Goal: Information Seeking & Learning: Learn about a topic

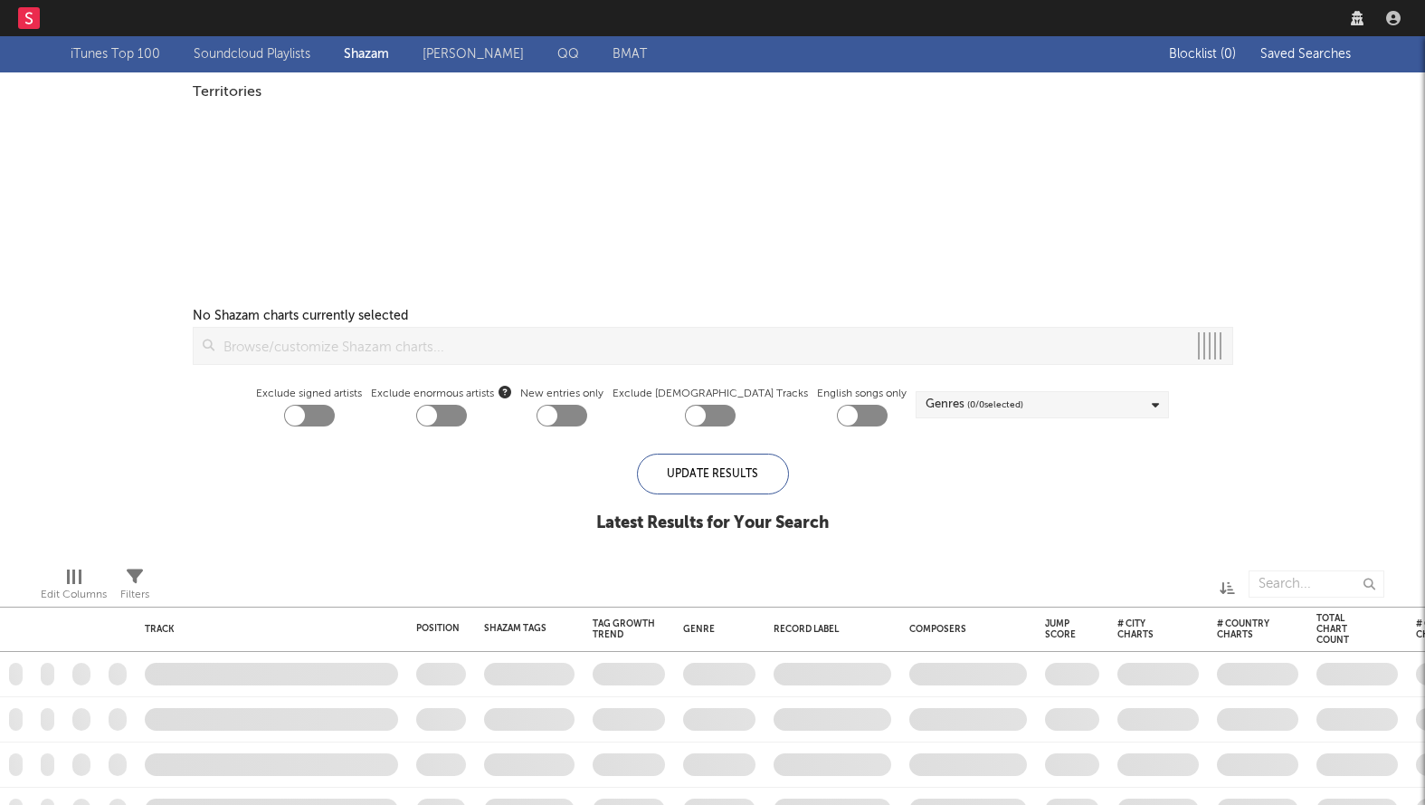
checkbox input "true"
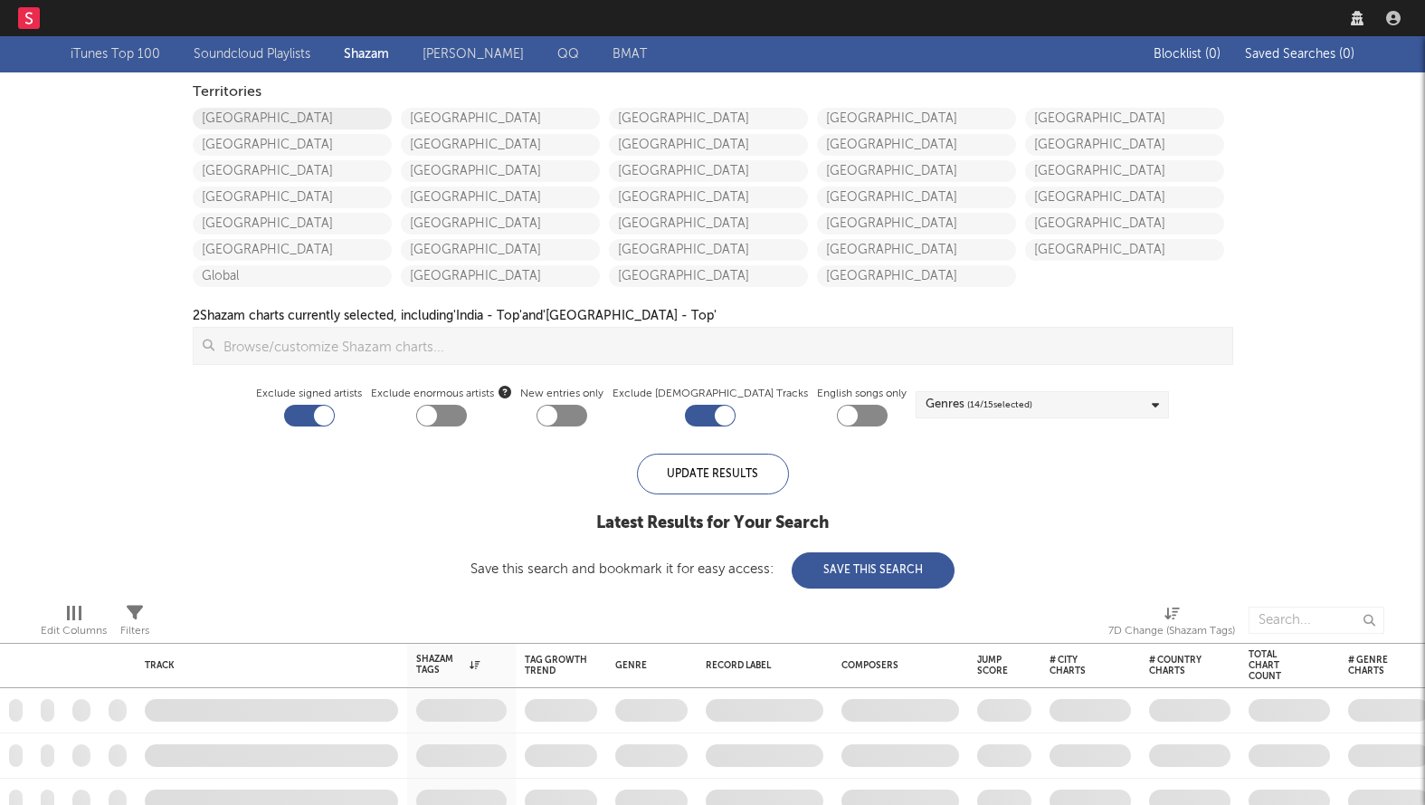
click at [267, 118] on link "[GEOGRAPHIC_DATA]" at bounding box center [292, 119] width 199 height 22
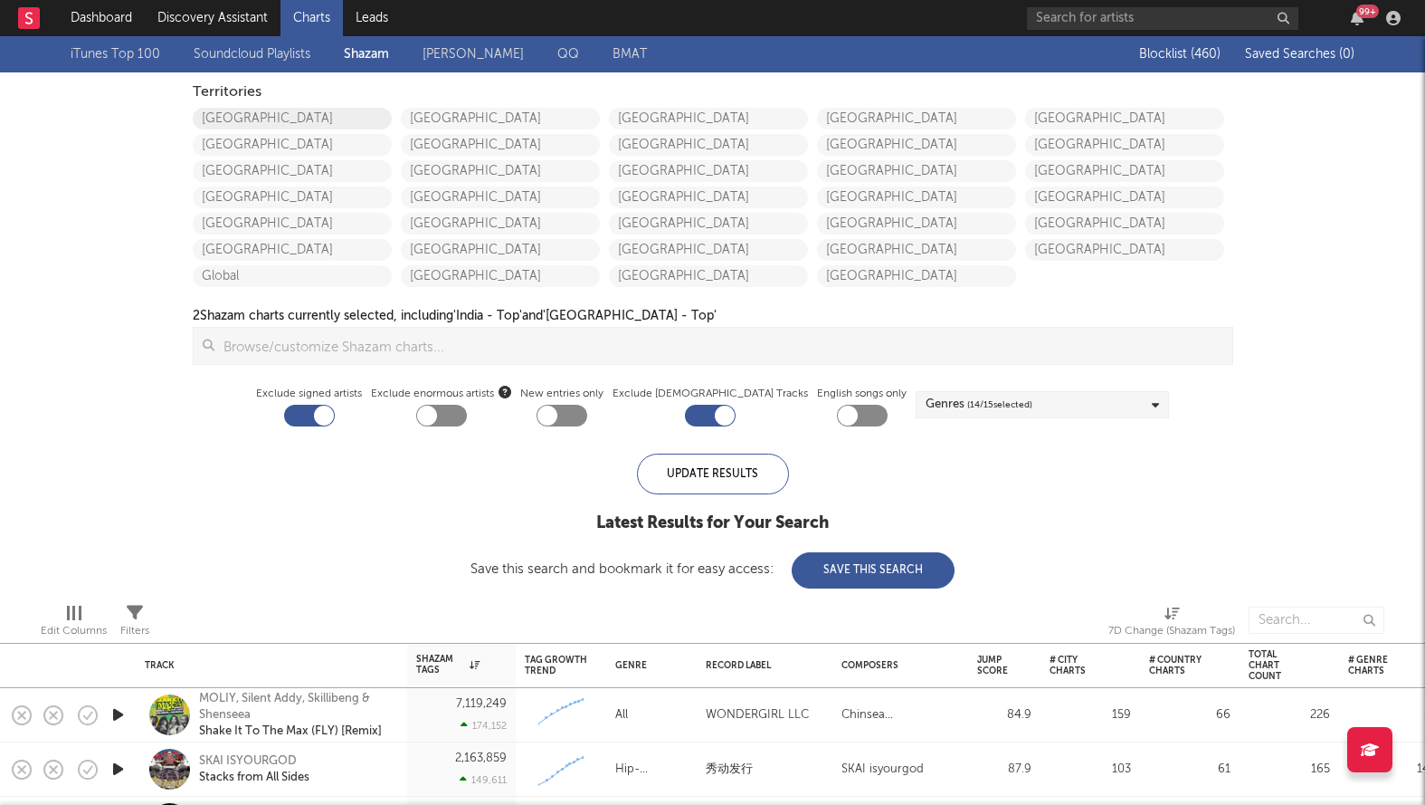
click at [248, 110] on link "United States" at bounding box center [292, 119] width 199 height 22
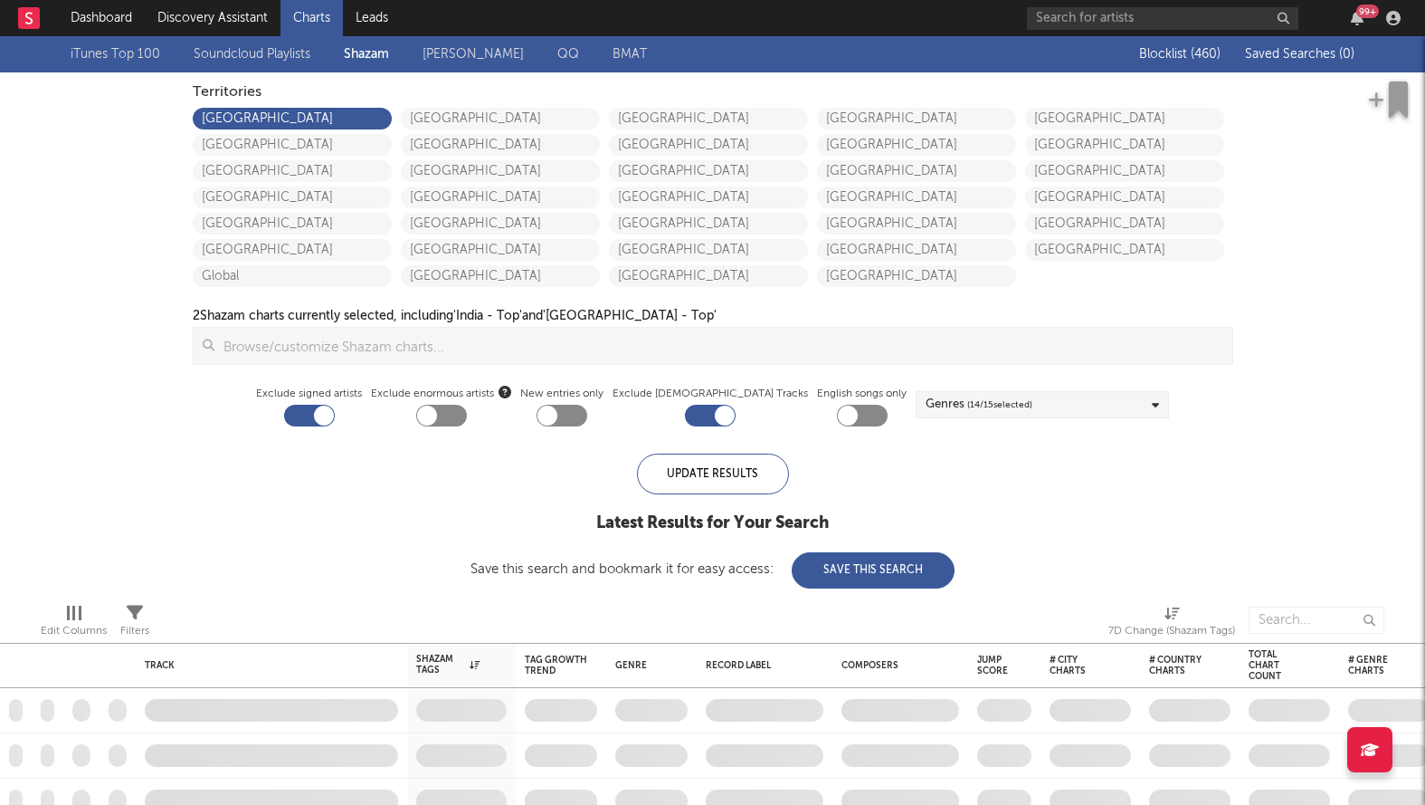
checkbox input "true"
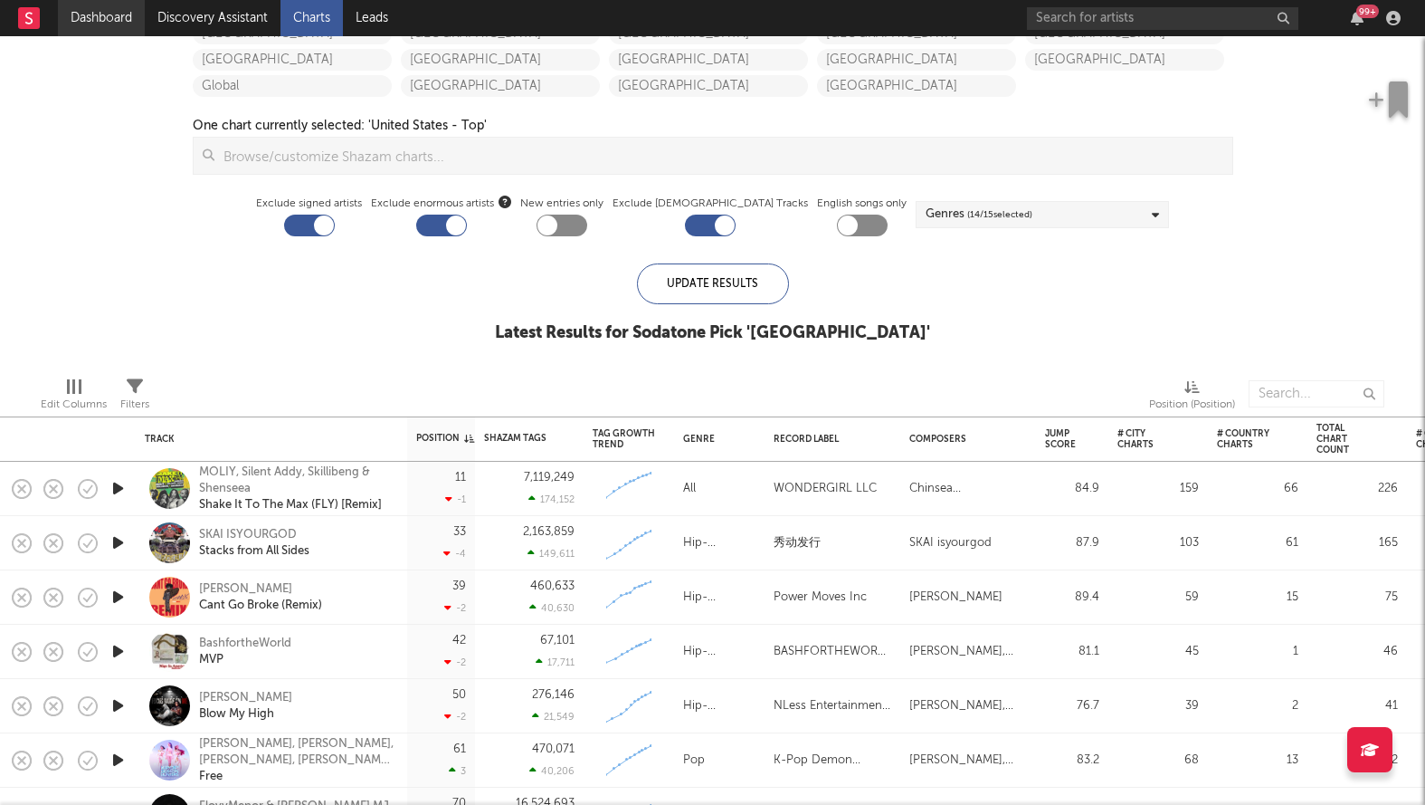
click at [100, 31] on link "Dashboard" at bounding box center [101, 18] width 87 height 36
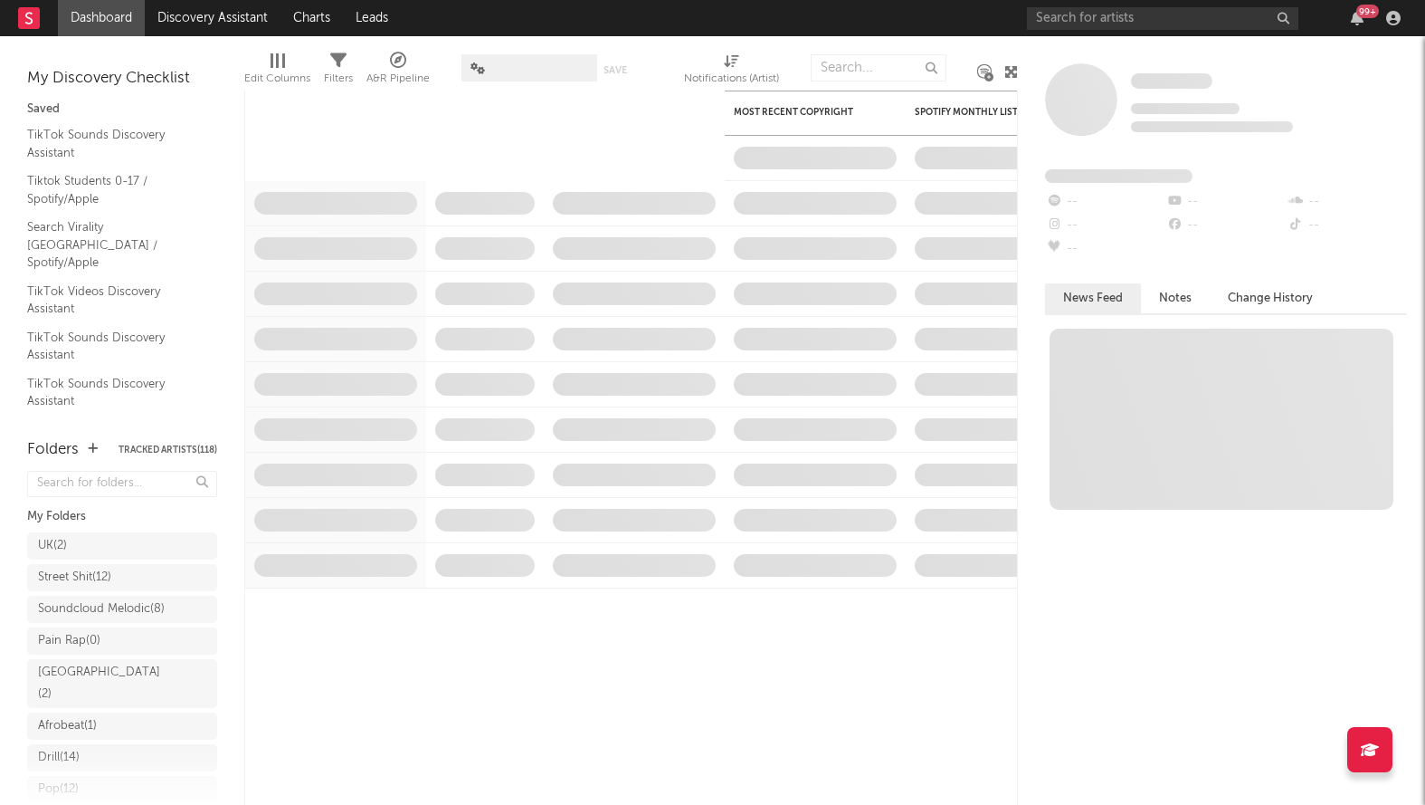
scroll to position [333, 0]
click at [97, 720] on div "Research Priorities ( 10 )" at bounding box center [107, 716] width 139 height 22
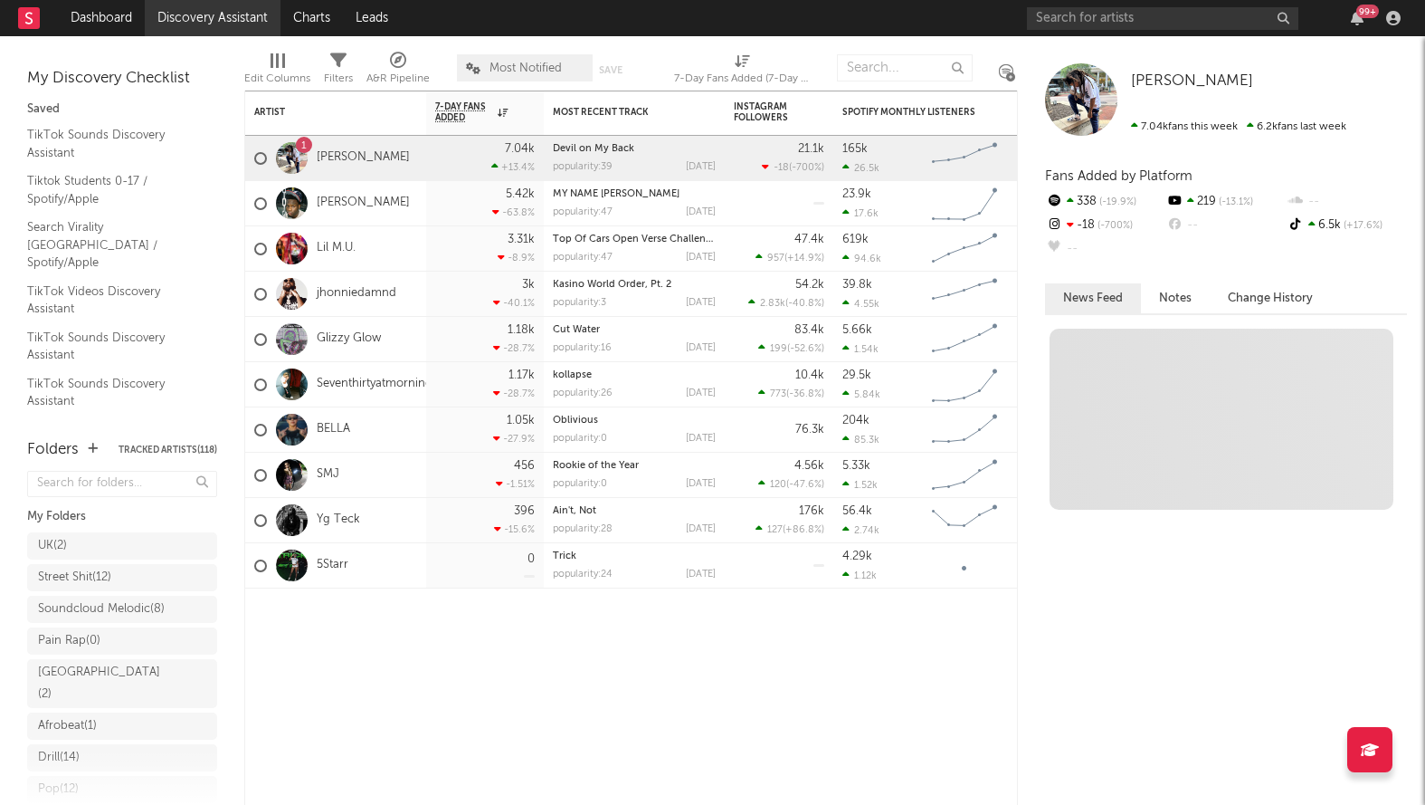
click at [233, 12] on link "Discovery Assistant" at bounding box center [213, 18] width 136 height 36
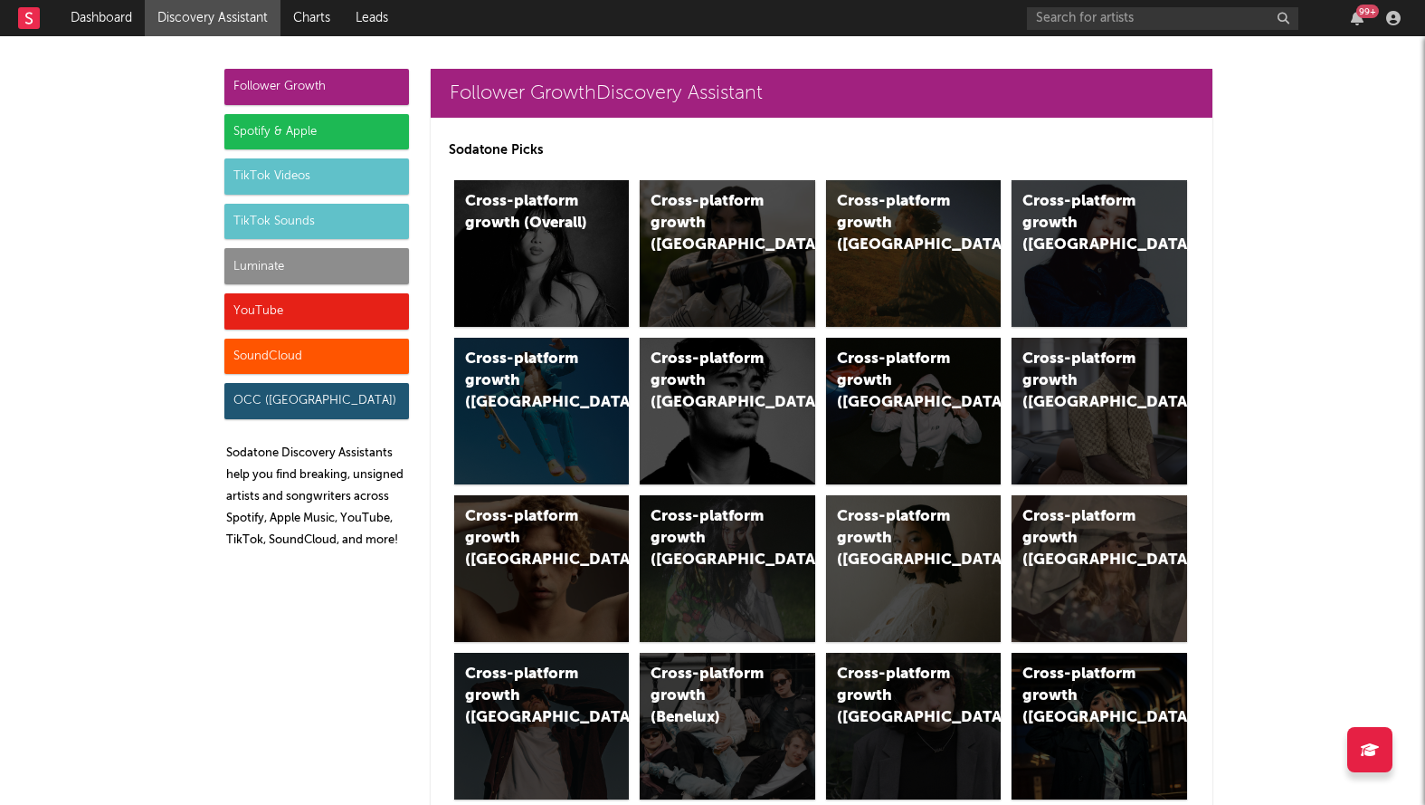
click at [300, 277] on div "Luminate" at bounding box center [316, 266] width 185 height 36
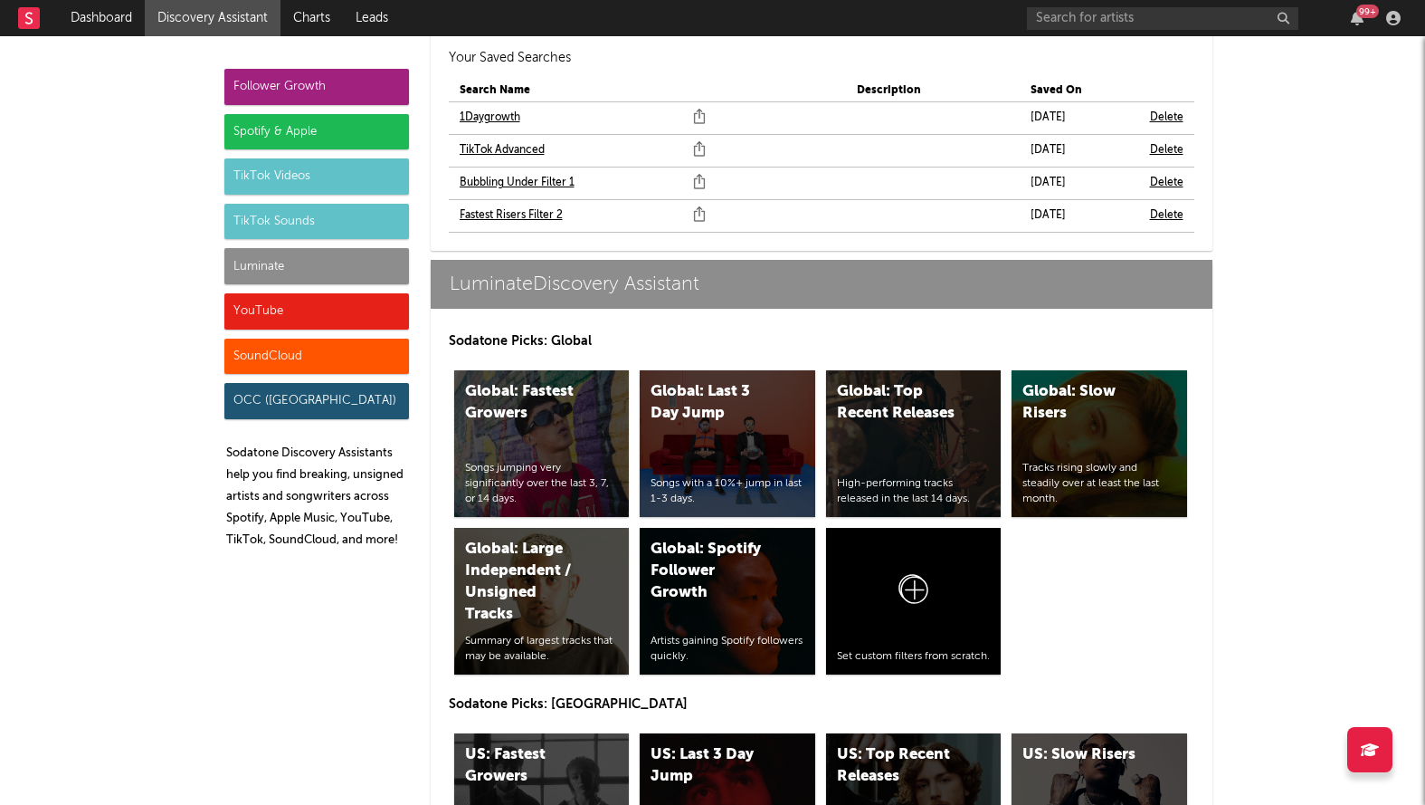
scroll to position [8254, 0]
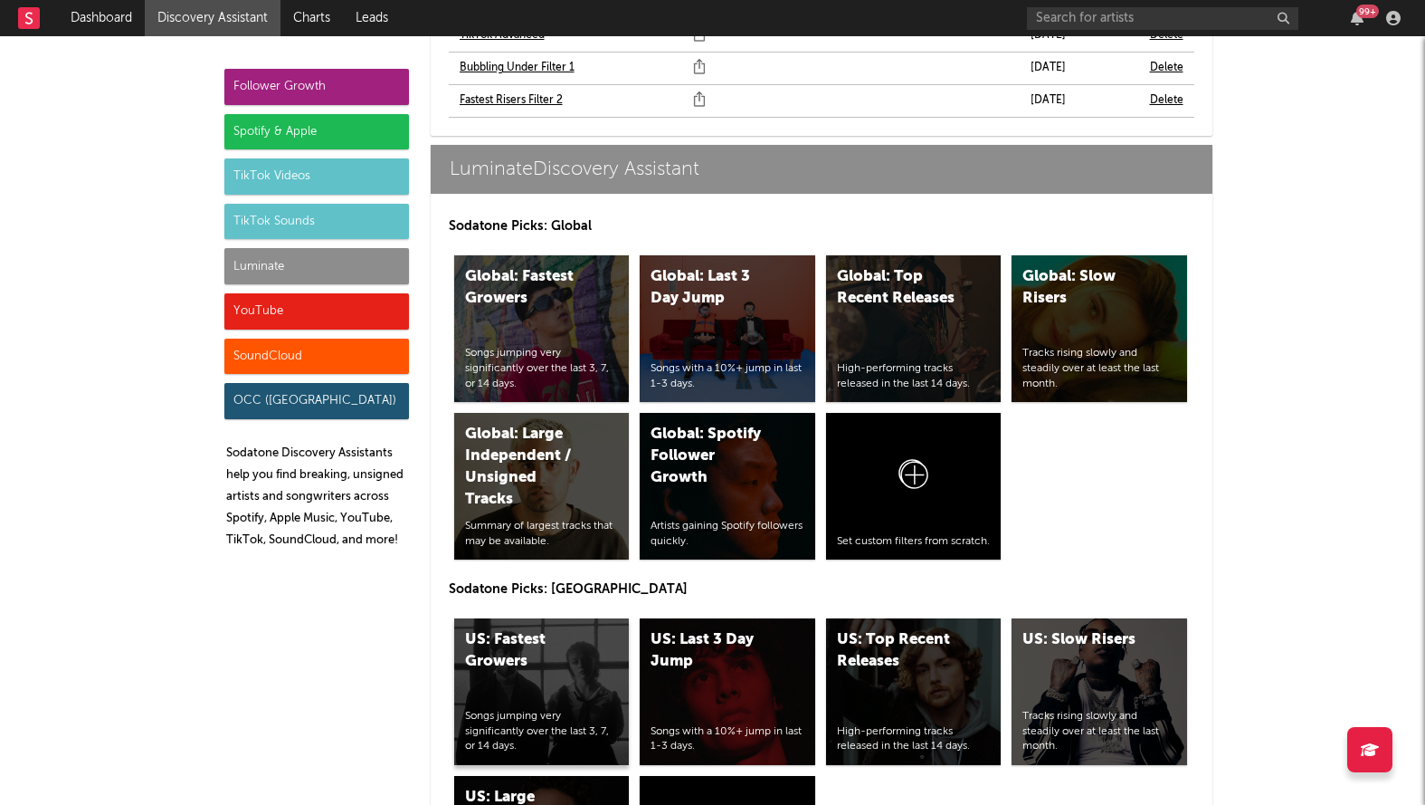
click at [549, 629] on div "US: Fastest Growers" at bounding box center [526, 650] width 123 height 43
click at [873, 629] on div "US: Top Recent Releases" at bounding box center [898, 650] width 123 height 43
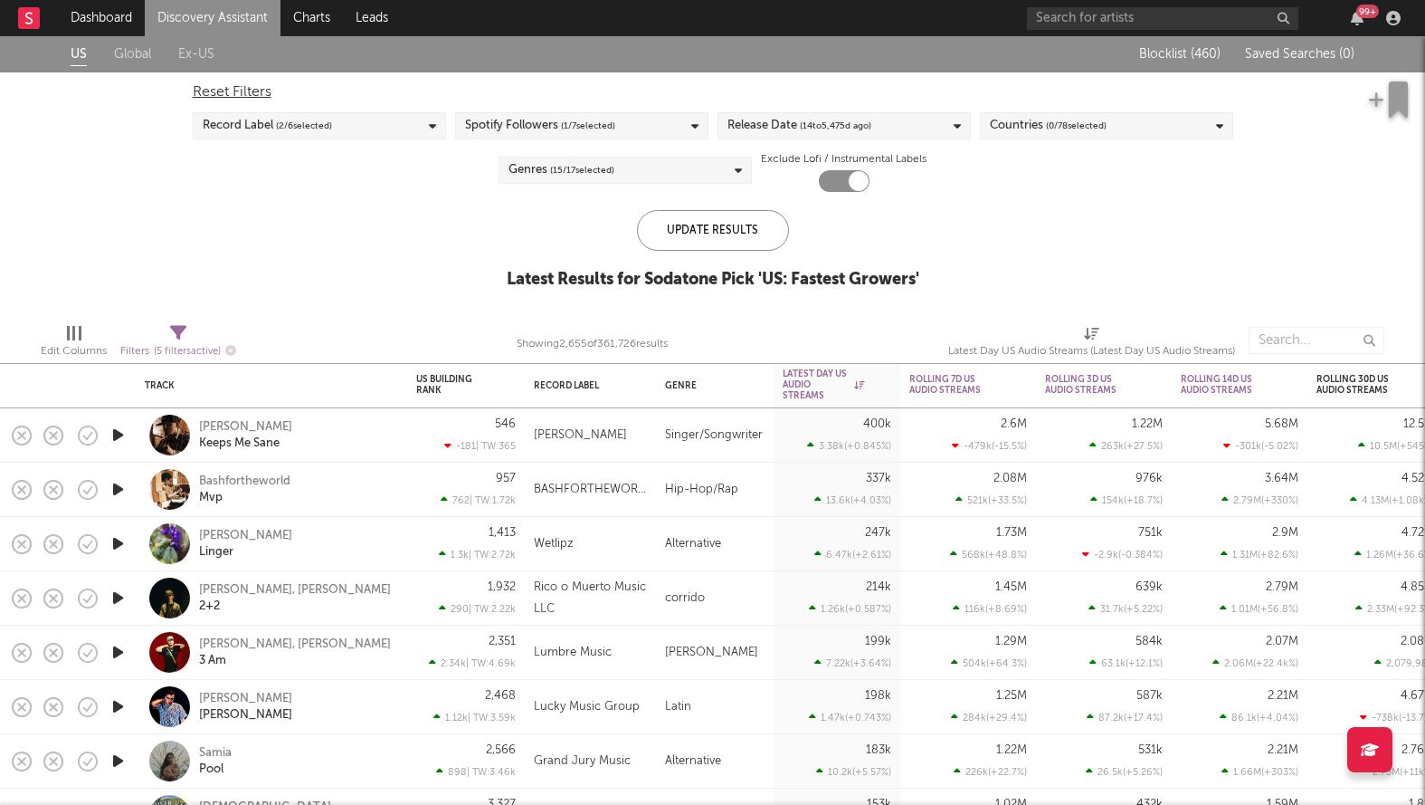
click at [870, 124] on span "( 14 to [DATE])" at bounding box center [835, 126] width 71 height 22
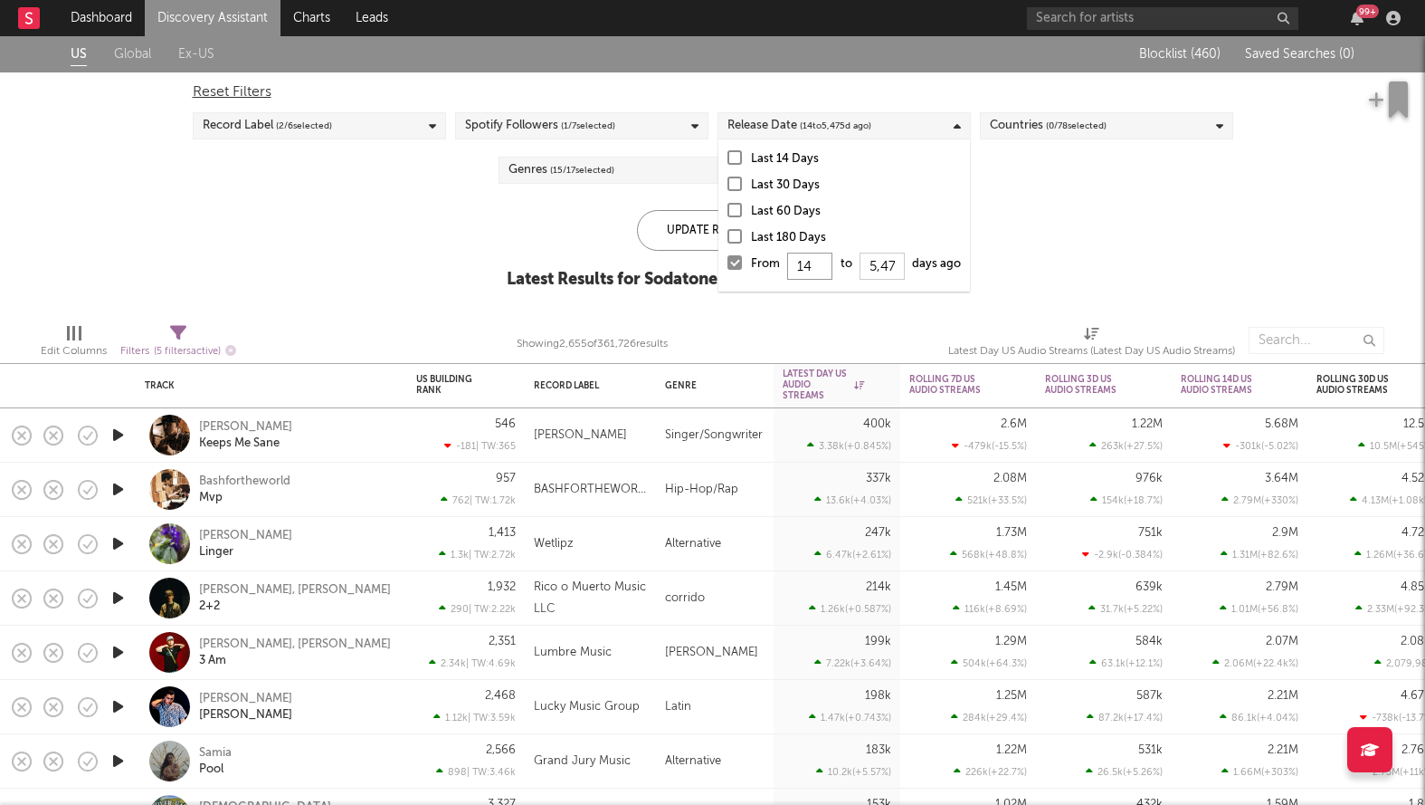
click at [818, 267] on input "14" at bounding box center [809, 265] width 45 height 27
type input "1"
type input "0"
click at [684, 231] on div "Update Results" at bounding box center [713, 230] width 152 height 41
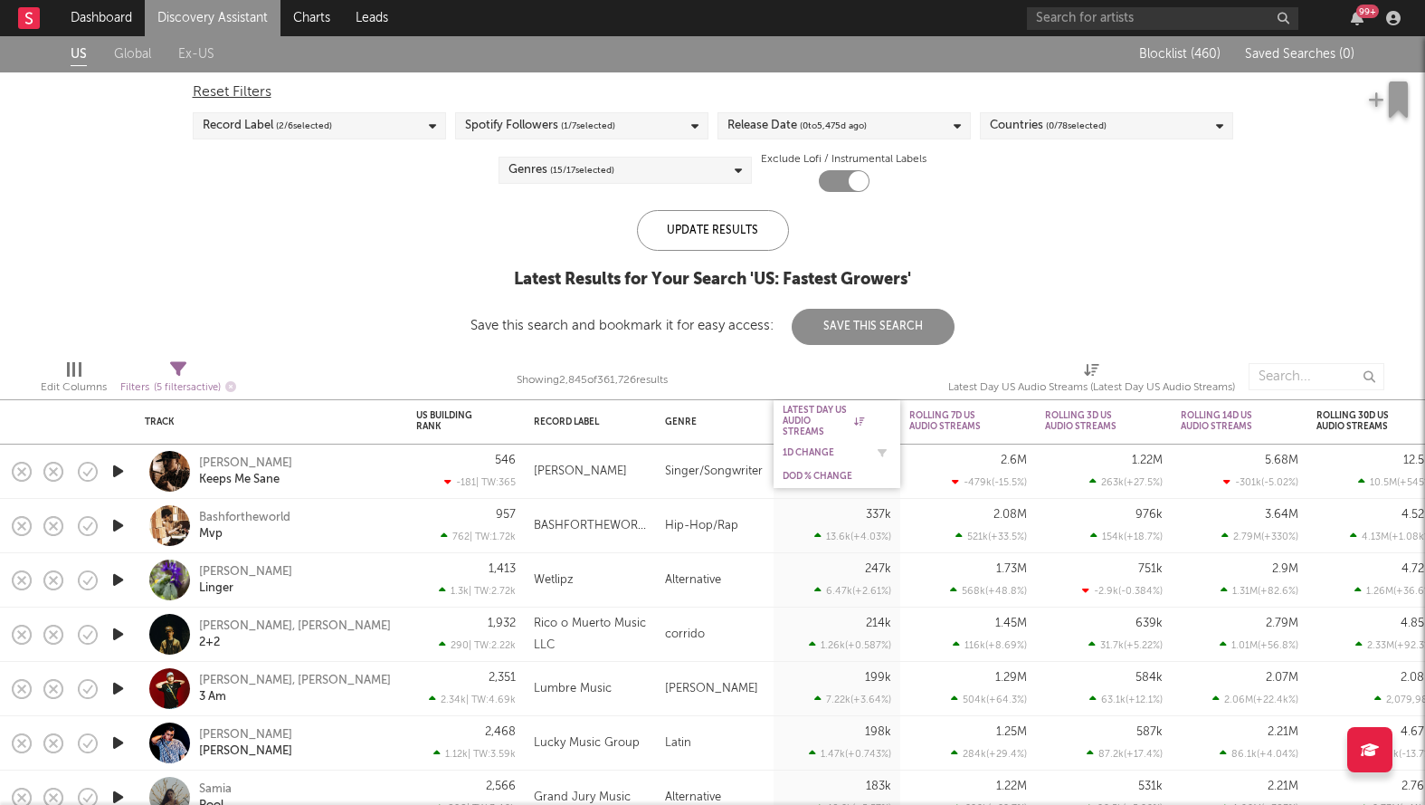
click at [800, 449] on div "1D Change" at bounding box center [823, 452] width 81 height 11
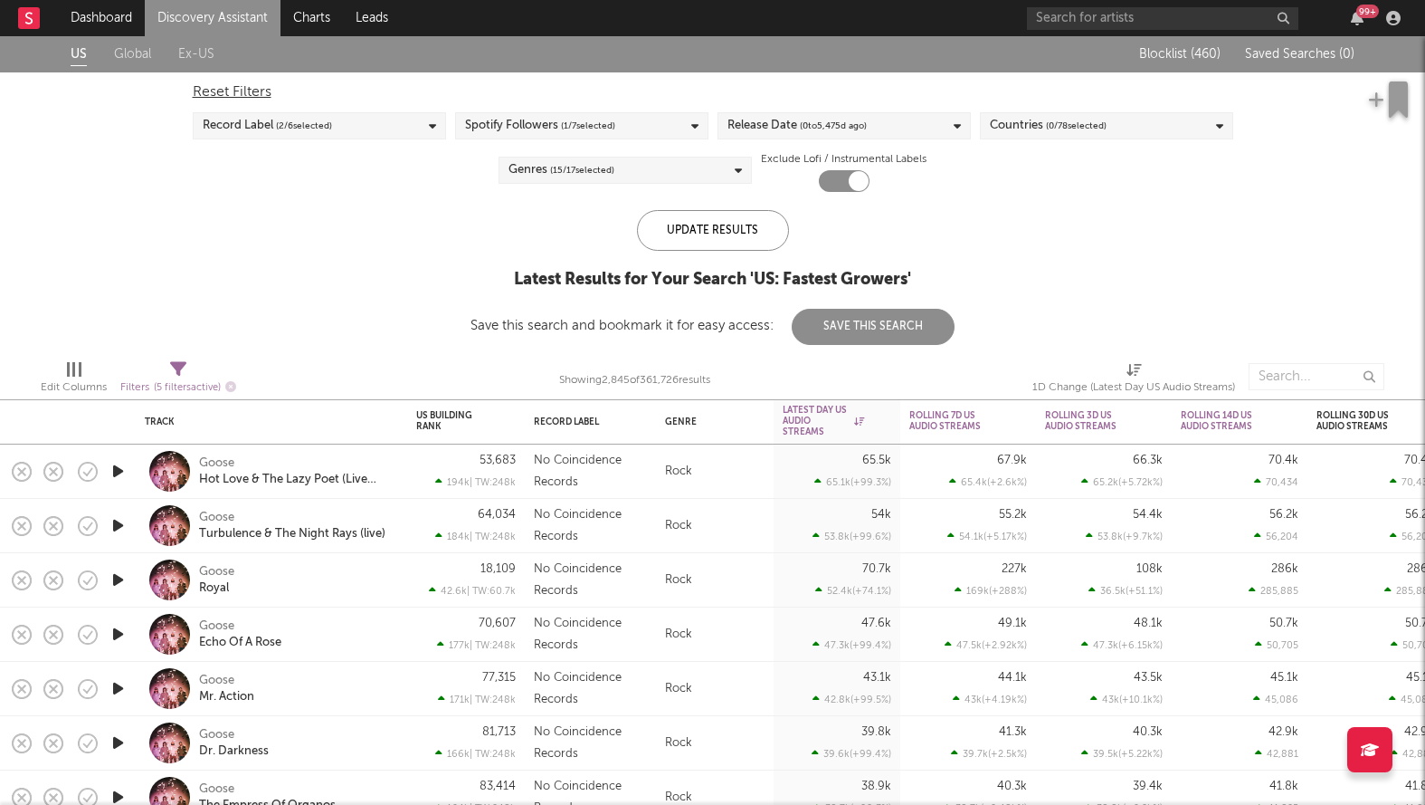
click at [596, 175] on span "( 15 / 17 selected)" at bounding box center [582, 170] width 64 height 22
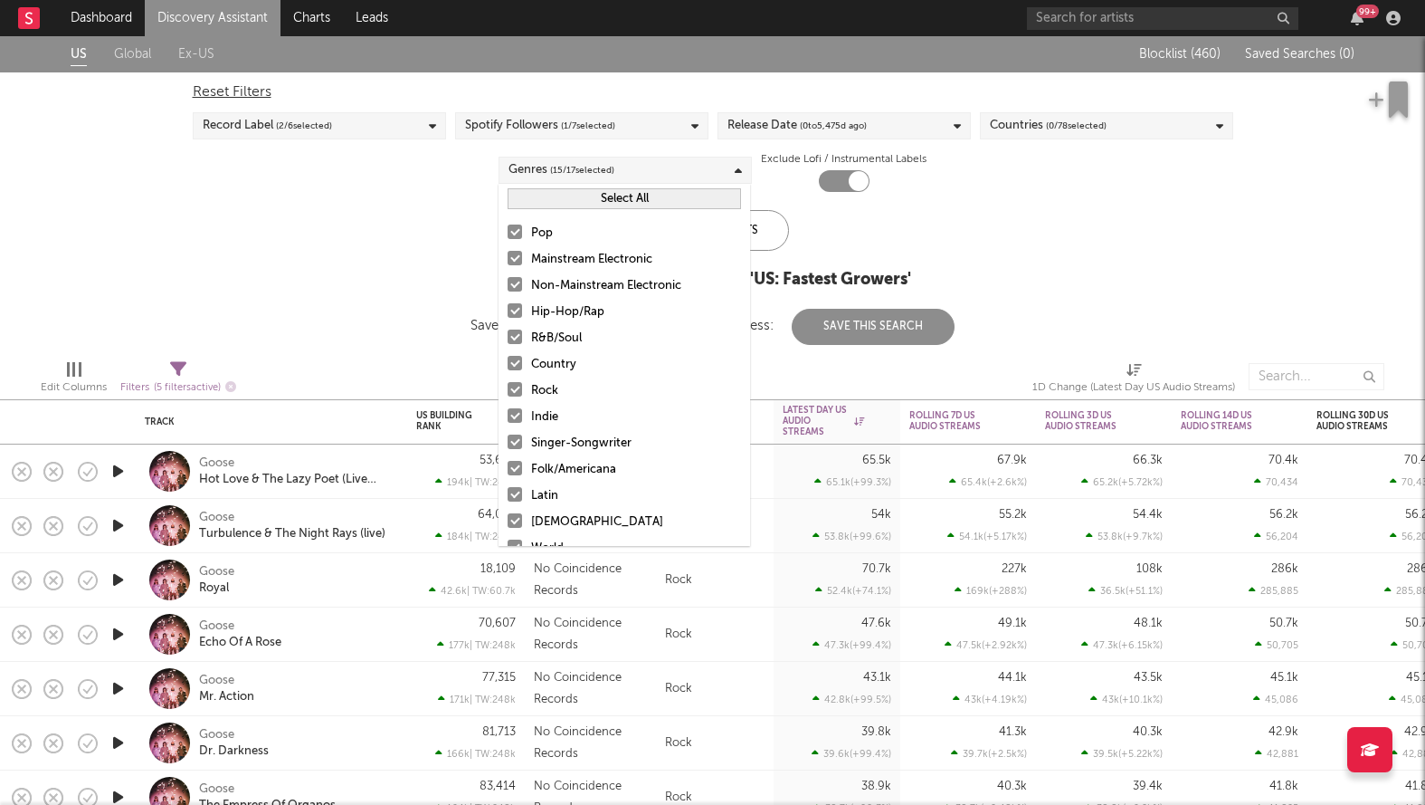
click at [518, 383] on div at bounding box center [515, 389] width 14 height 14
click at [508, 383] on input "Rock" at bounding box center [508, 391] width 0 height 22
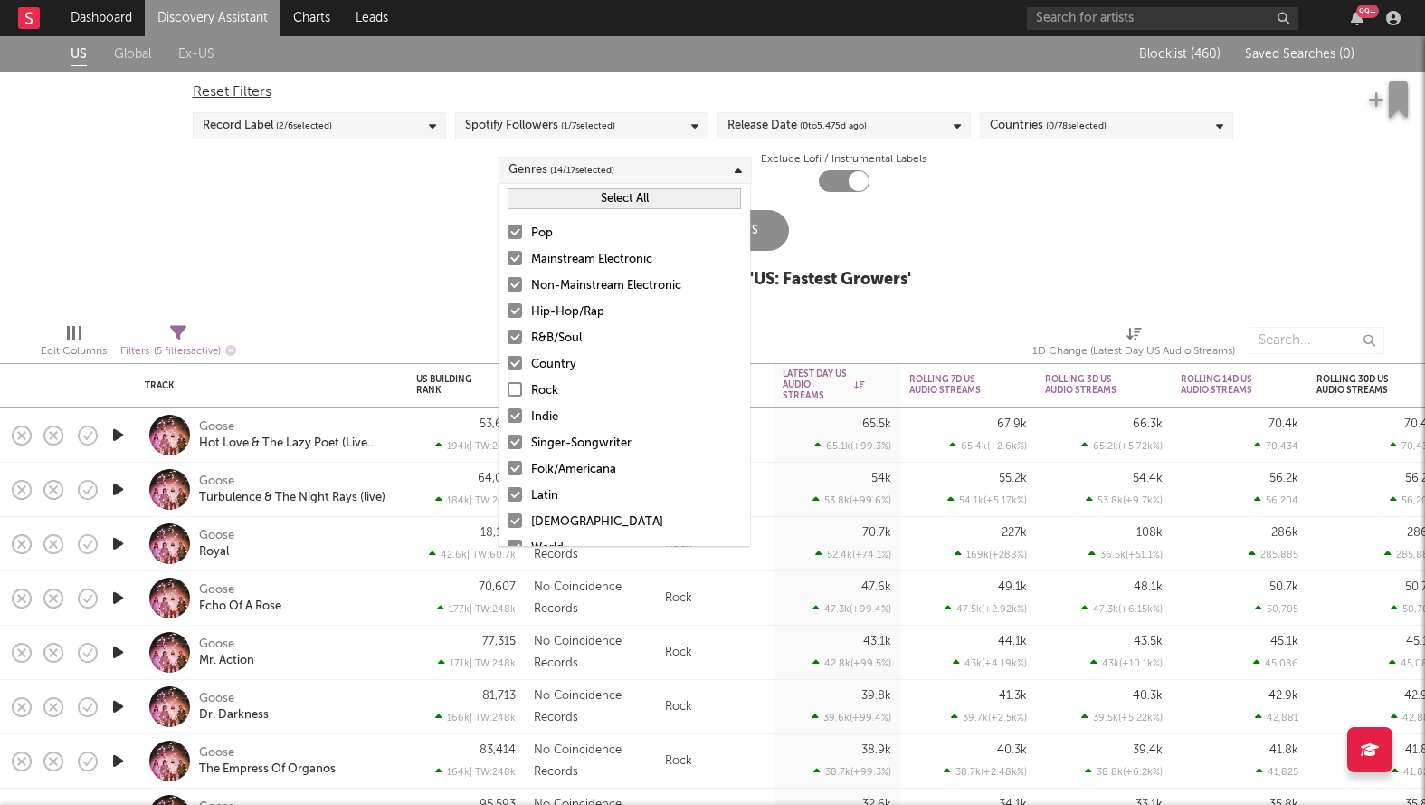
click at [516, 442] on div at bounding box center [515, 441] width 14 height 14
click at [508, 442] on input "Singer-Songwriter" at bounding box center [508, 444] width 0 height 22
click at [513, 419] on div at bounding box center [515, 415] width 14 height 14
click at [508, 419] on input "Indie" at bounding box center [508, 417] width 0 height 22
click at [513, 465] on div at bounding box center [515, 468] width 14 height 14
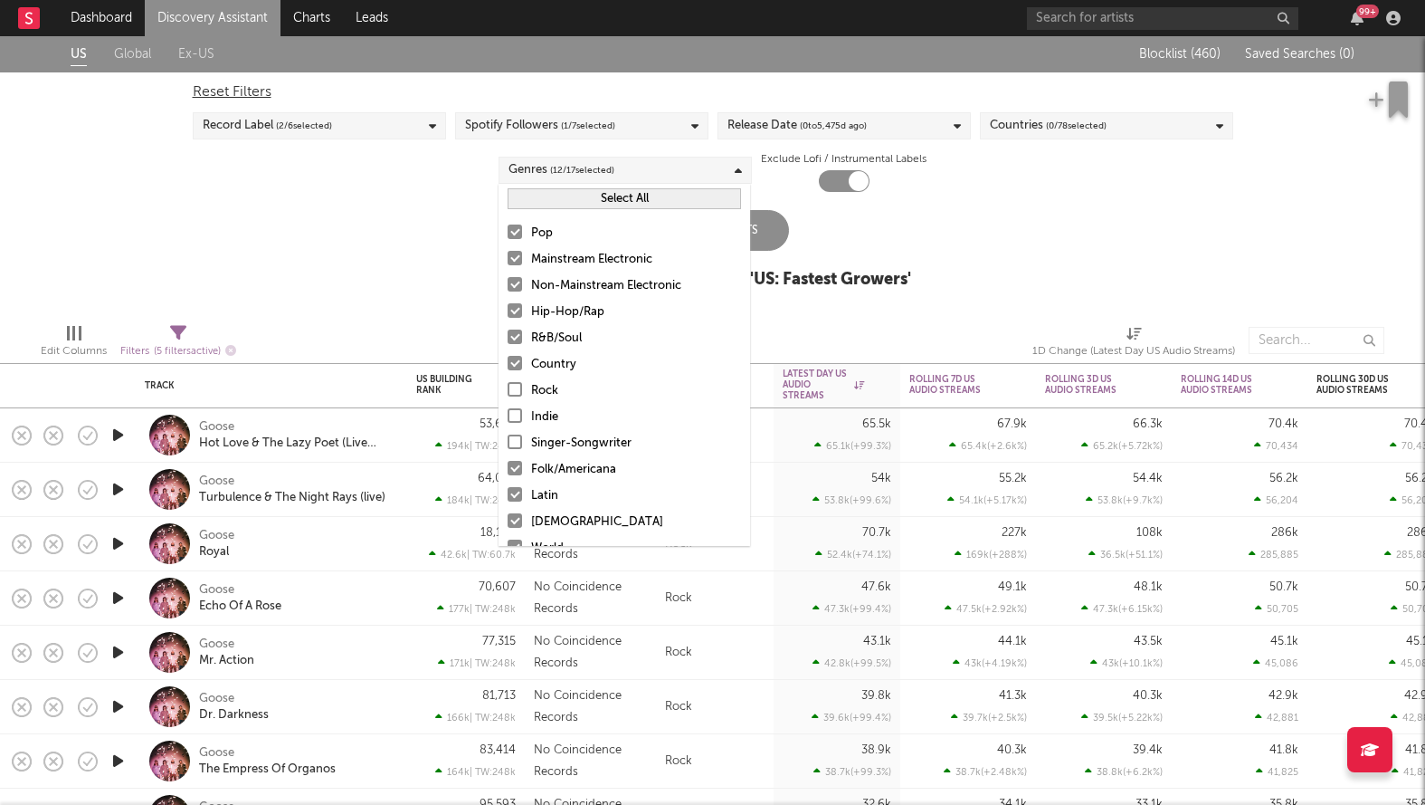
click at [508, 465] on input "Folk/Americana" at bounding box center [508, 470] width 0 height 22
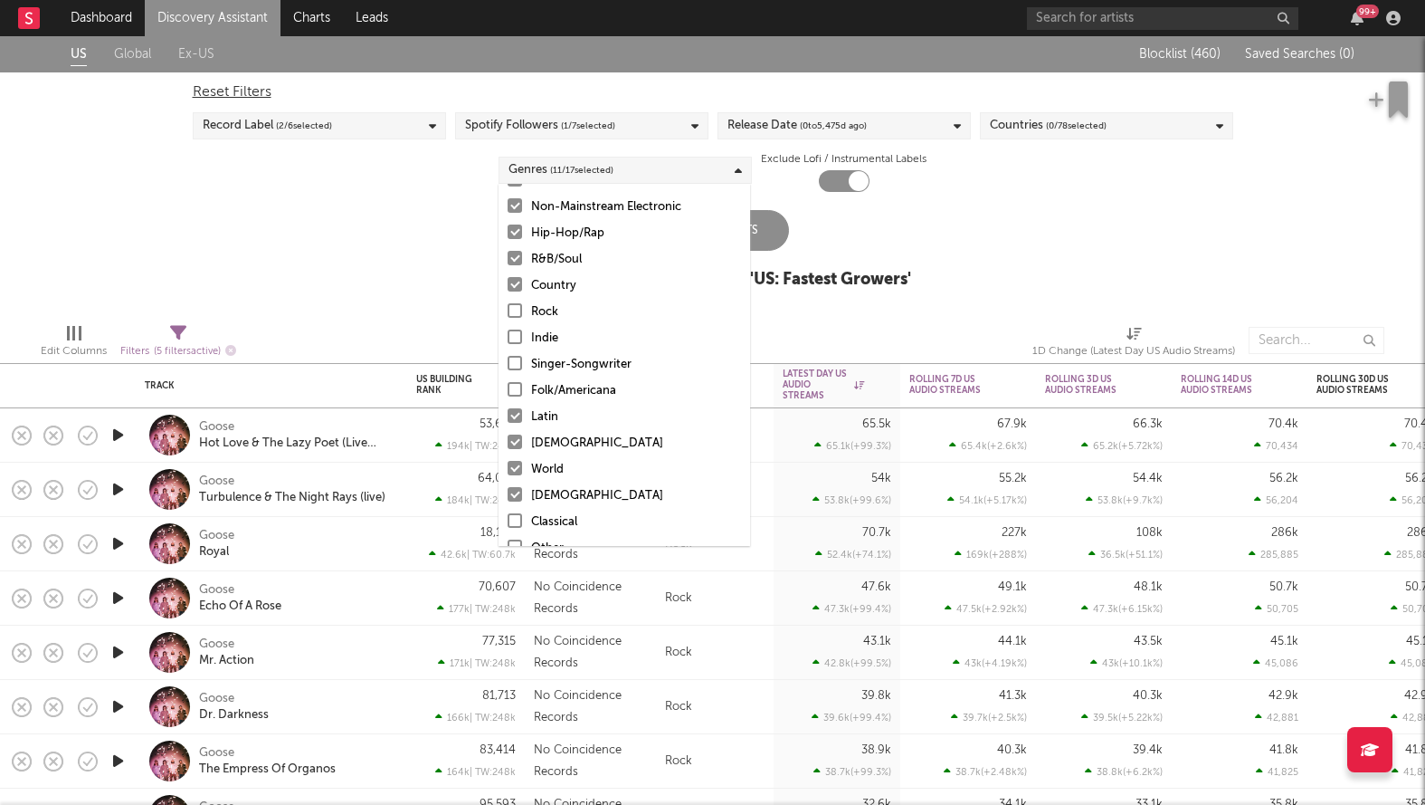
scroll to position [100, 0]
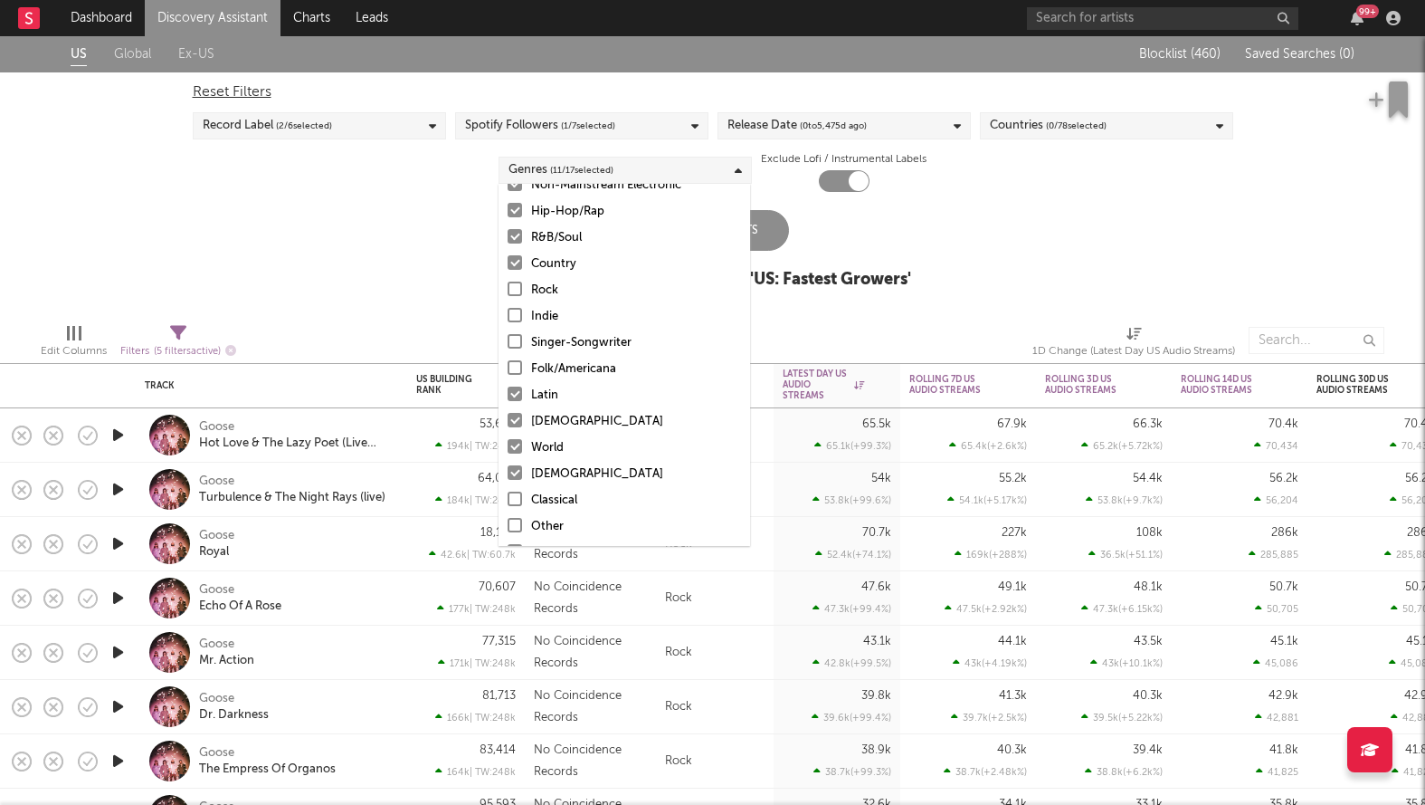
click at [519, 442] on div at bounding box center [515, 446] width 14 height 14
click at [508, 442] on input "World" at bounding box center [508, 448] width 0 height 22
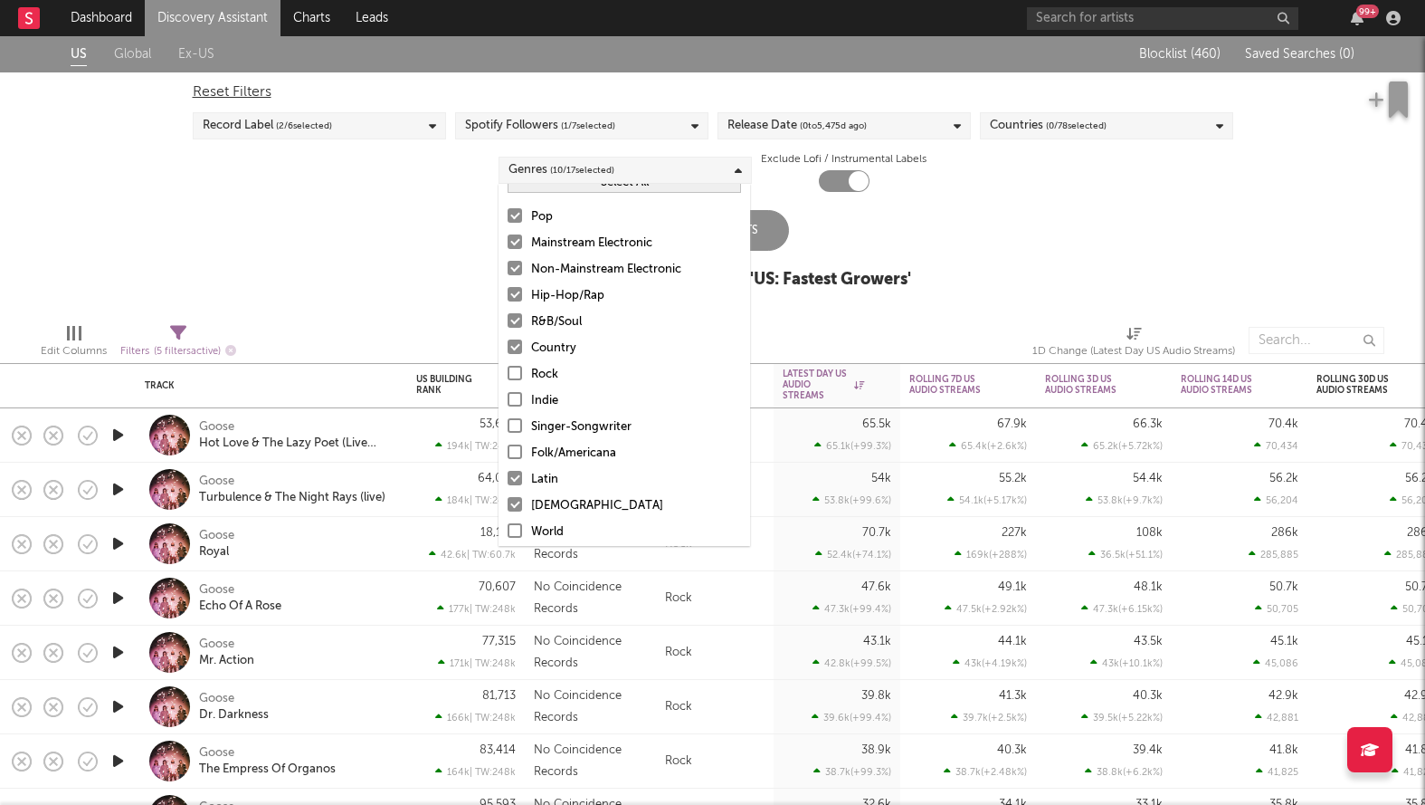
scroll to position [0, 0]
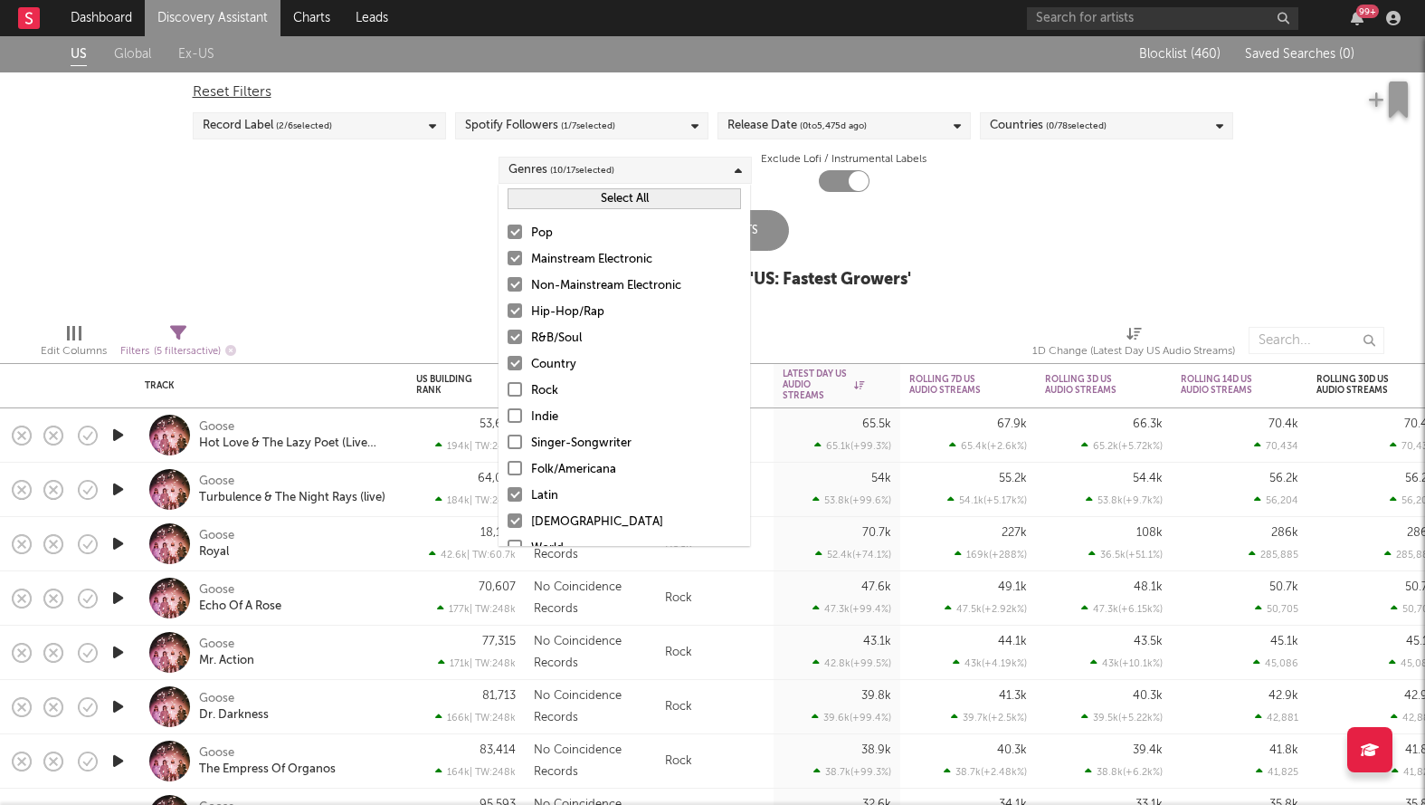
click at [522, 252] on label "Mainstream Electronic" at bounding box center [624, 260] width 233 height 22
click at [508, 252] on input "Mainstream Electronic" at bounding box center [508, 260] width 0 height 22
click at [519, 288] on div at bounding box center [515, 284] width 14 height 14
click at [508, 288] on input "Non-Mainstream Electronic" at bounding box center [508, 286] width 0 height 22
click at [877, 238] on div "Update Results Latest Results for Your Search ' US: Fastest Growers '" at bounding box center [712, 259] width 397 height 99
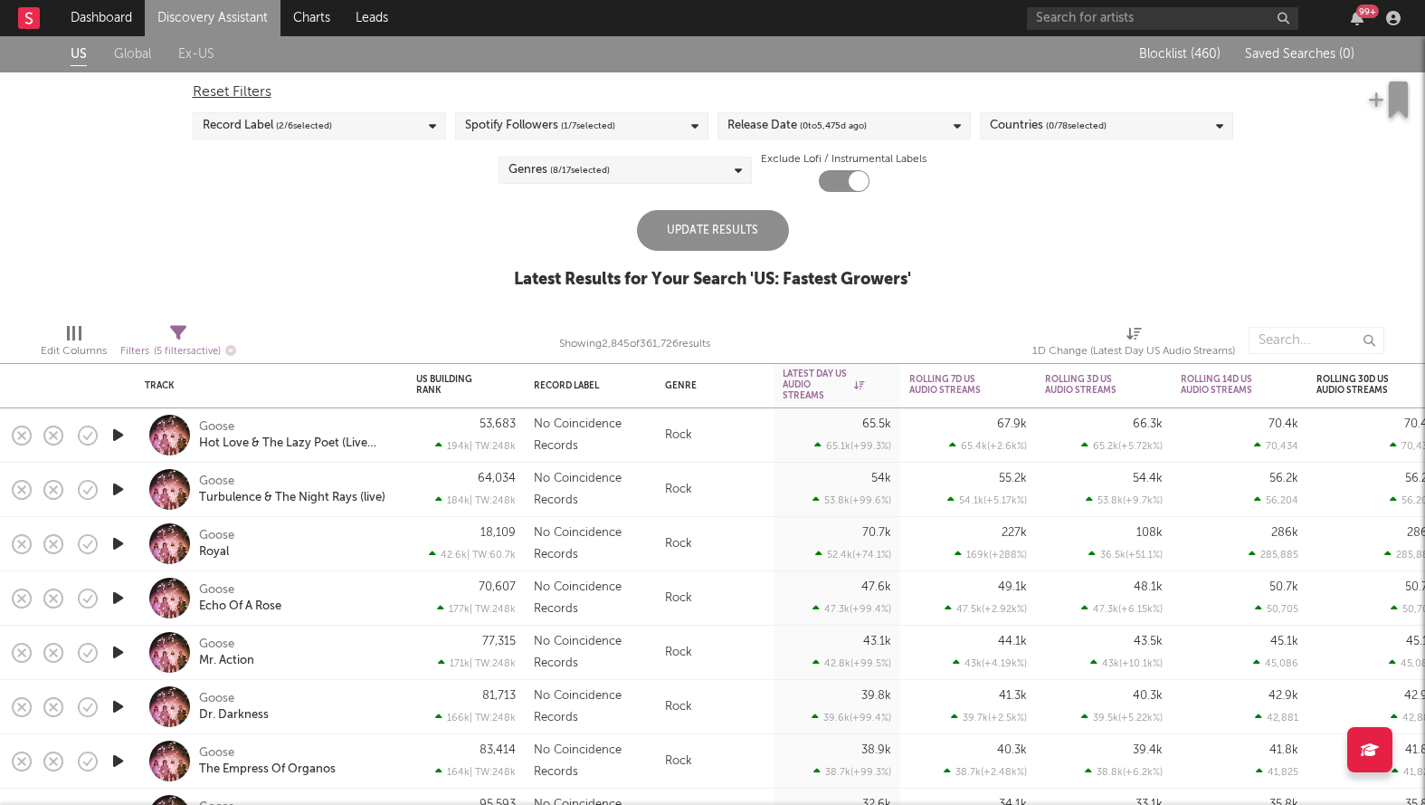
click at [719, 238] on div "Update Results" at bounding box center [713, 230] width 152 height 41
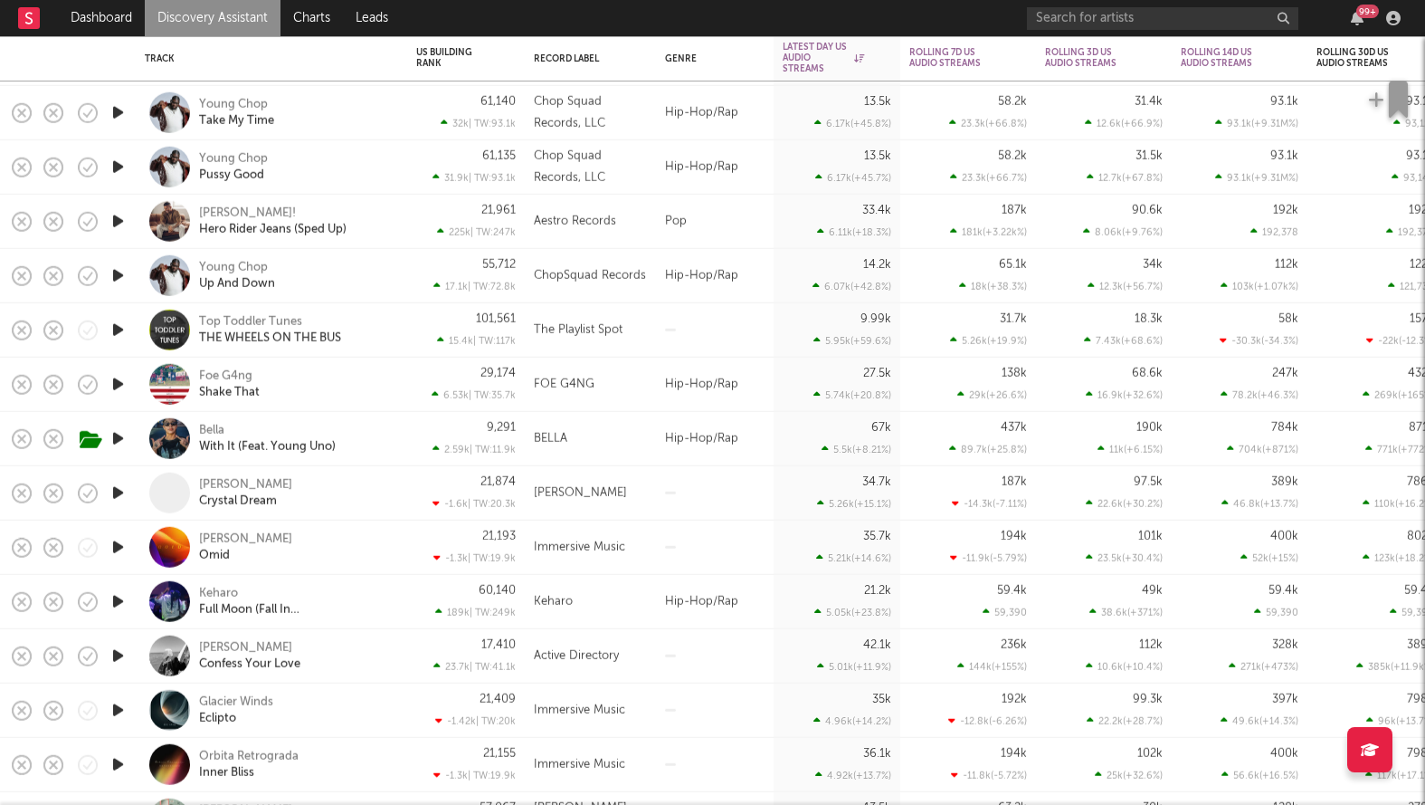
click at [122, 387] on icon "button" at bounding box center [118, 384] width 19 height 23
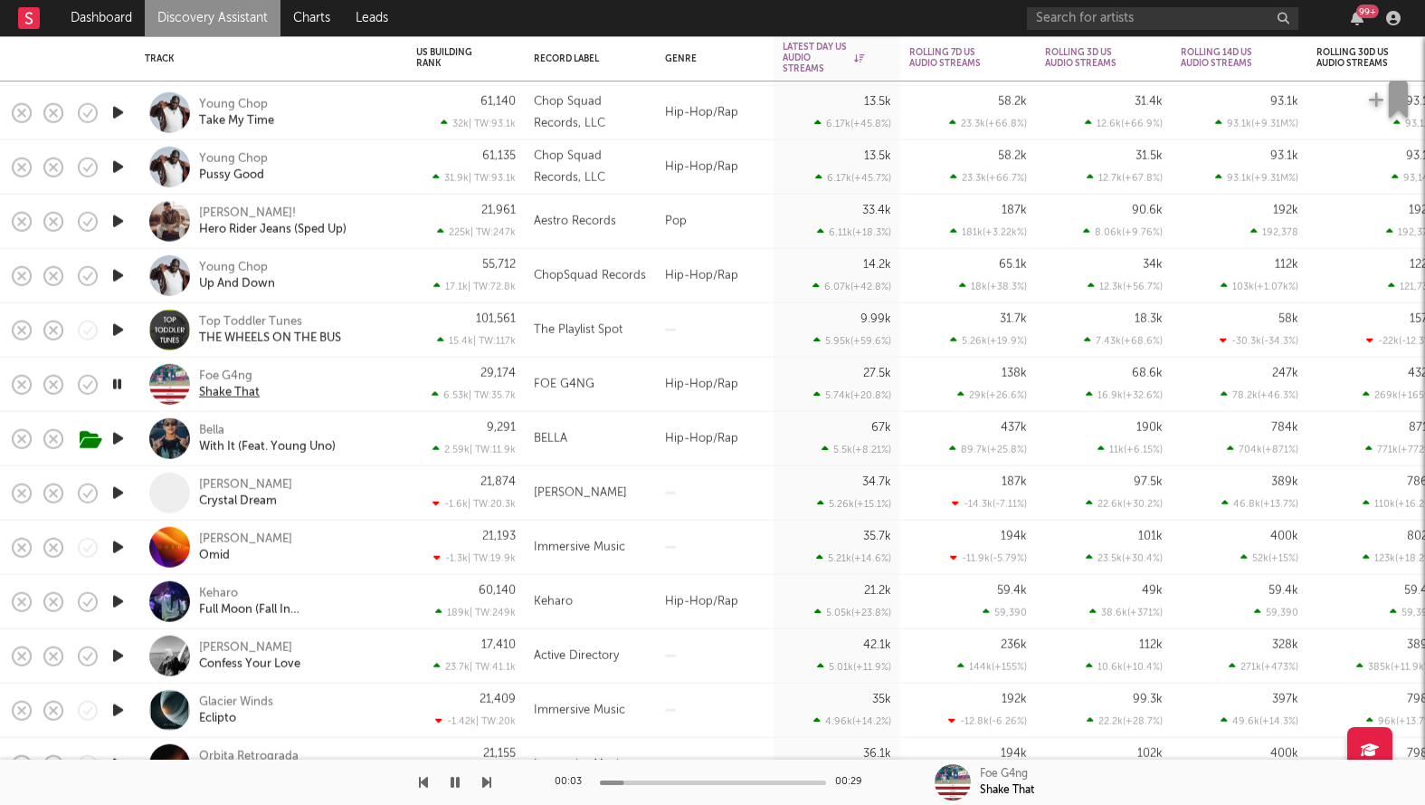
click at [250, 393] on div "Shake That" at bounding box center [229, 392] width 61 height 16
click at [234, 377] on div "Foe G4ng" at bounding box center [225, 375] width 53 height 16
click at [451, 785] on icon "button" at bounding box center [455, 782] width 9 height 14
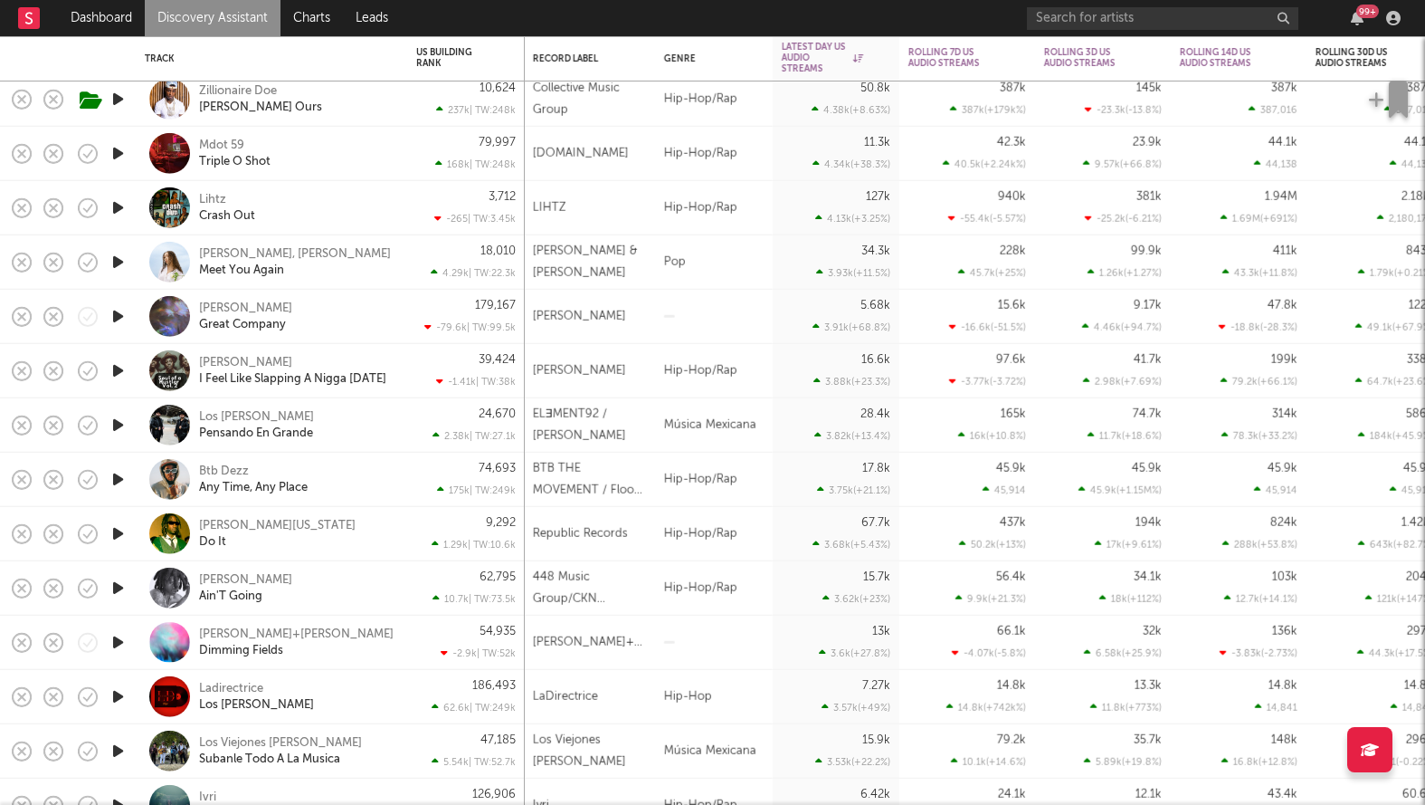
click at [118, 477] on icon "button" at bounding box center [118, 479] width 19 height 23
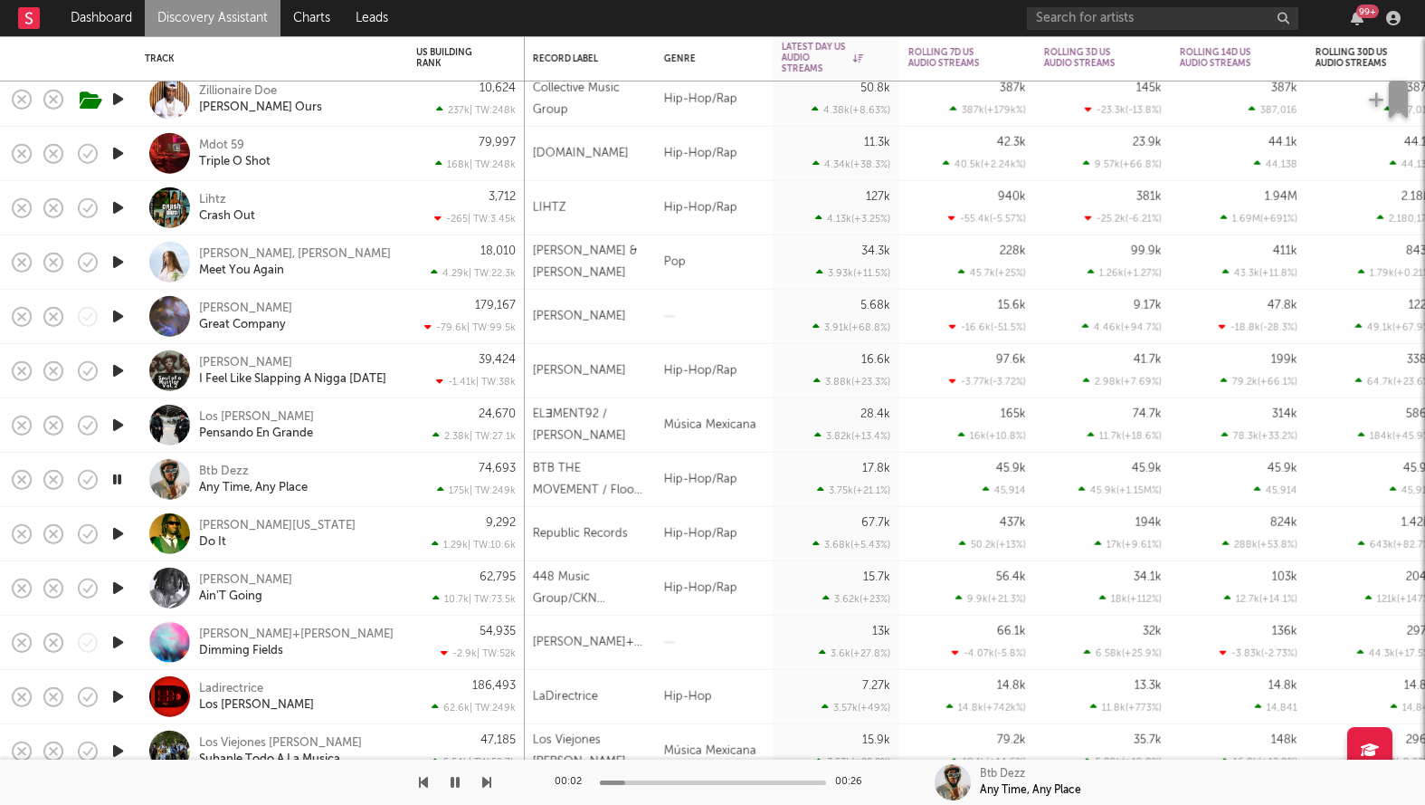
click at [118, 478] on icon "button" at bounding box center [117, 479] width 17 height 23
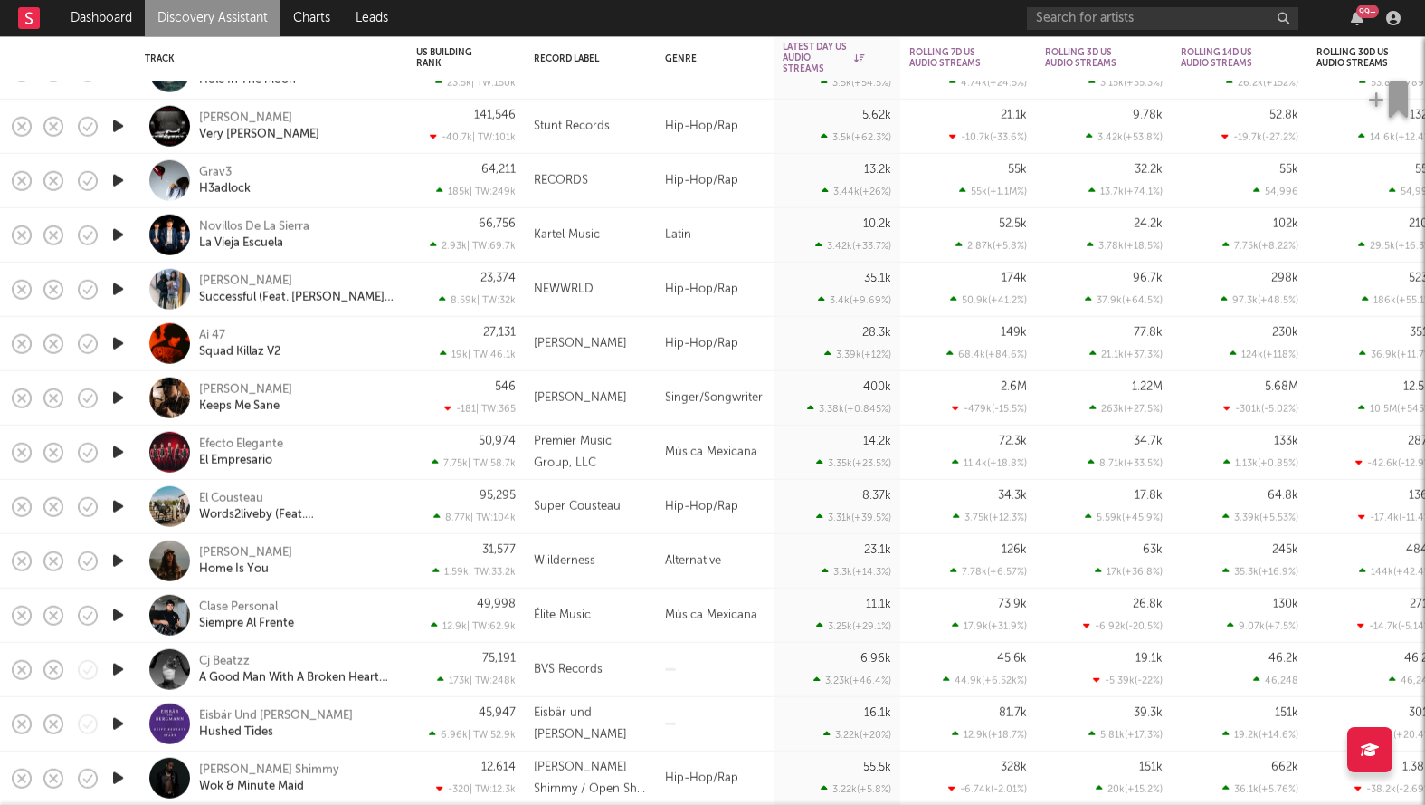
click at [119, 501] on icon "button" at bounding box center [118, 506] width 19 height 23
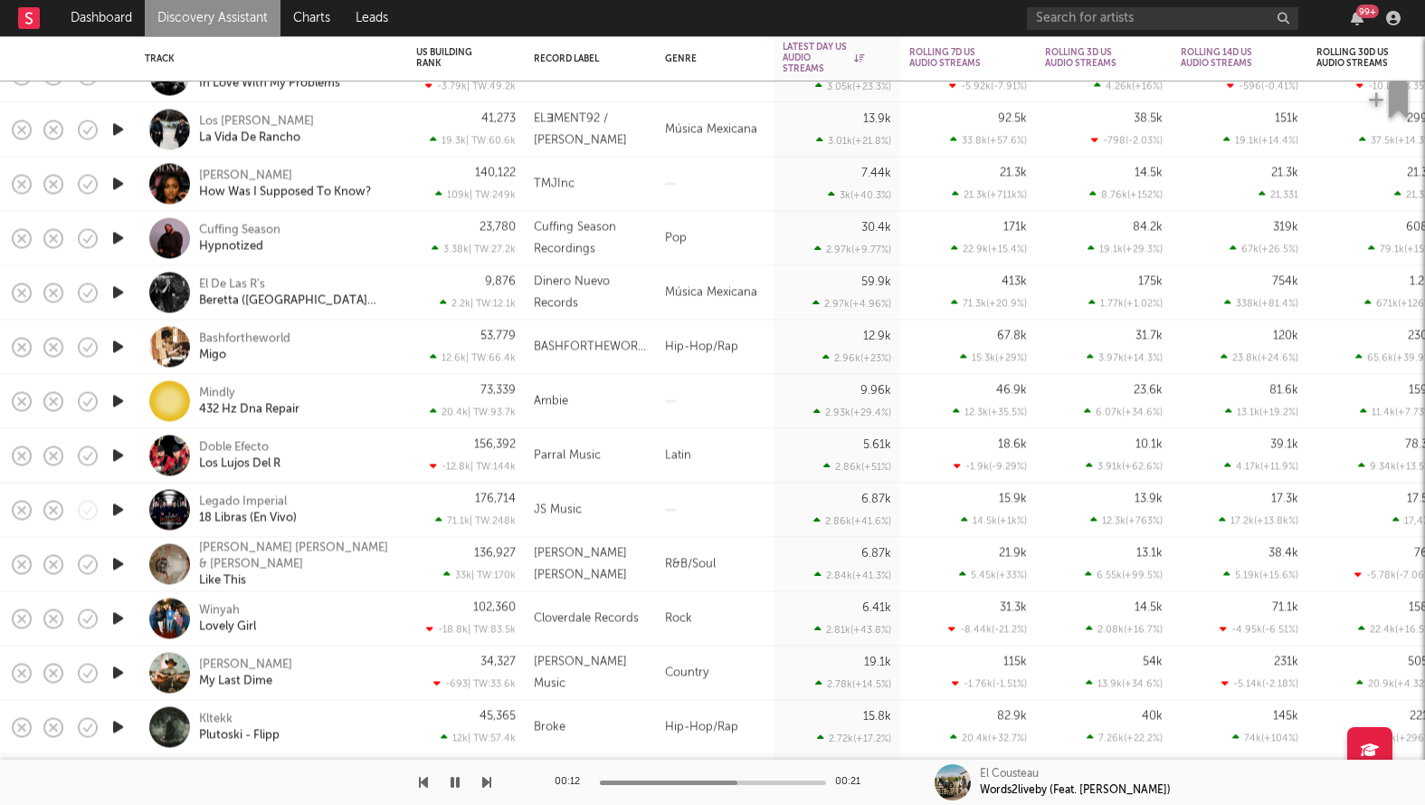
click at [125, 337] on icon "button" at bounding box center [118, 347] width 19 height 23
click at [124, 343] on icon "button" at bounding box center [117, 347] width 17 height 23
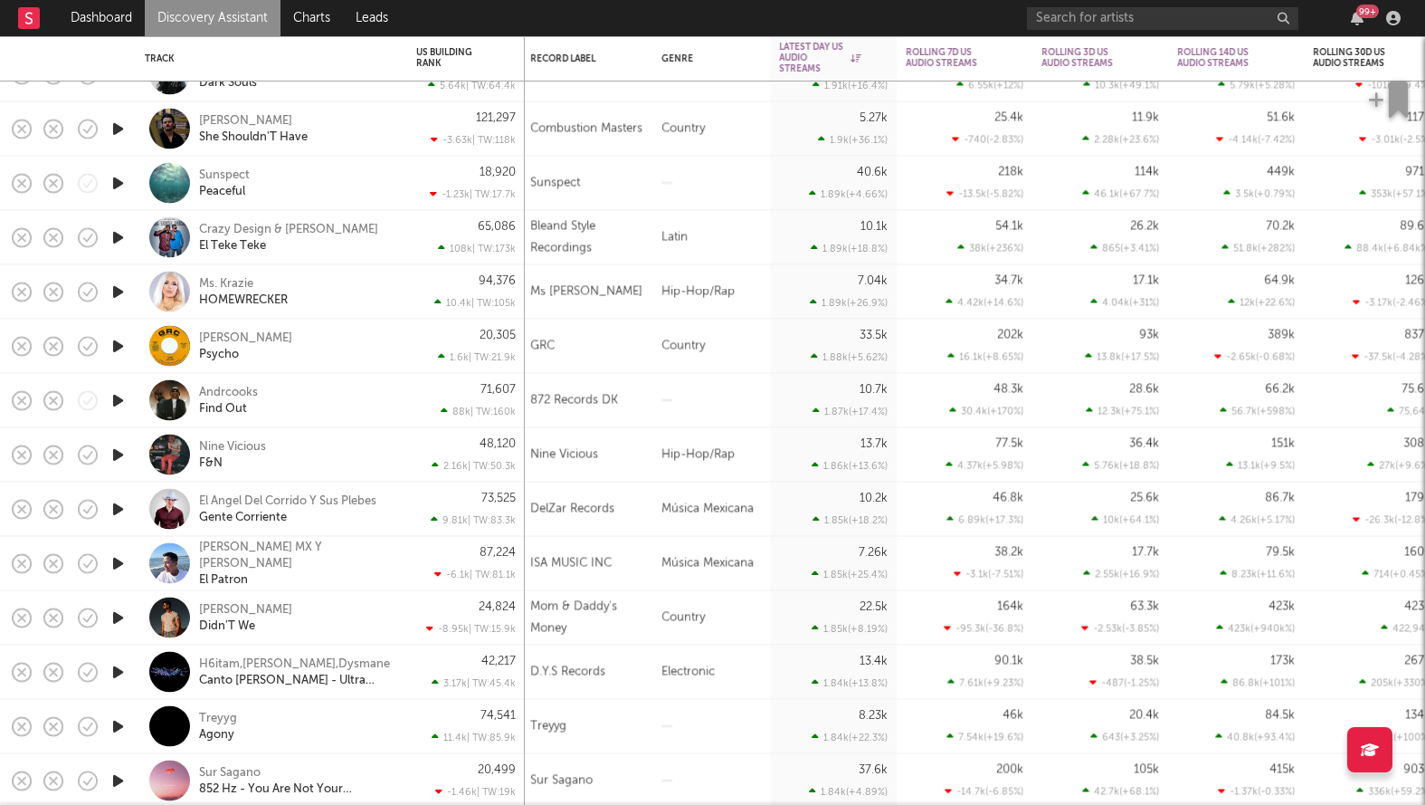
click at [122, 403] on icon "button" at bounding box center [118, 400] width 19 height 23
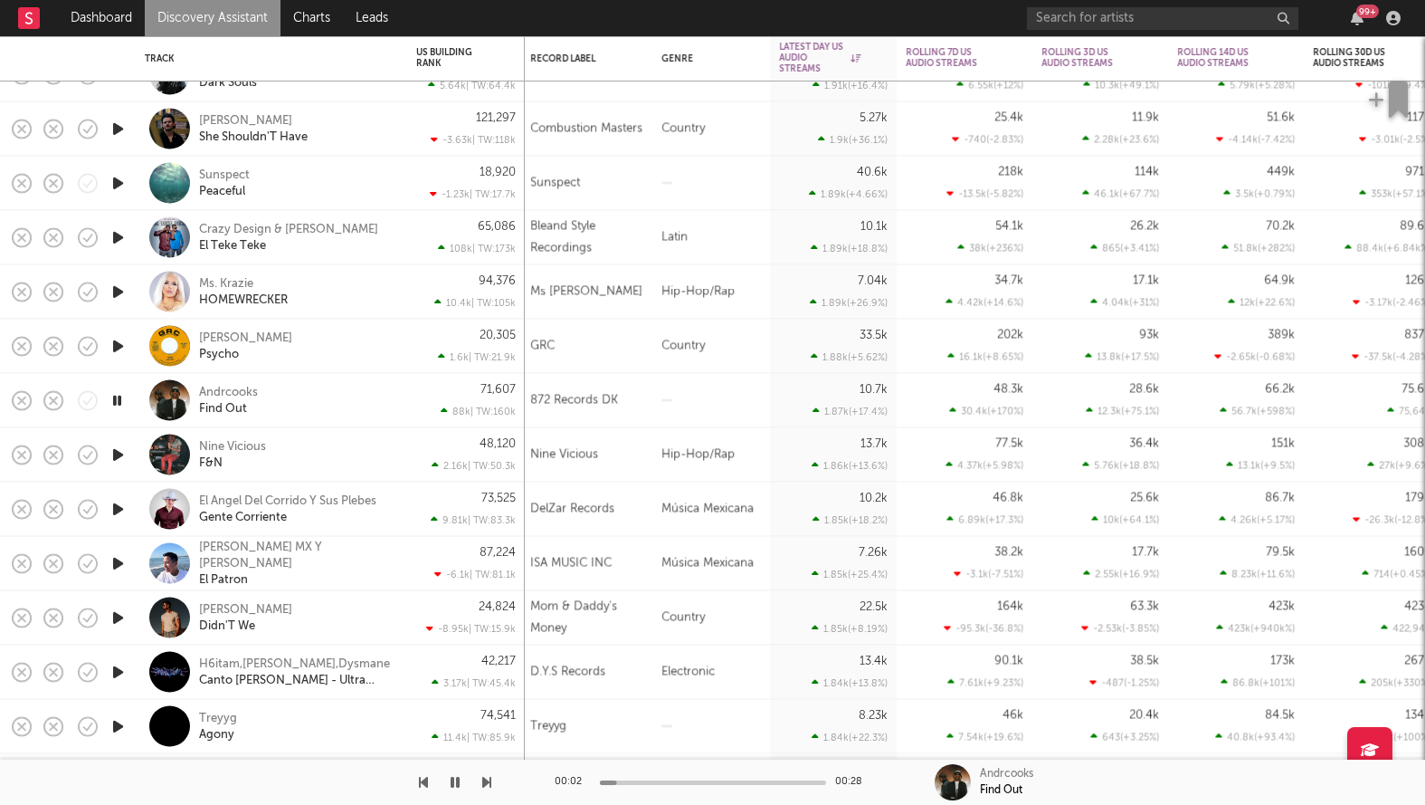
click at [122, 403] on icon "button" at bounding box center [117, 400] width 17 height 23
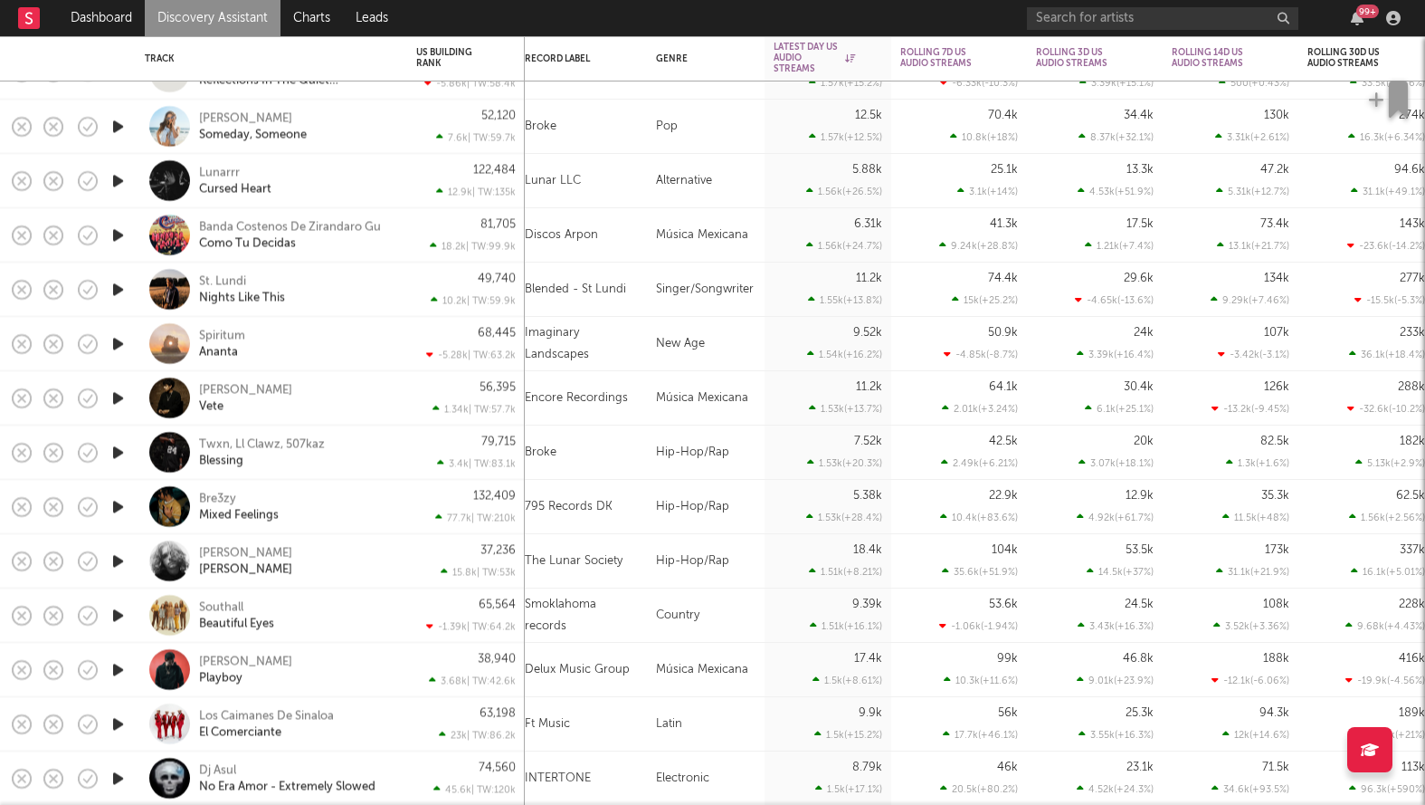
click at [123, 510] on icon "button" at bounding box center [118, 506] width 19 height 23
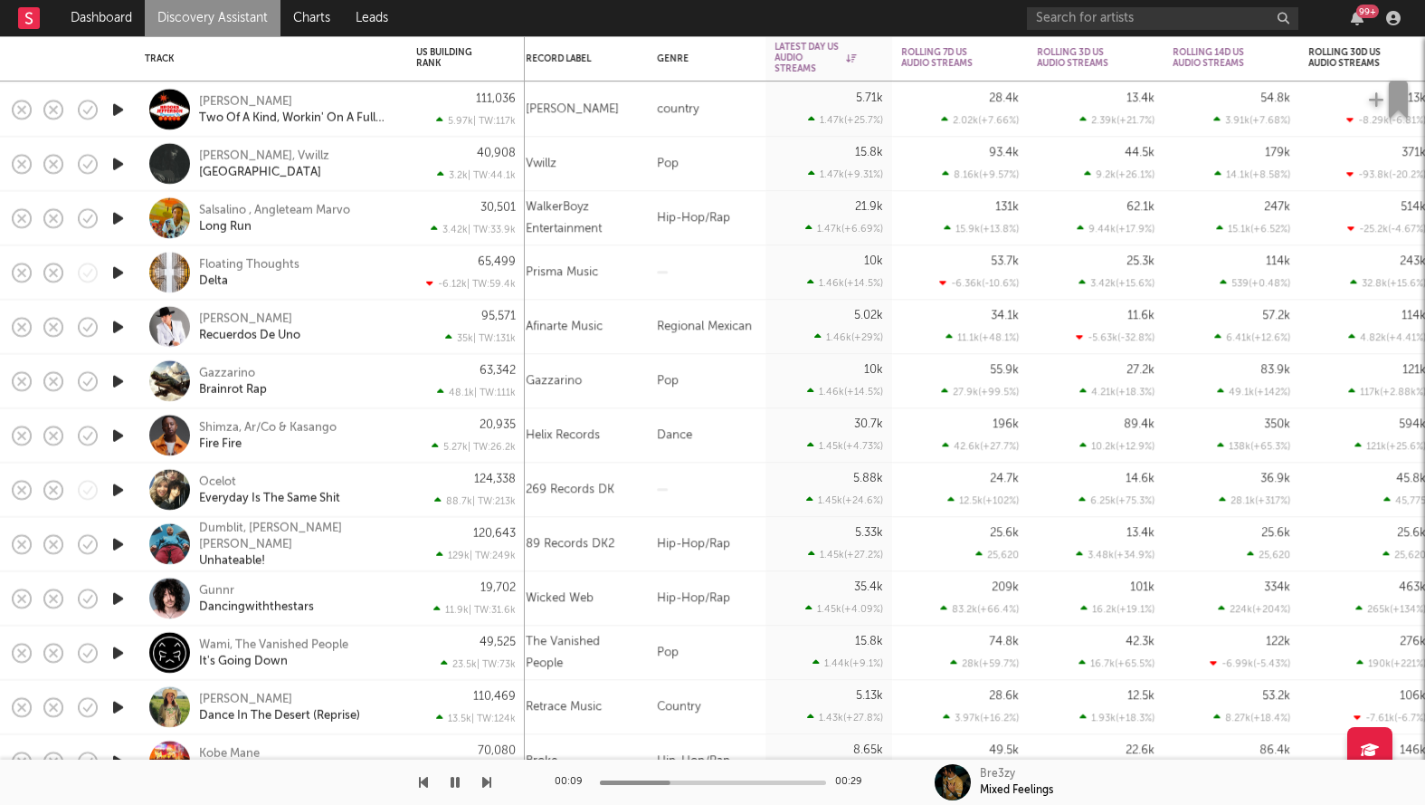
click at [448, 775] on button "button" at bounding box center [455, 781] width 18 height 45
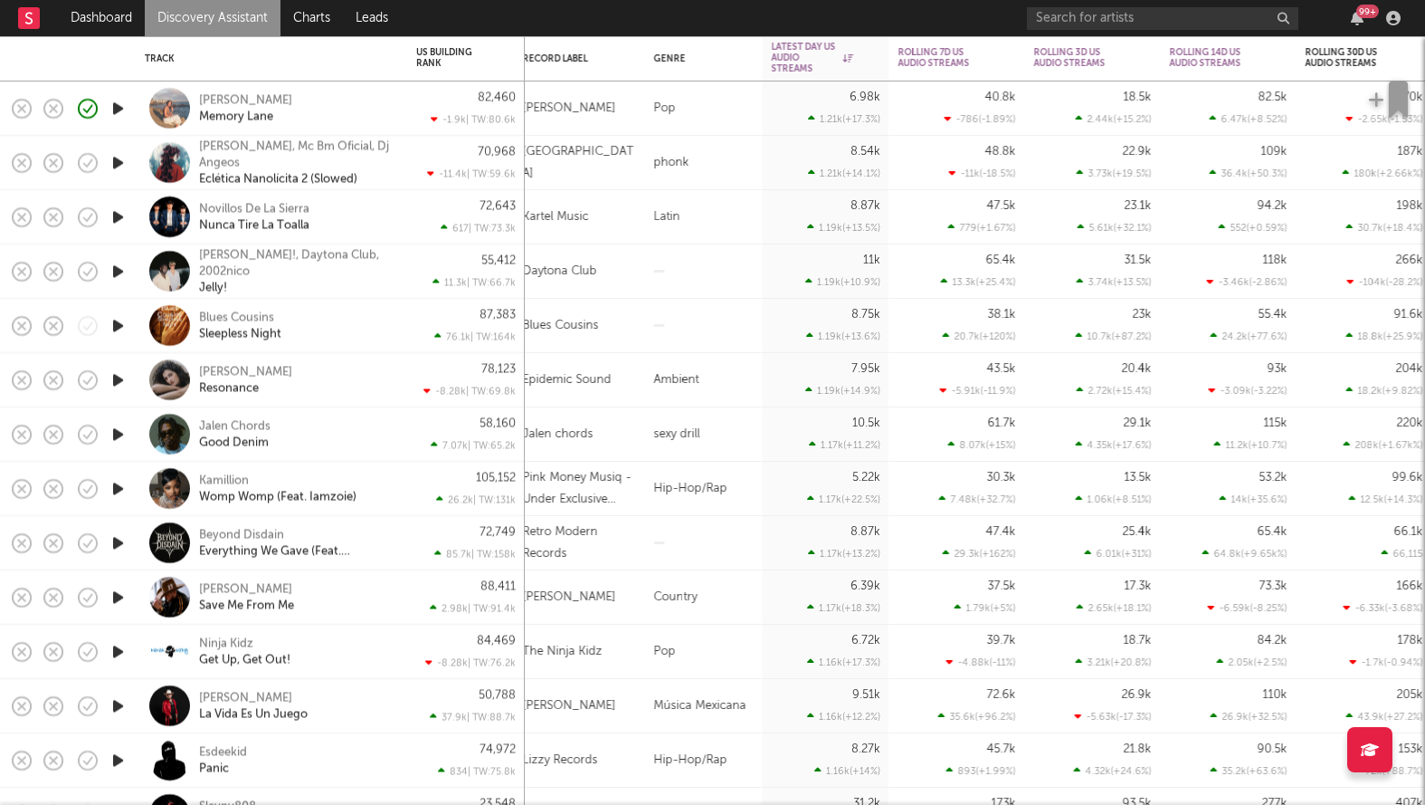
click at [110, 427] on icon "button" at bounding box center [118, 434] width 19 height 23
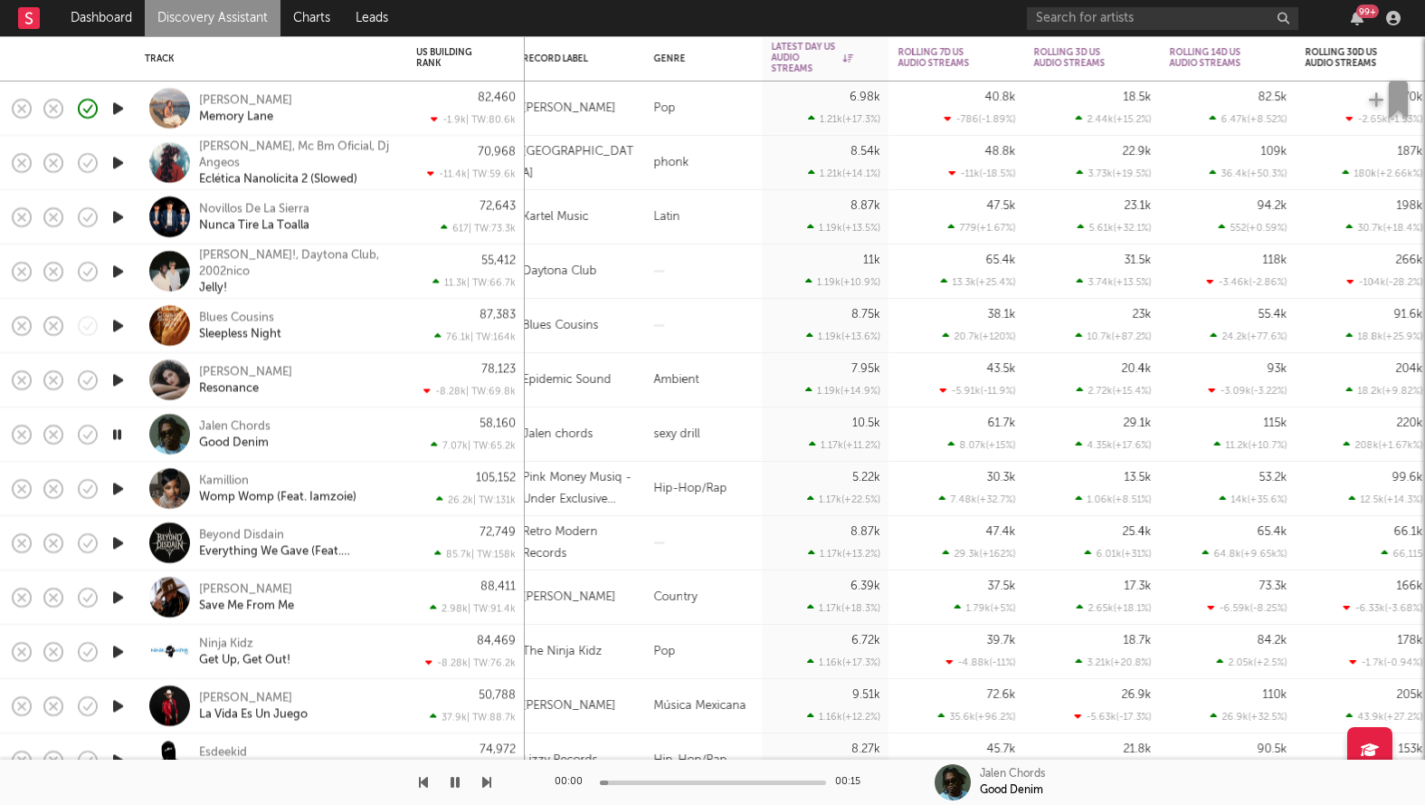
click at [109, 426] on icon "button" at bounding box center [117, 434] width 17 height 23
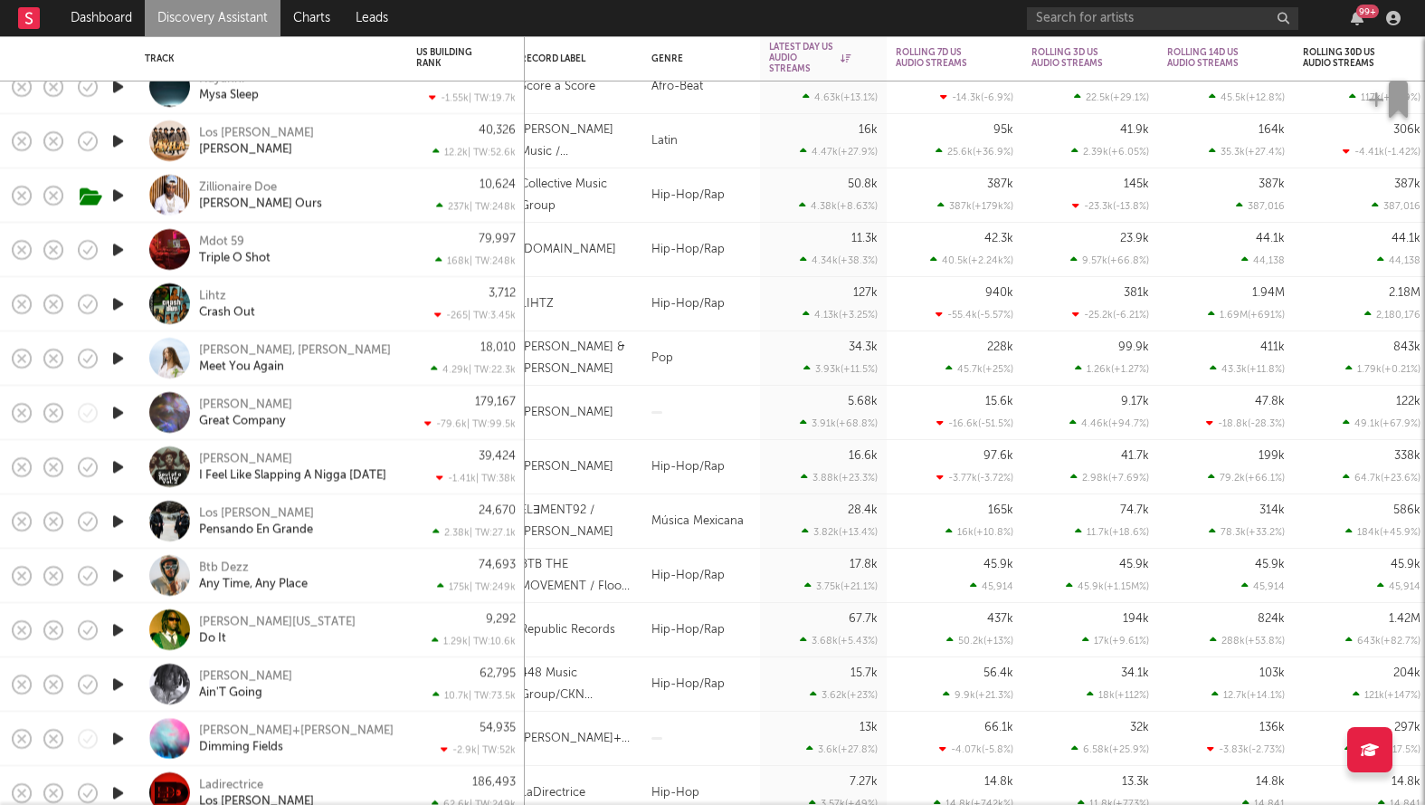
click at [123, 202] on icon "button" at bounding box center [118, 195] width 19 height 23
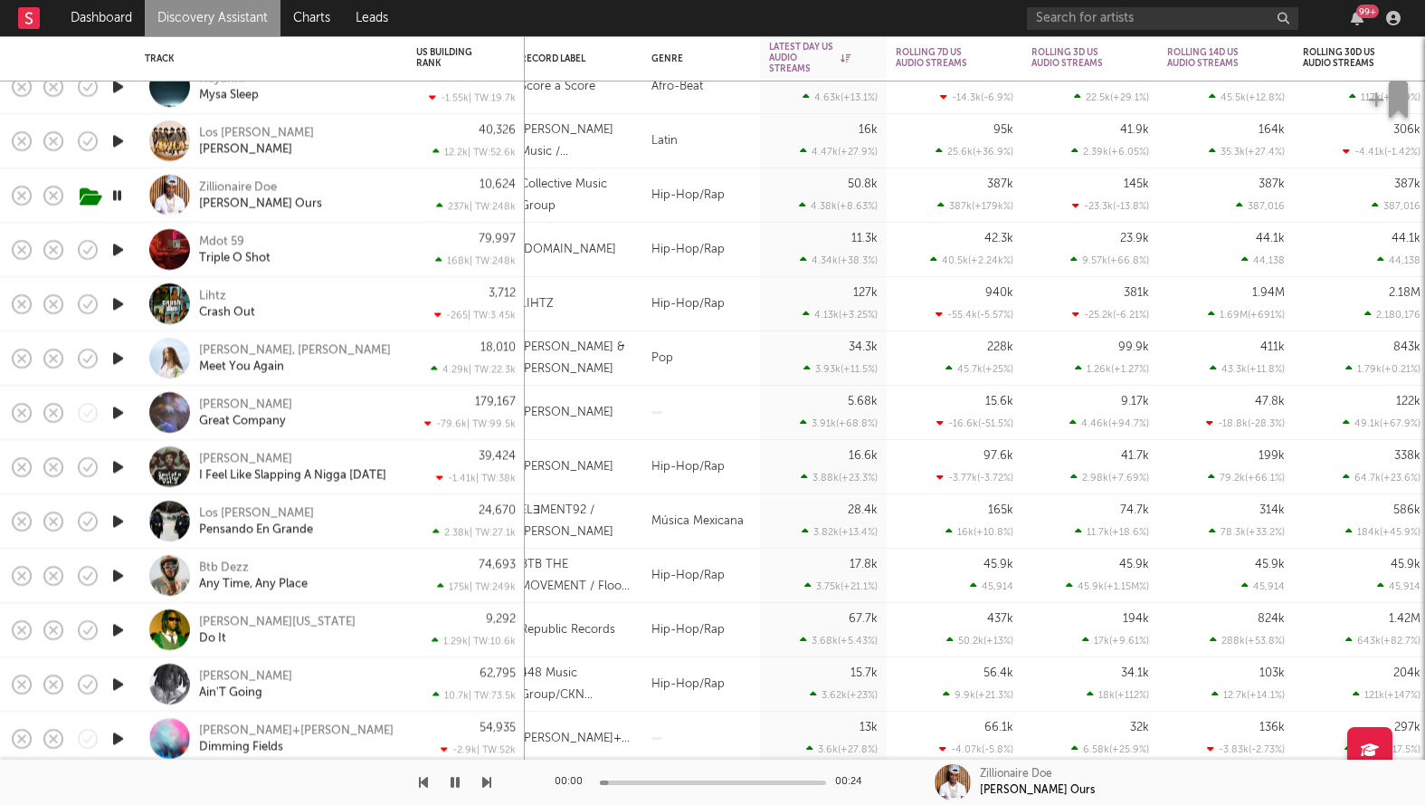
click at [123, 202] on icon "button" at bounding box center [117, 195] width 17 height 23
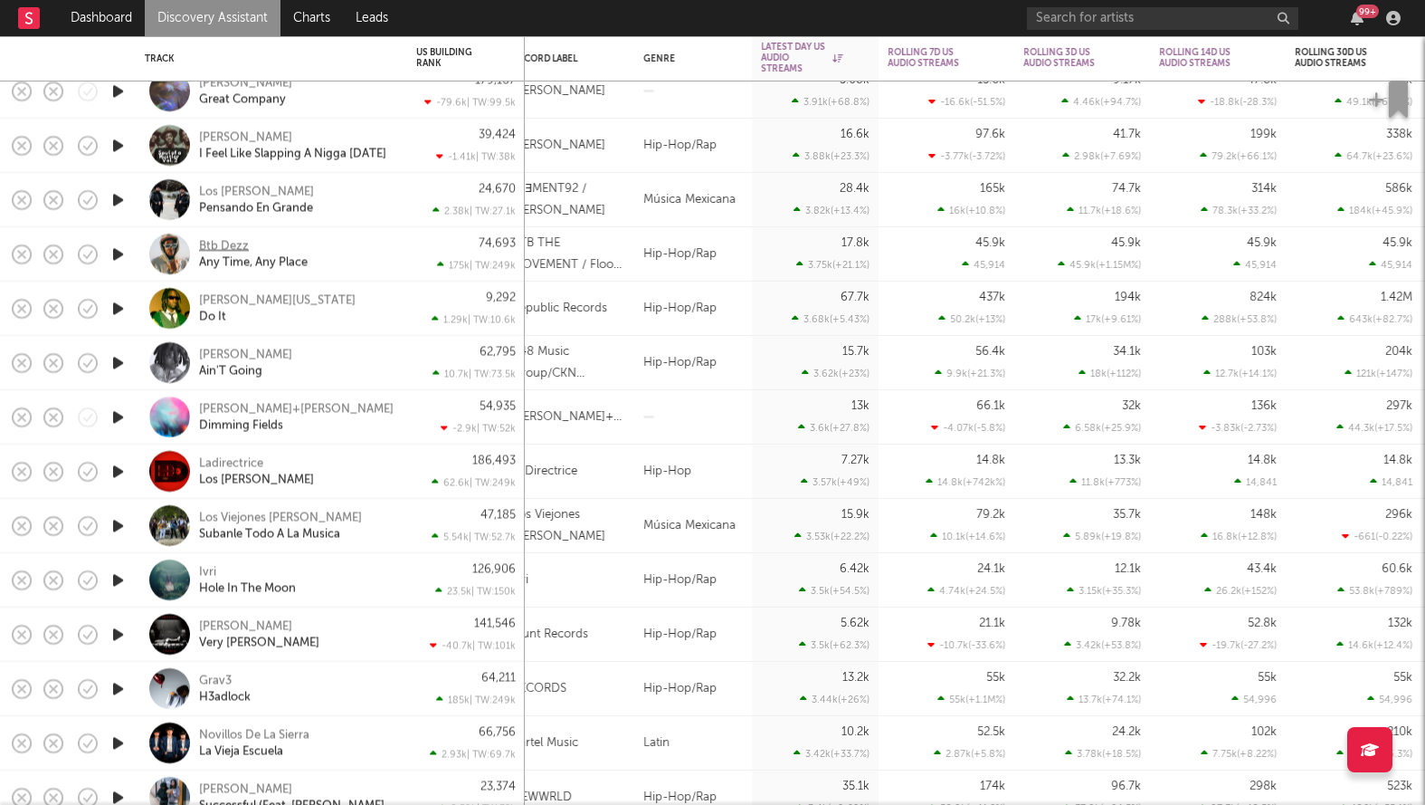
click at [222, 241] on div "Btb Dezz" at bounding box center [224, 246] width 50 height 16
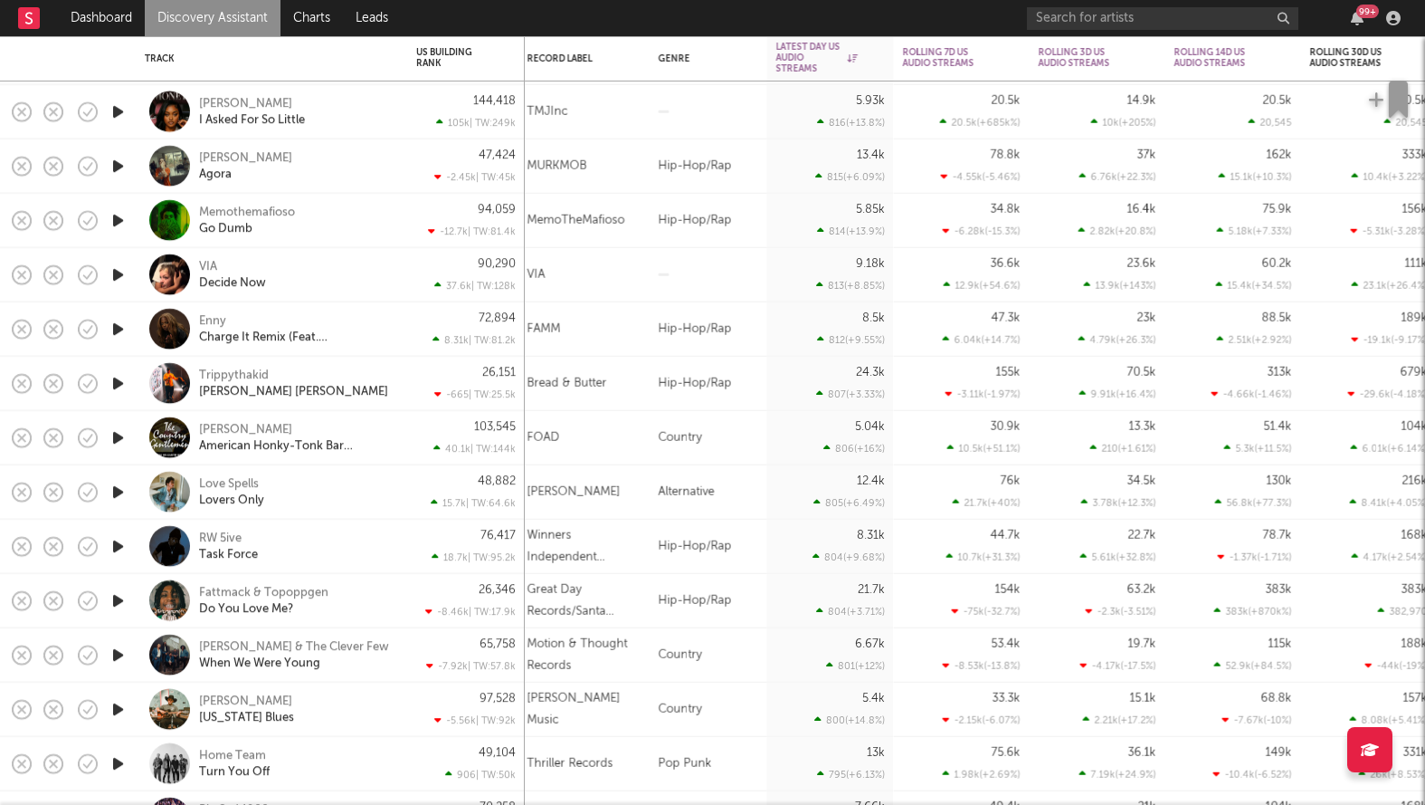
click at [126, 106] on icon "button" at bounding box center [118, 111] width 19 height 23
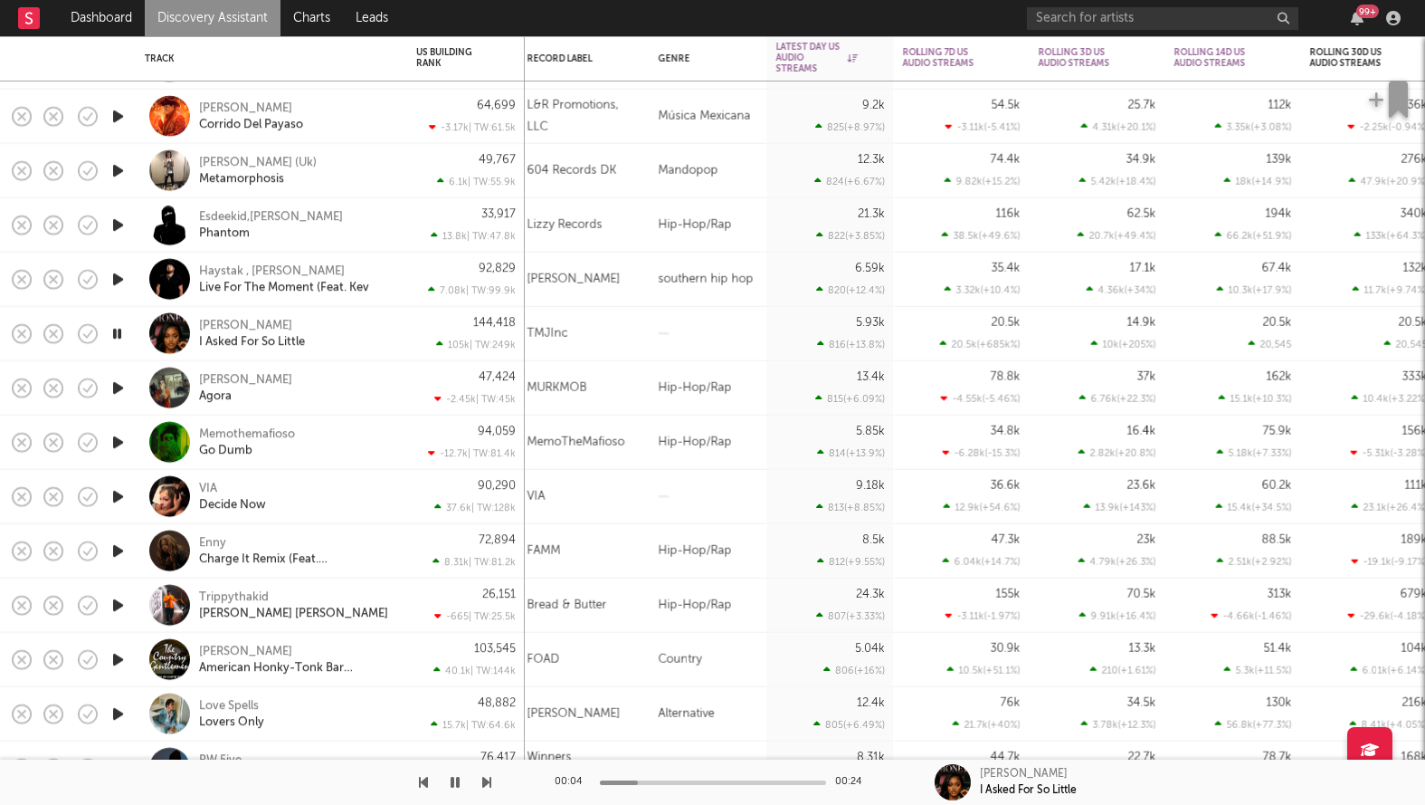
click at [125, 334] on icon "button" at bounding box center [117, 333] width 17 height 23
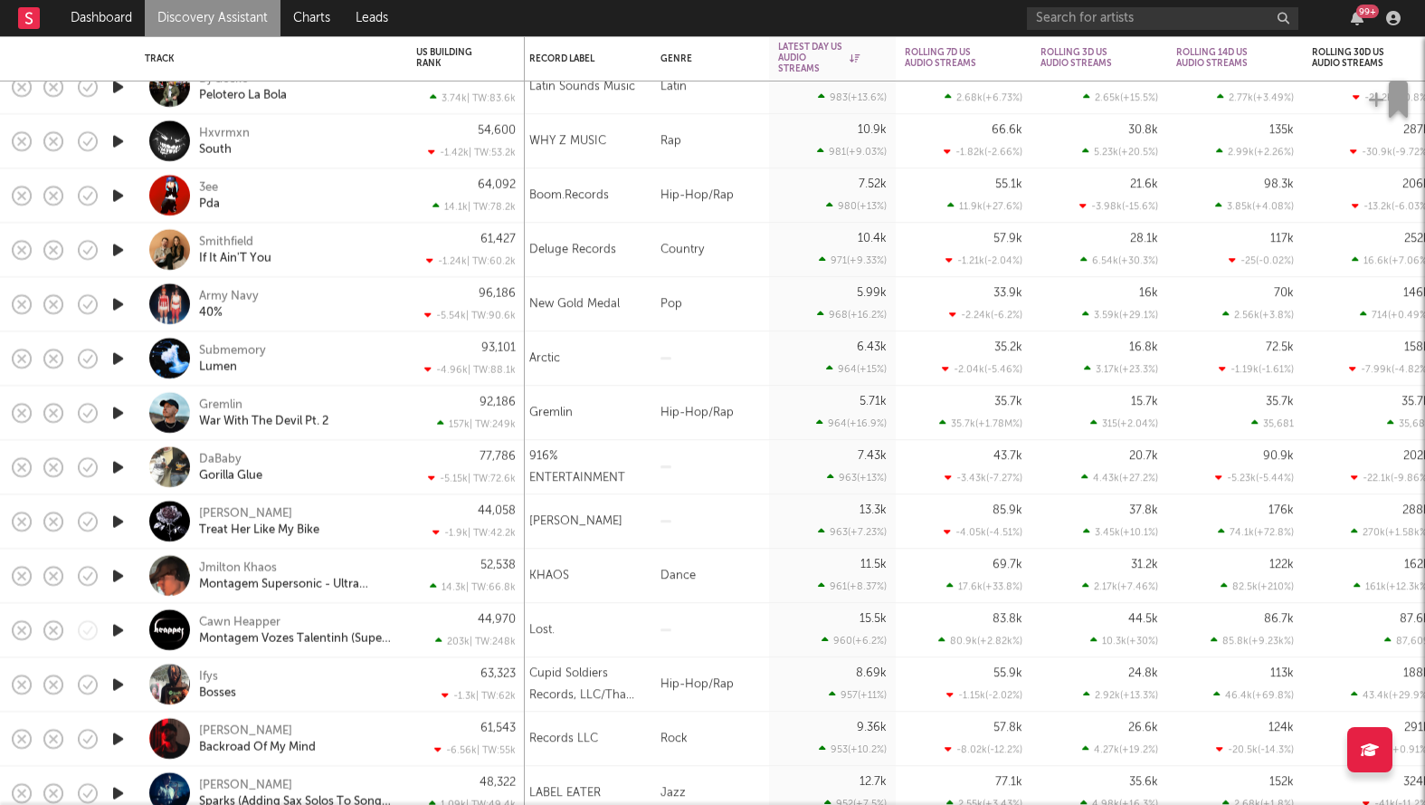
click at [116, 204] on icon "button" at bounding box center [118, 195] width 19 height 23
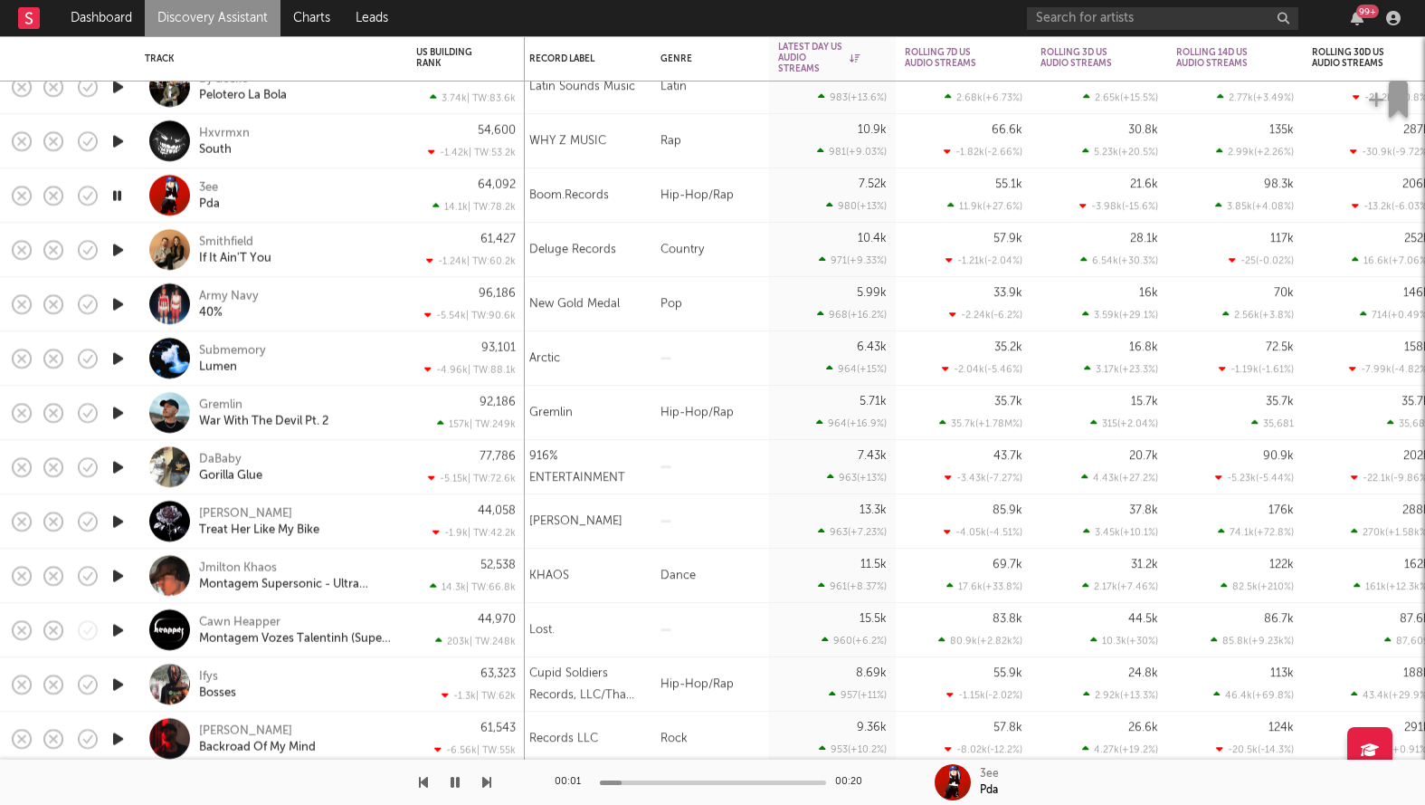
click at [116, 204] on icon "button" at bounding box center [117, 195] width 17 height 23
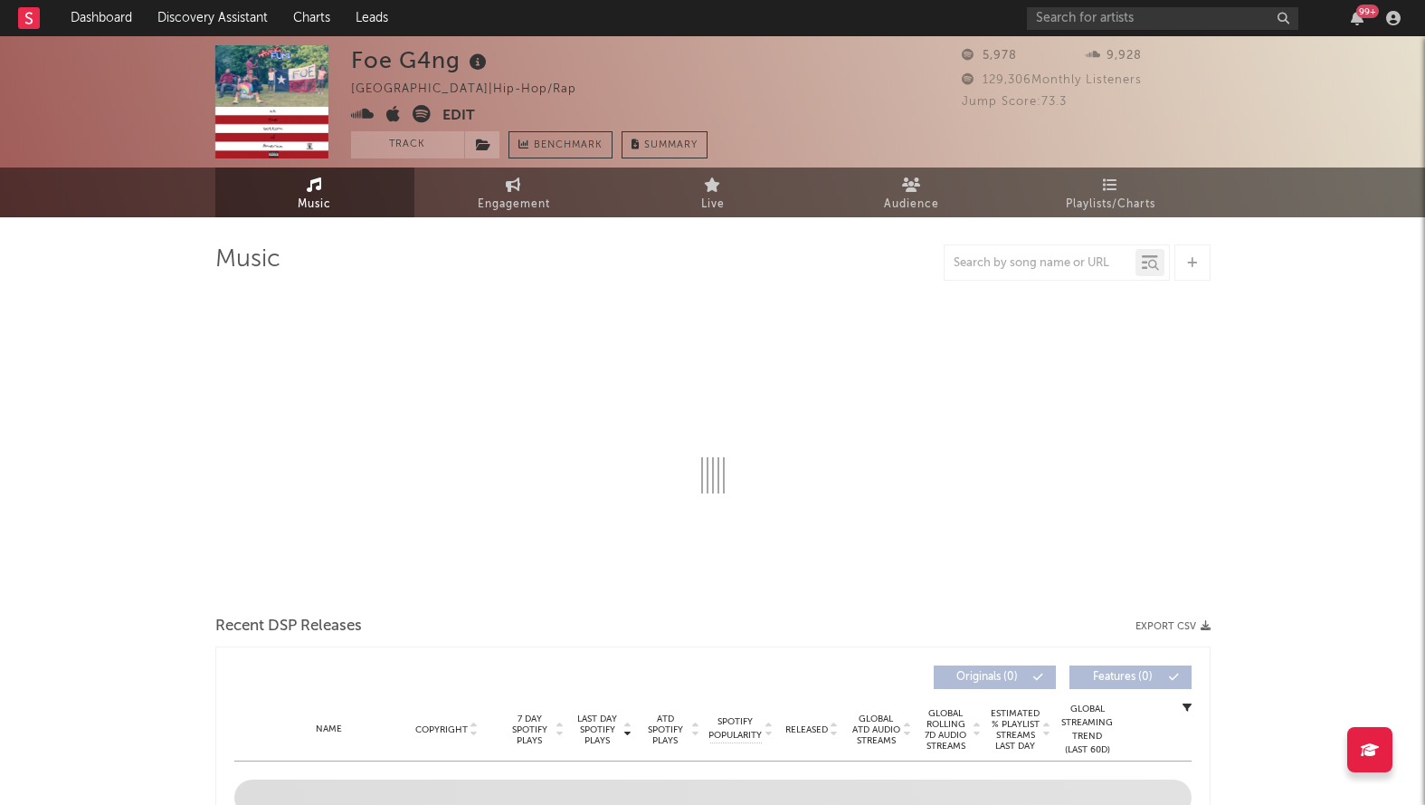
select select "6m"
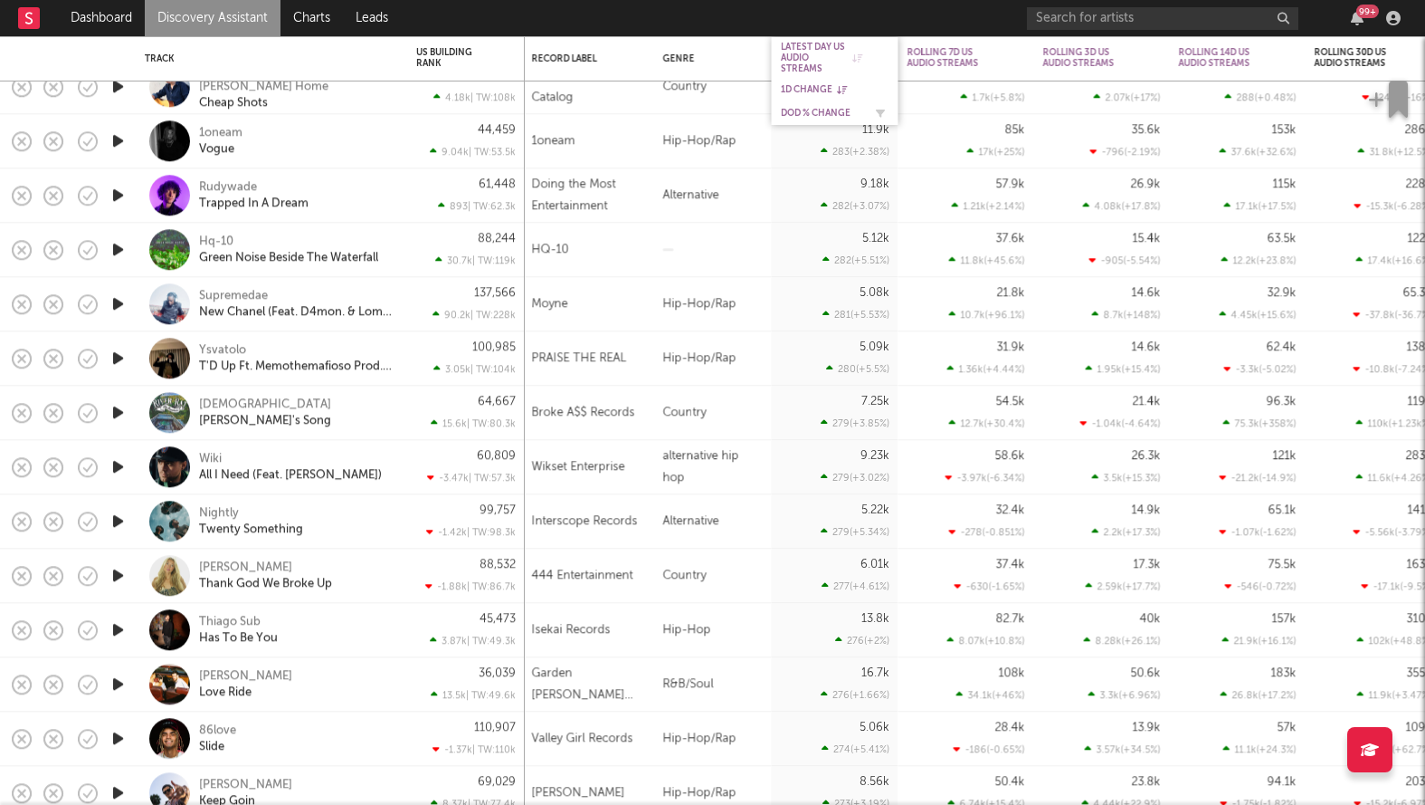
click at [814, 119] on div "DoD % Change" at bounding box center [835, 113] width 109 height 18
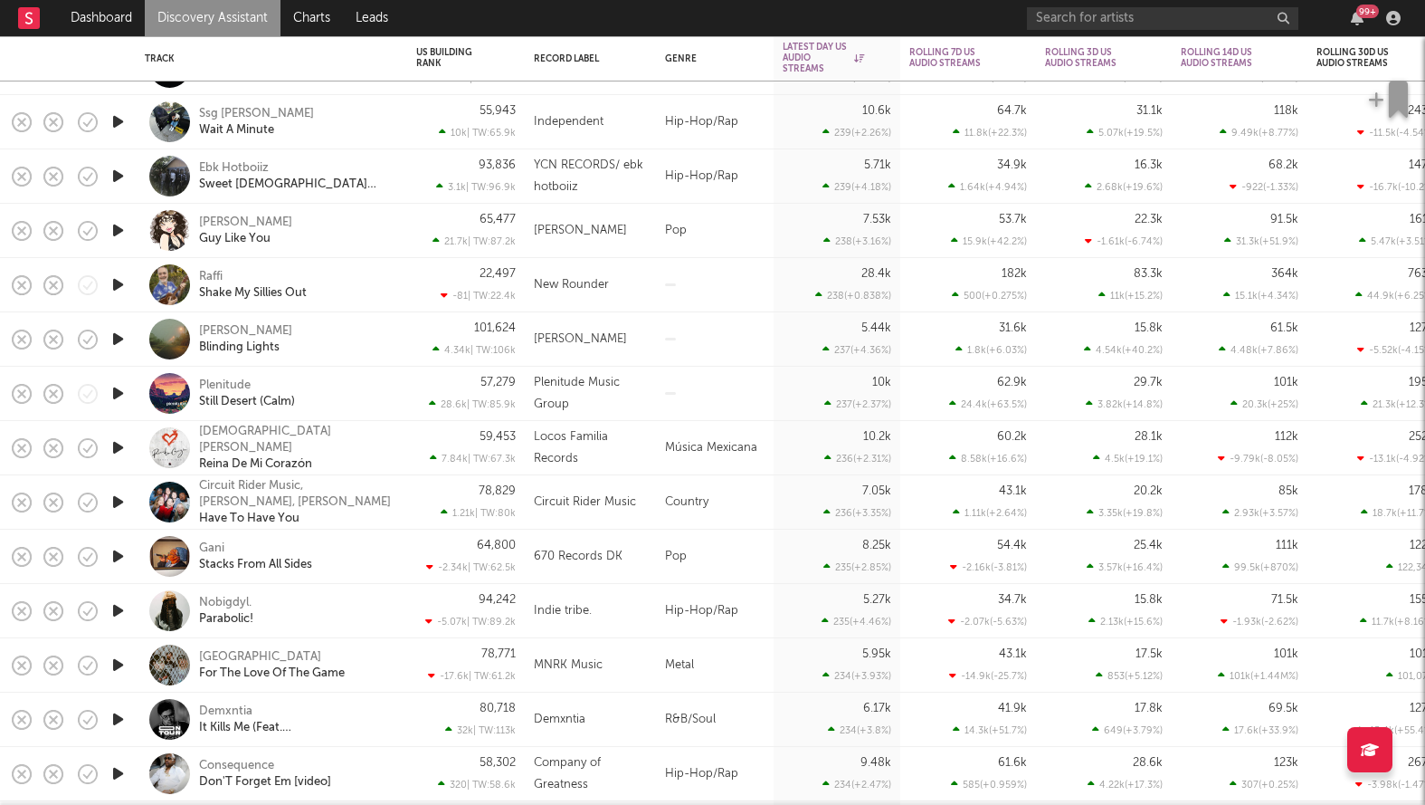
click at [113, 174] on icon "button" at bounding box center [118, 176] width 19 height 23
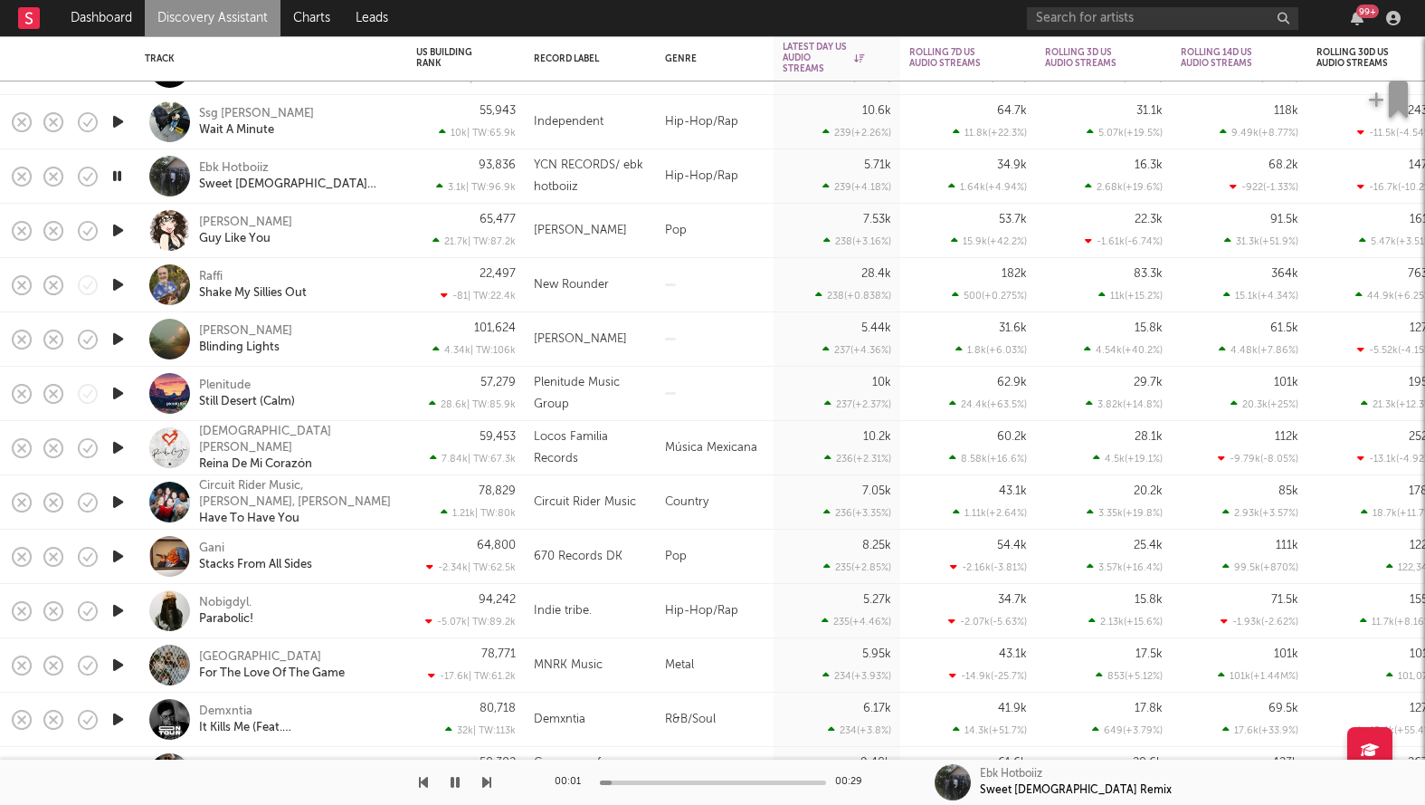
click at [113, 174] on icon "button" at bounding box center [117, 176] width 17 height 23
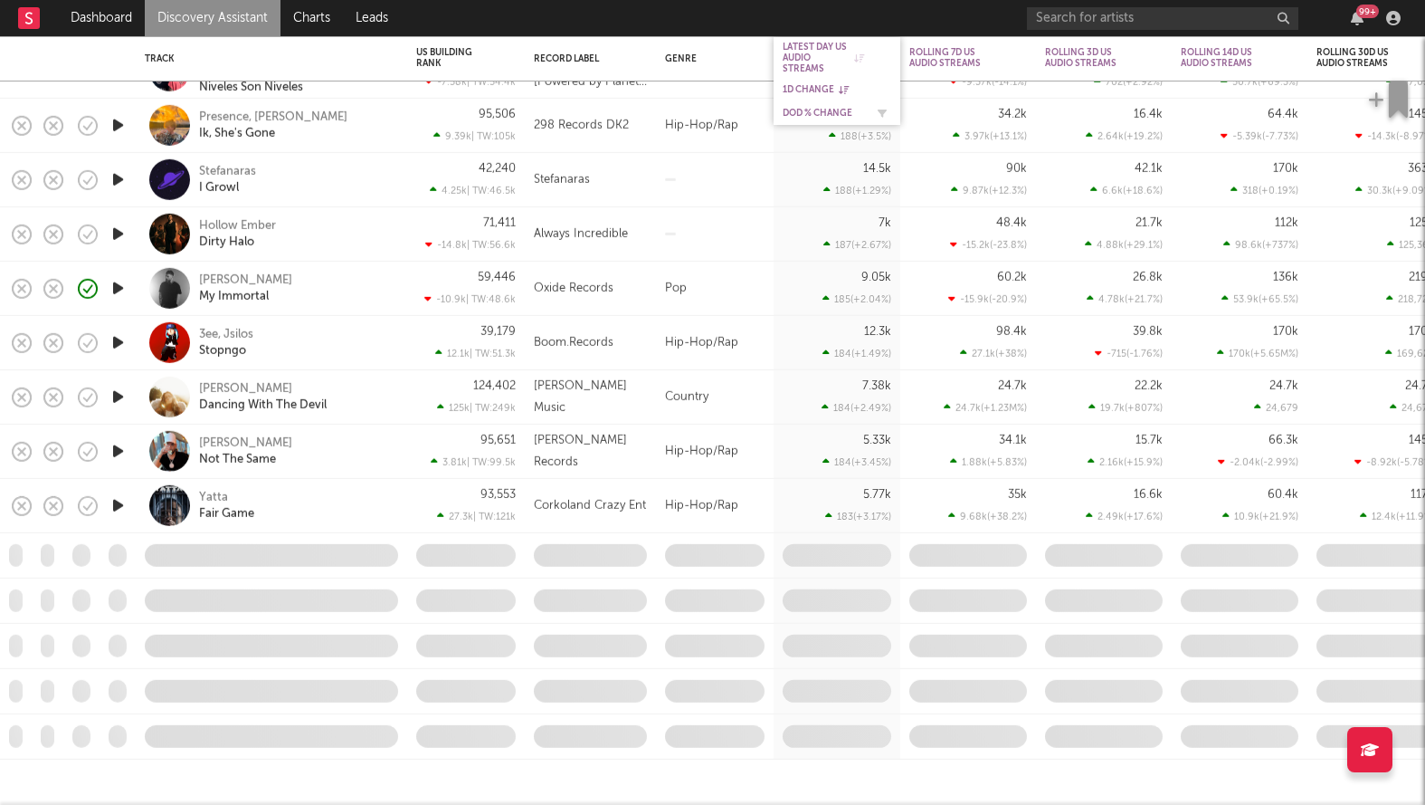
click at [796, 108] on div "DoD % Change" at bounding box center [823, 113] width 81 height 11
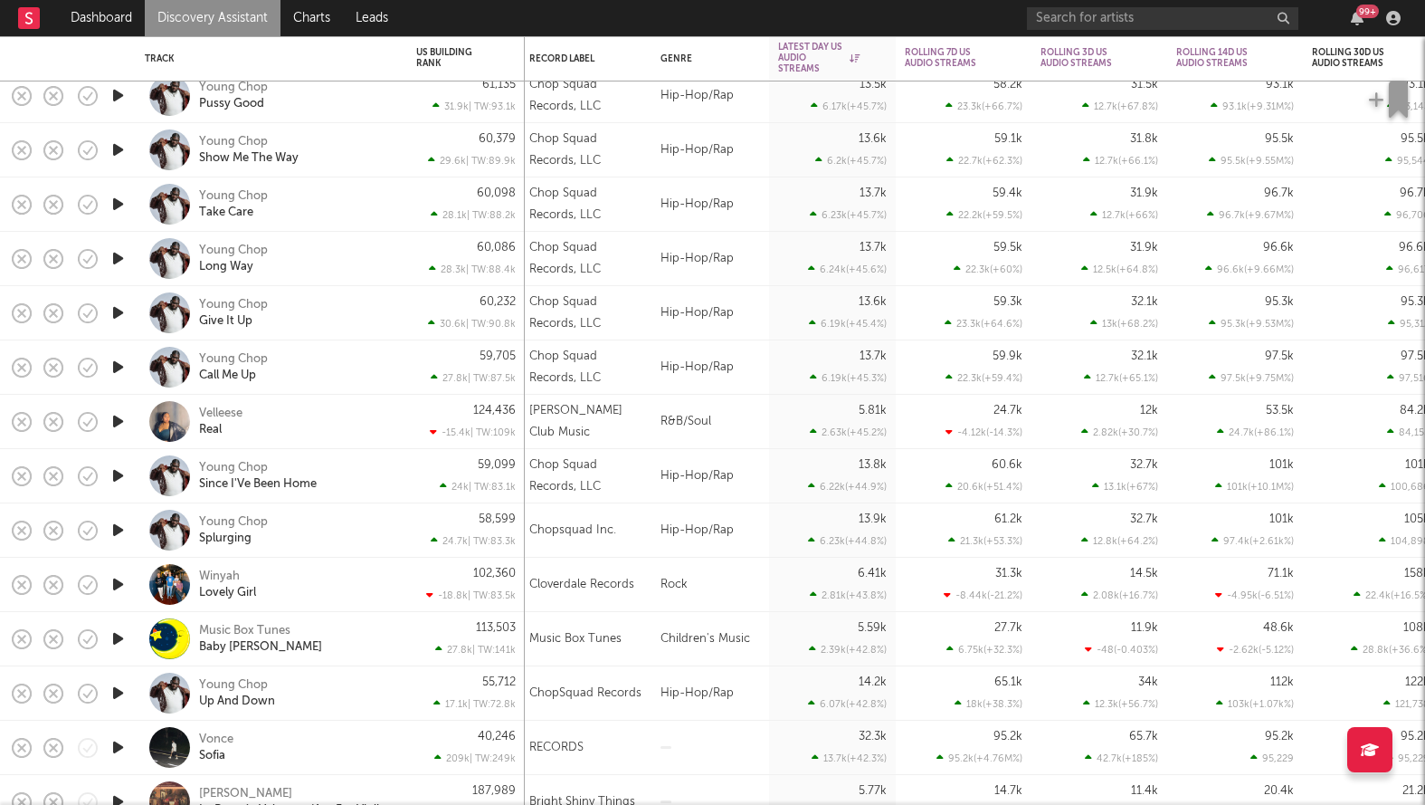
click at [122, 426] on icon "button" at bounding box center [118, 421] width 19 height 23
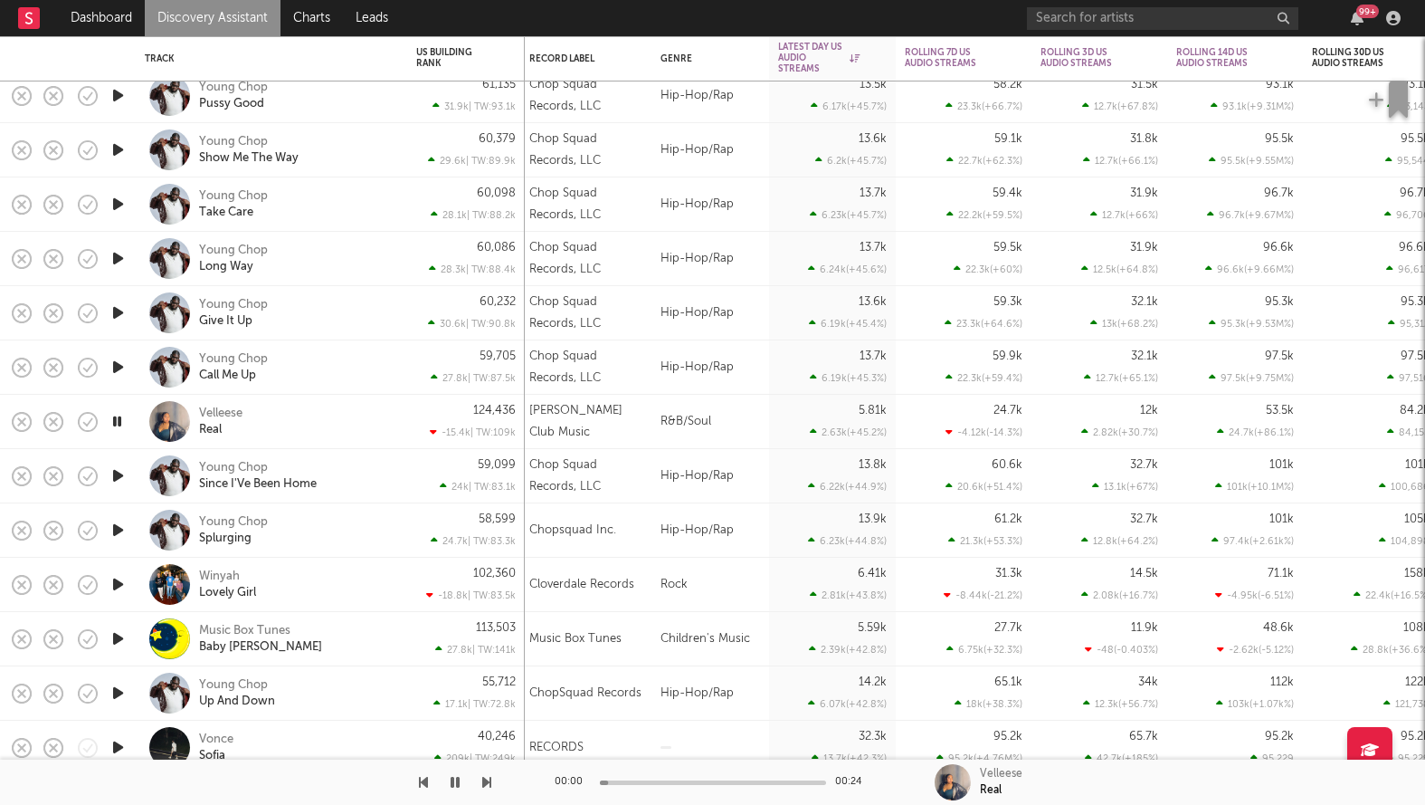
click at [122, 426] on icon "button" at bounding box center [117, 421] width 17 height 23
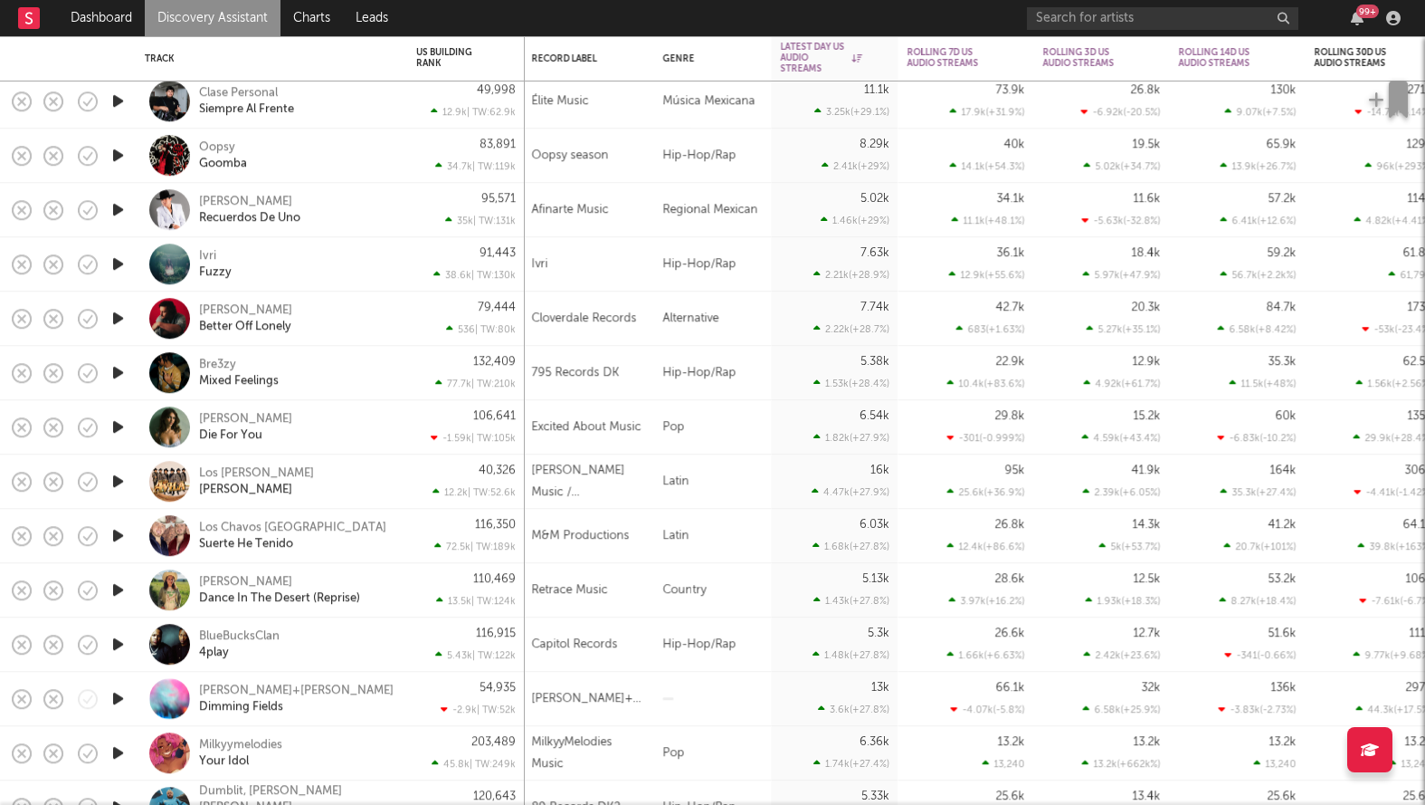
click at [115, 371] on icon "button" at bounding box center [118, 372] width 19 height 23
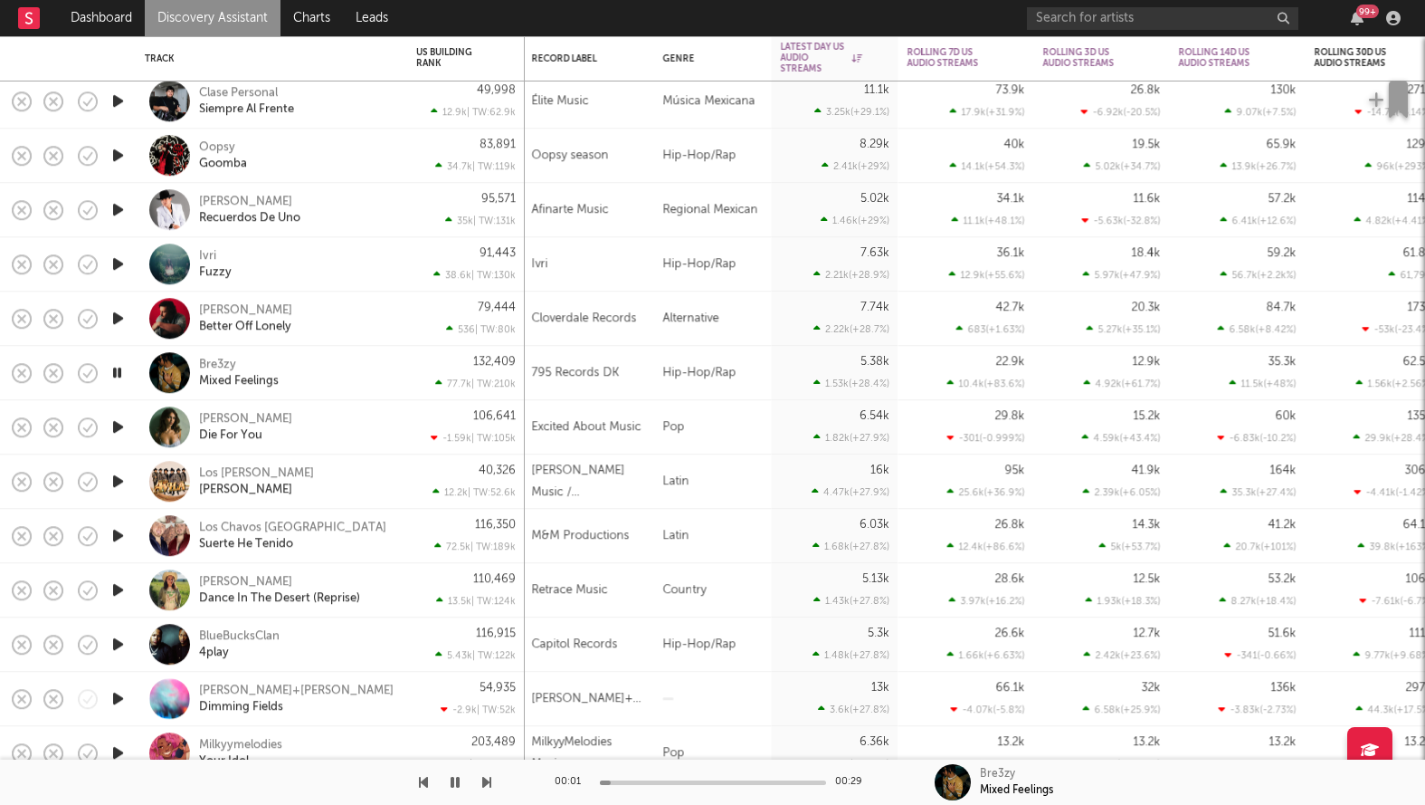
click at [115, 370] on icon "button" at bounding box center [117, 372] width 17 height 23
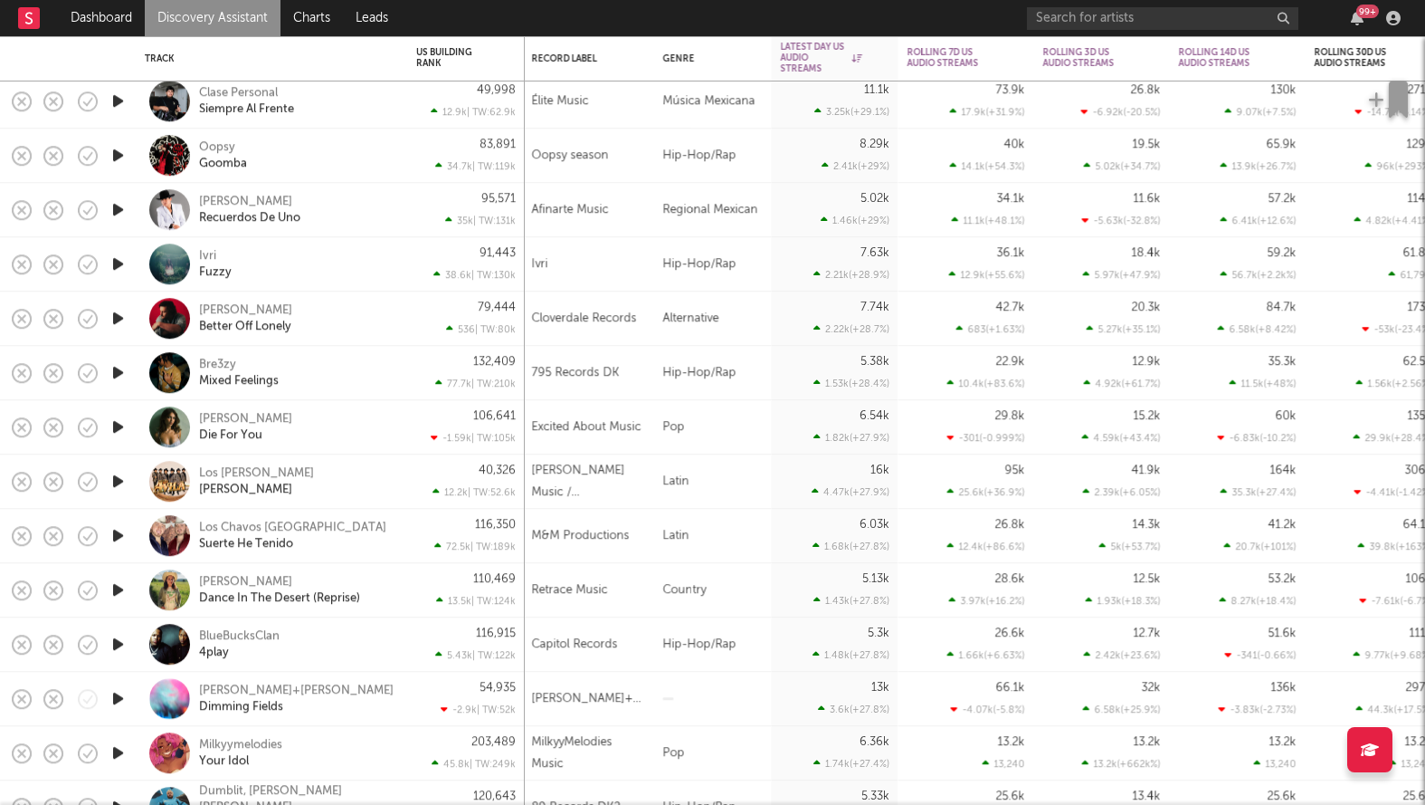
click at [115, 370] on icon "button" at bounding box center [118, 372] width 19 height 23
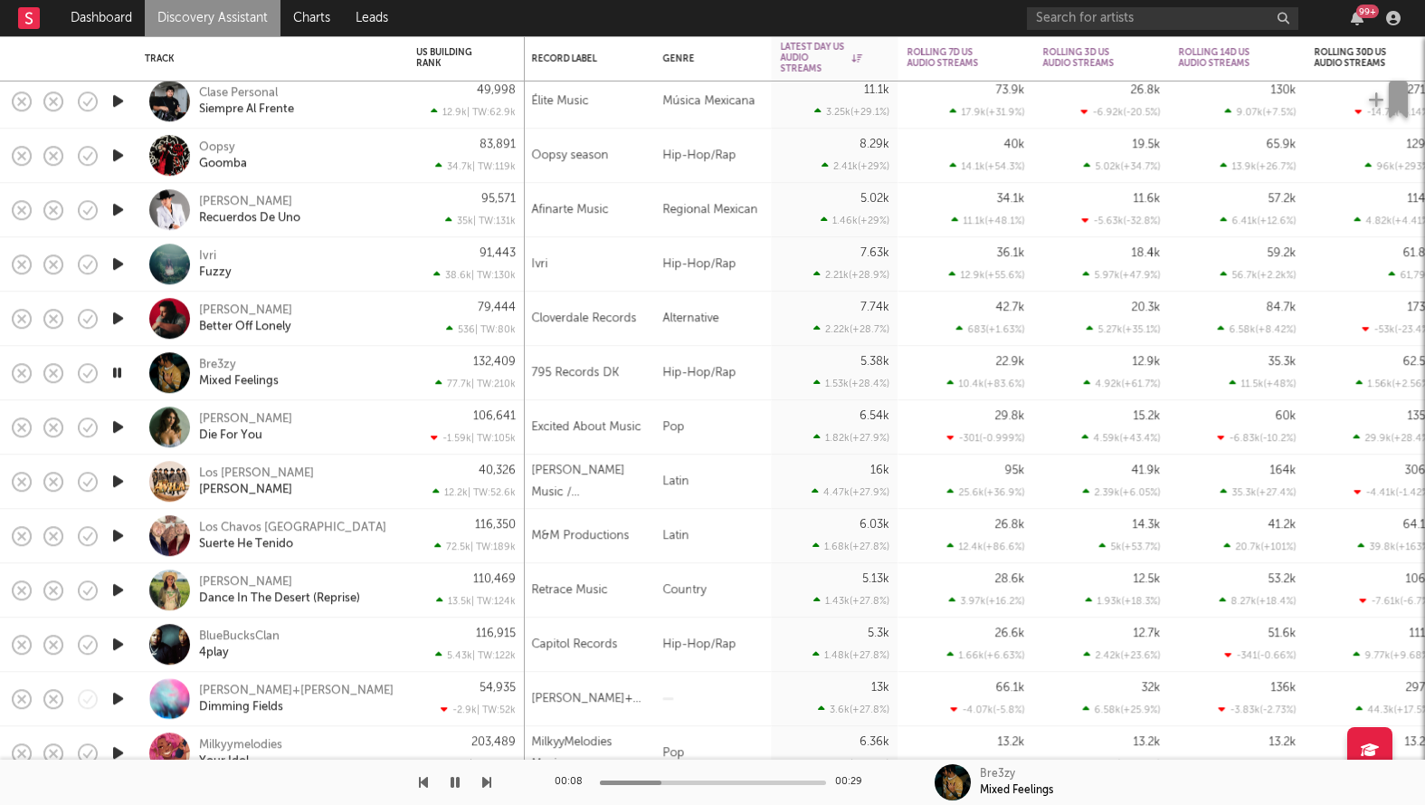
click at [115, 370] on icon "button" at bounding box center [117, 372] width 17 height 23
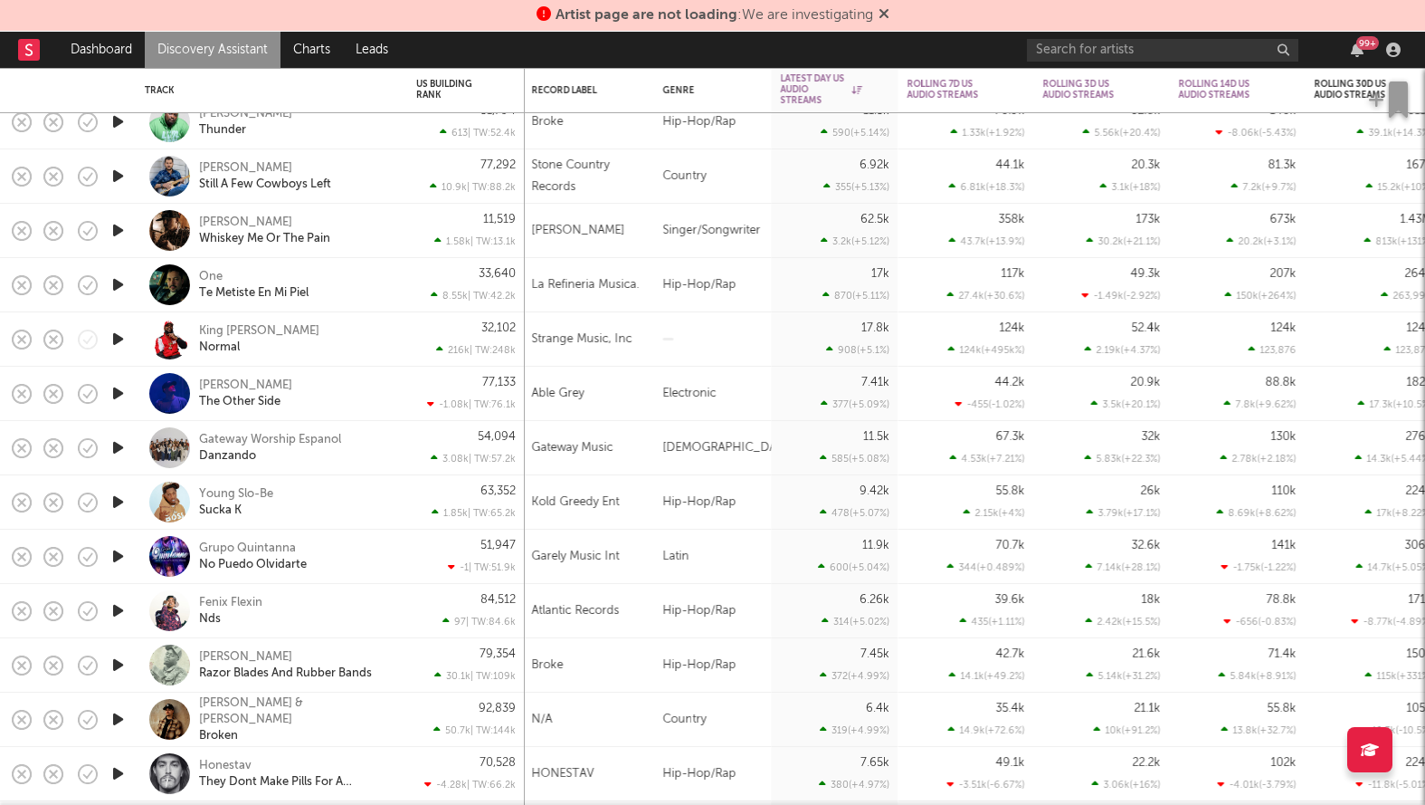
click at [887, 10] on icon at bounding box center [884, 13] width 11 height 14
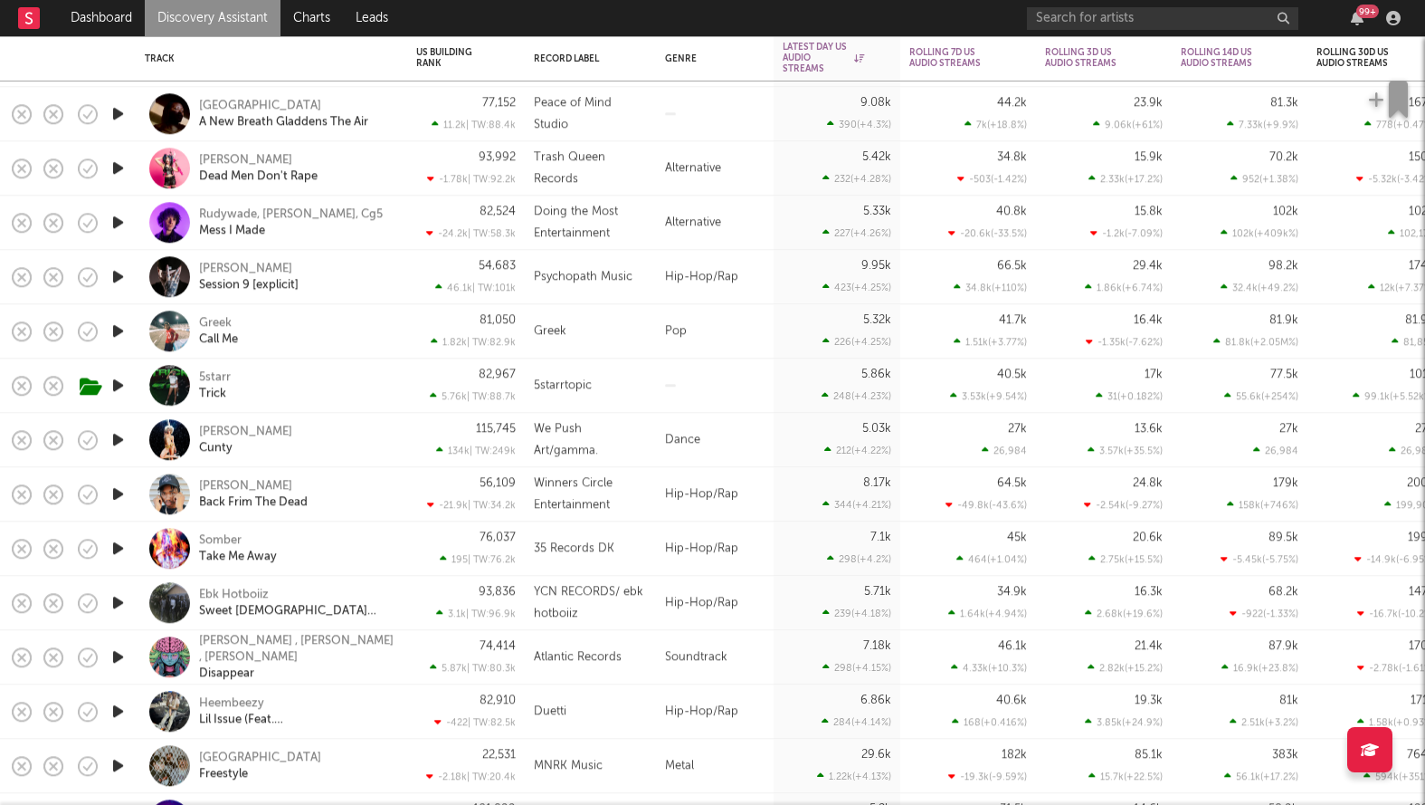
click at [119, 336] on icon "button" at bounding box center [118, 330] width 19 height 23
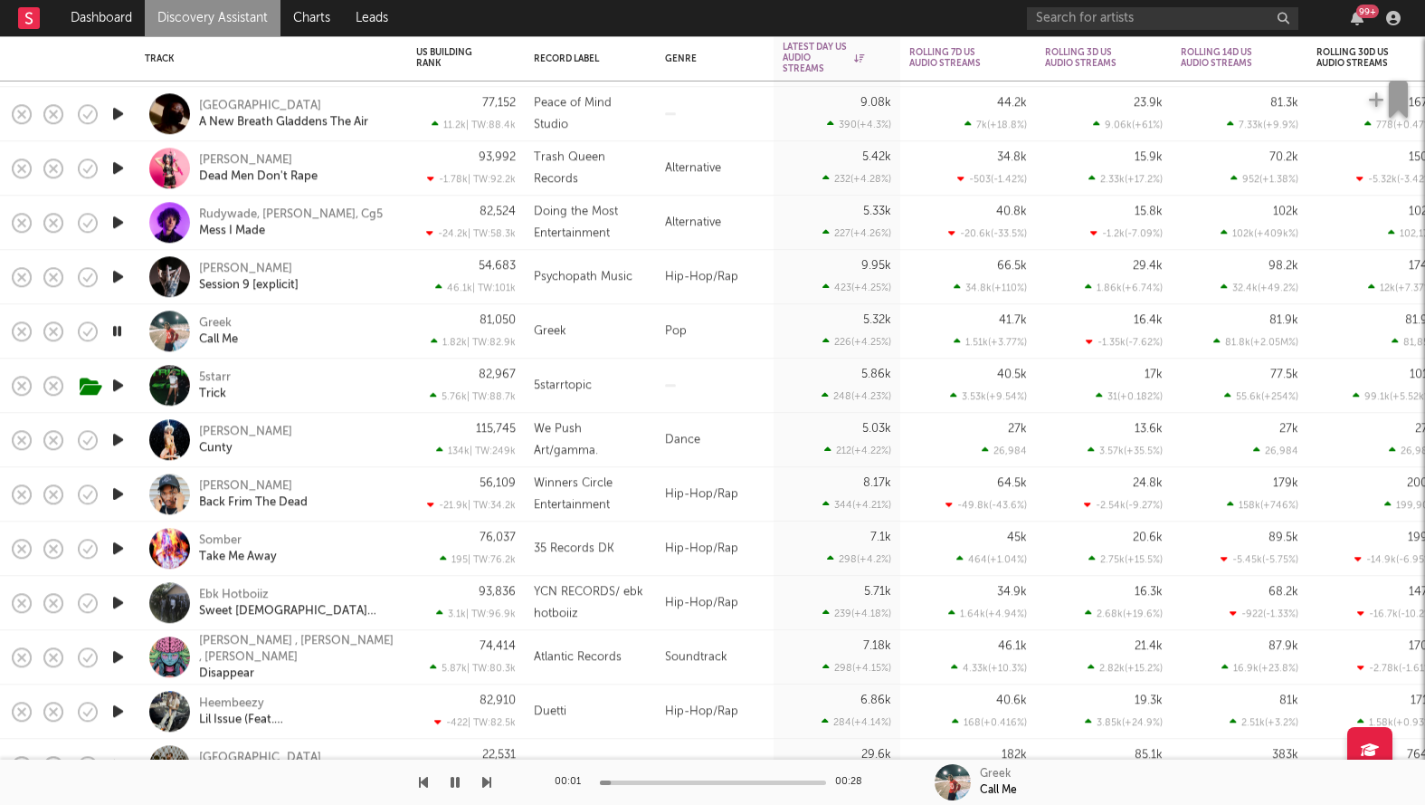
click at [119, 336] on icon "button" at bounding box center [117, 330] width 17 height 23
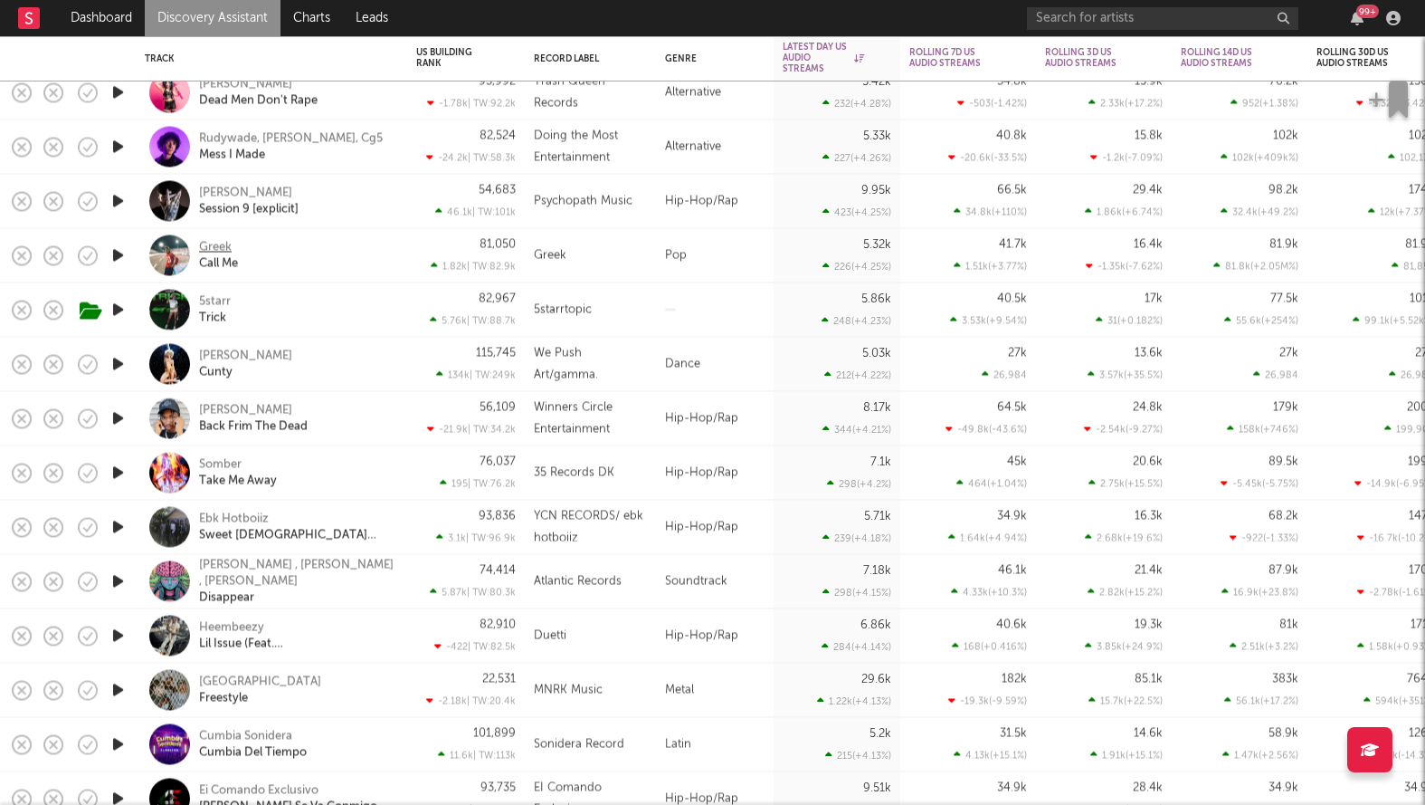
click at [217, 251] on div "Greek" at bounding box center [215, 247] width 33 height 16
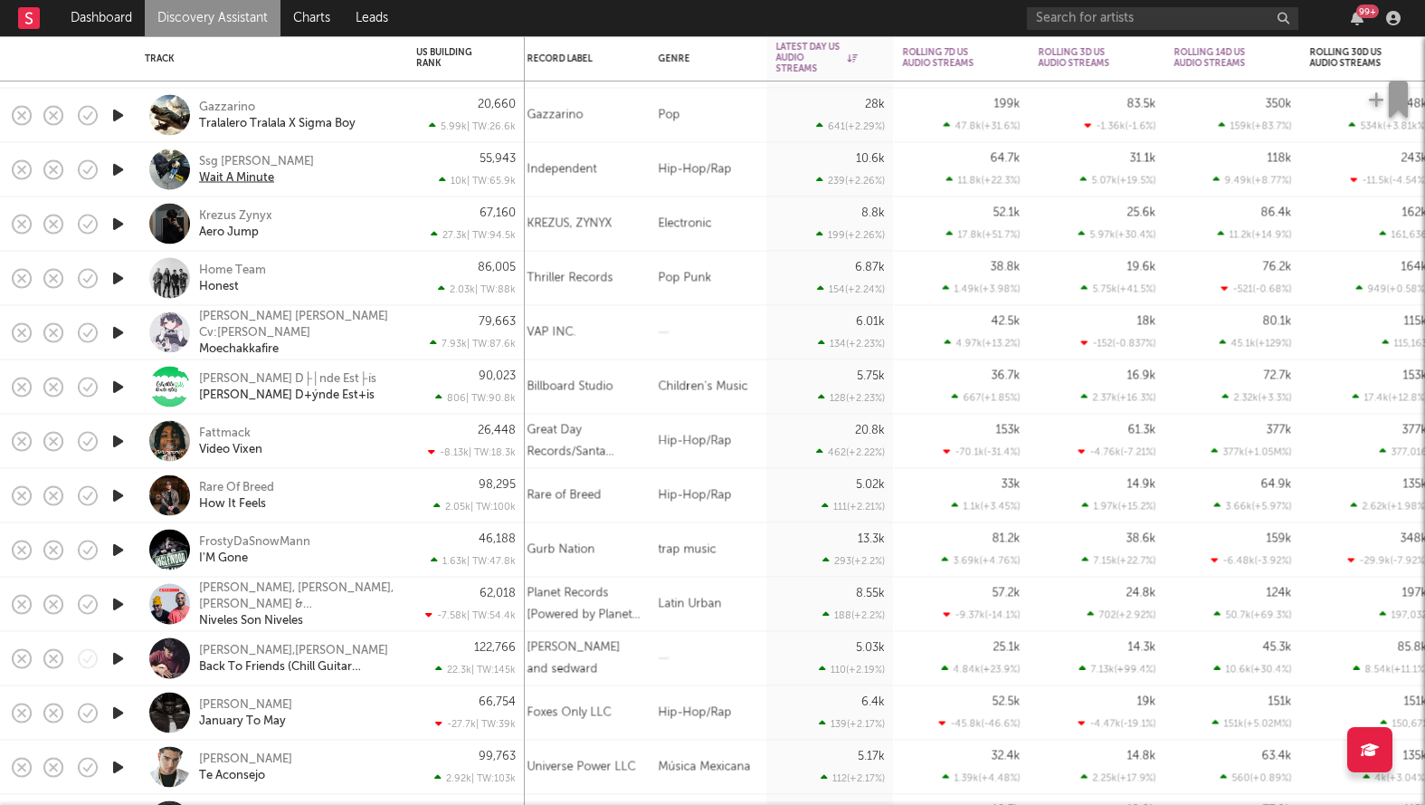
click at [260, 179] on div "Wait A Minute" at bounding box center [236, 177] width 75 height 16
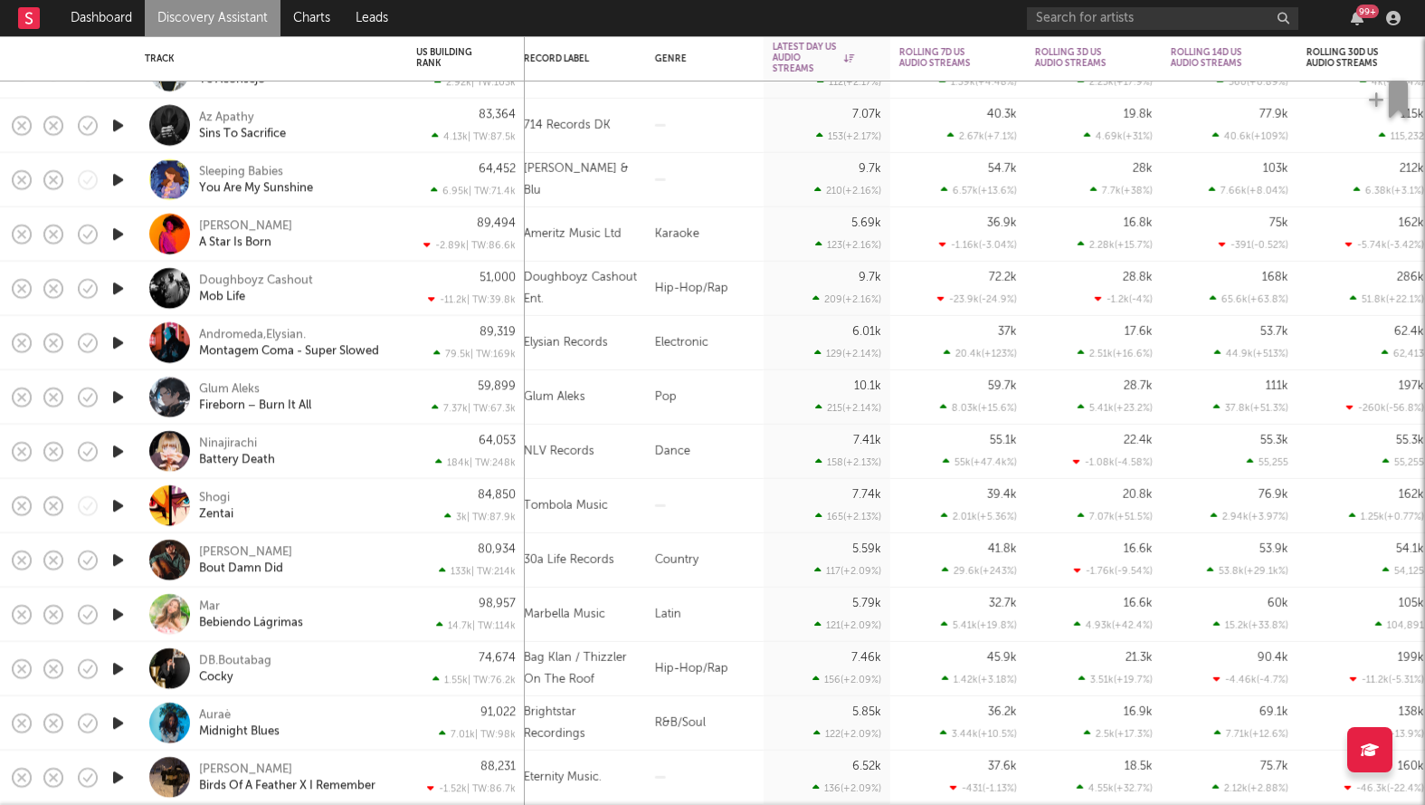
click at [120, 236] on icon "button" at bounding box center [118, 234] width 19 height 23
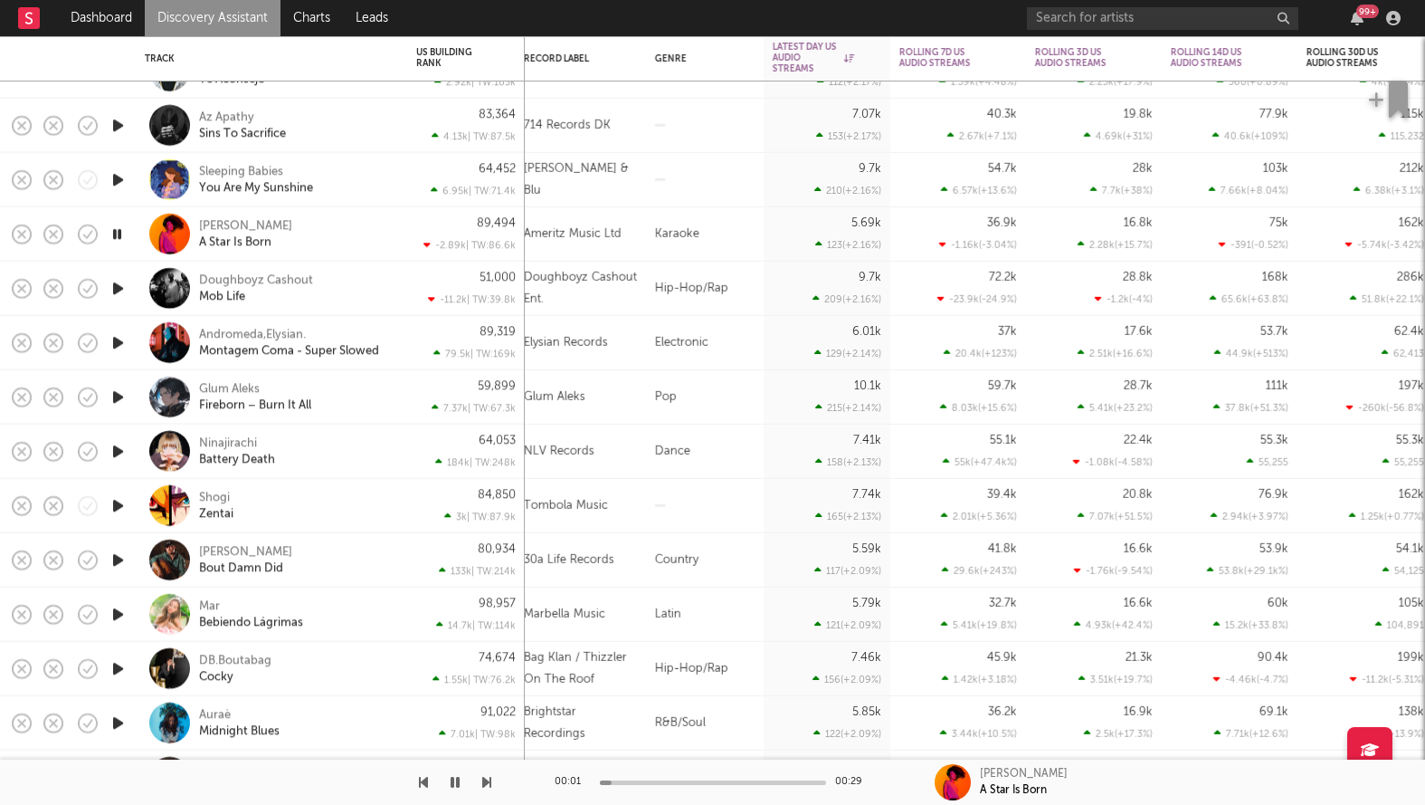
click at [120, 233] on icon "button" at bounding box center [117, 234] width 17 height 23
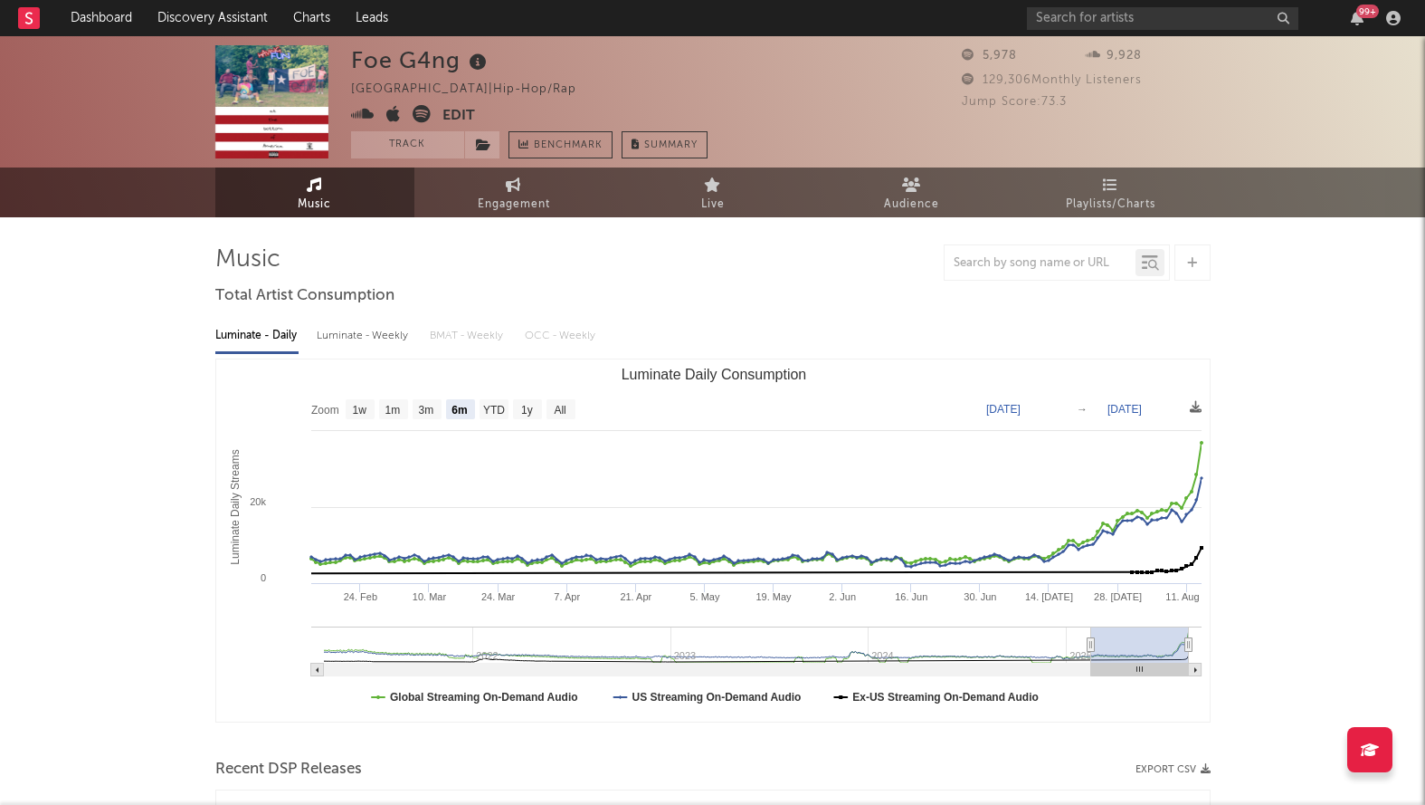
select select "6m"
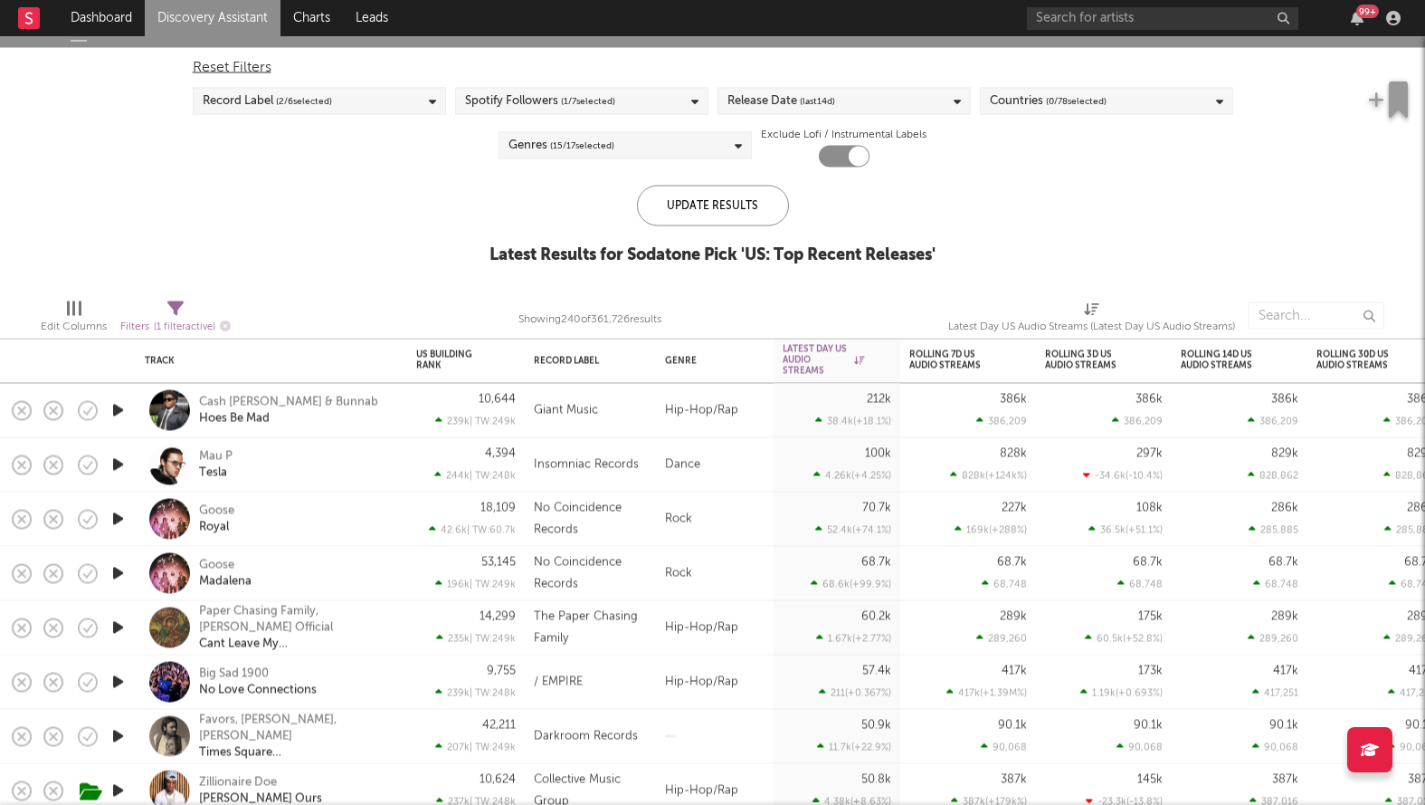
click at [775, 108] on div "Release Date (last 14 d)" at bounding box center [782, 102] width 108 height 22
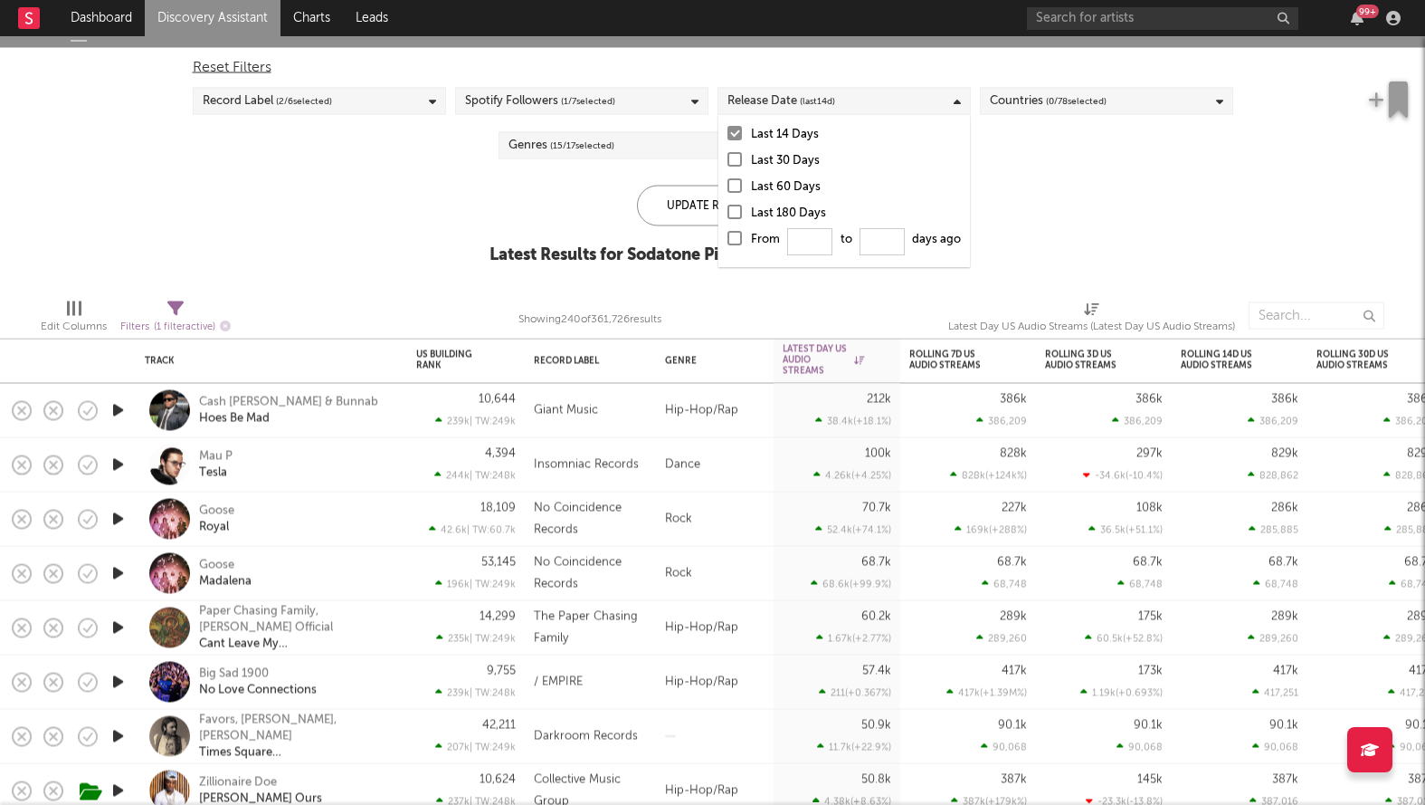
click at [735, 243] on div at bounding box center [735, 238] width 14 height 14
click at [728, 243] on input "From to days ago" at bounding box center [728, 243] width 0 height 29
click at [535, 136] on div "Genres ( 15 / 17 selected)" at bounding box center [562, 146] width 106 height 22
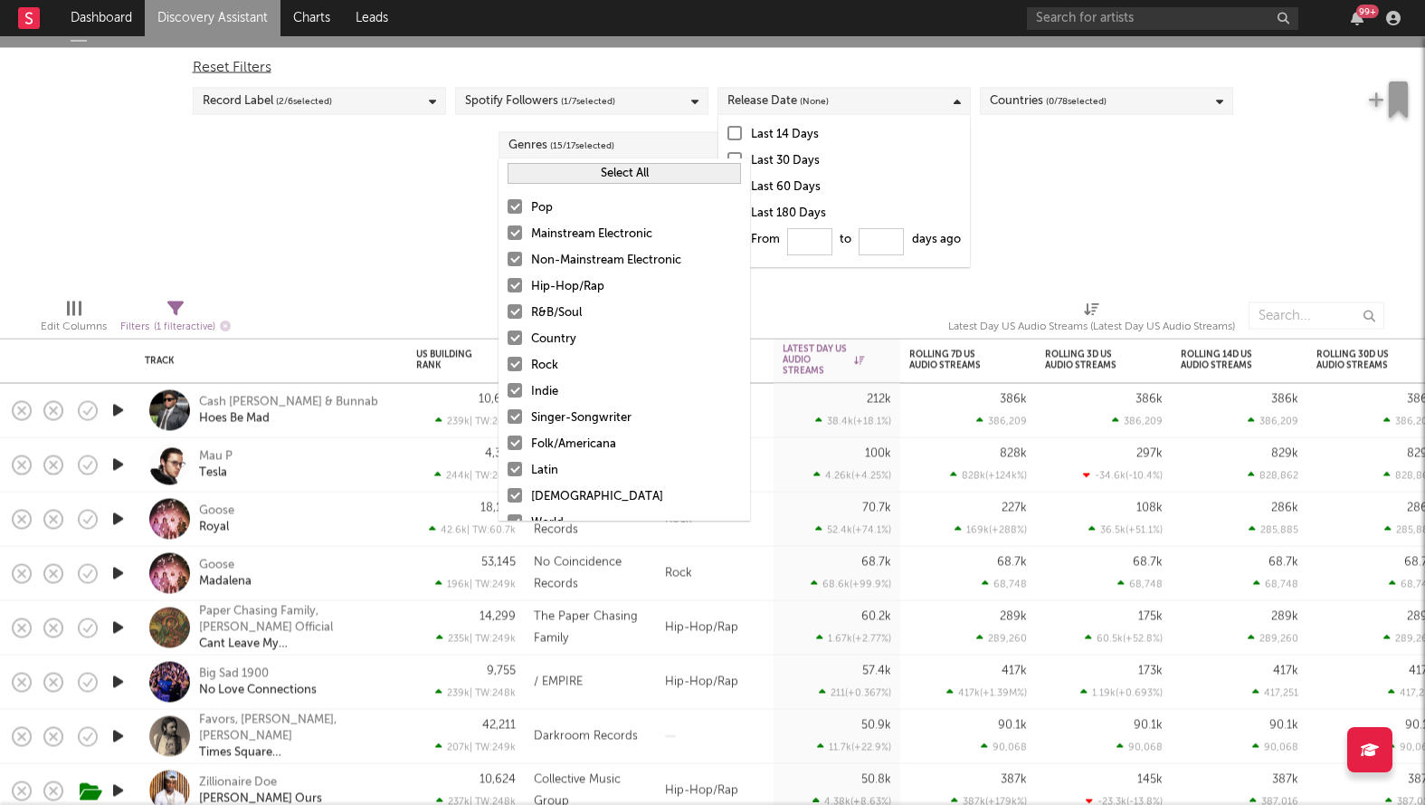
click at [519, 233] on div at bounding box center [515, 232] width 14 height 14
click at [508, 233] on input "Mainstream Electronic" at bounding box center [508, 235] width 0 height 22
click at [515, 262] on div at bounding box center [515, 259] width 14 height 14
click at [508, 262] on input "Non-Mainstream Electronic" at bounding box center [508, 261] width 0 height 22
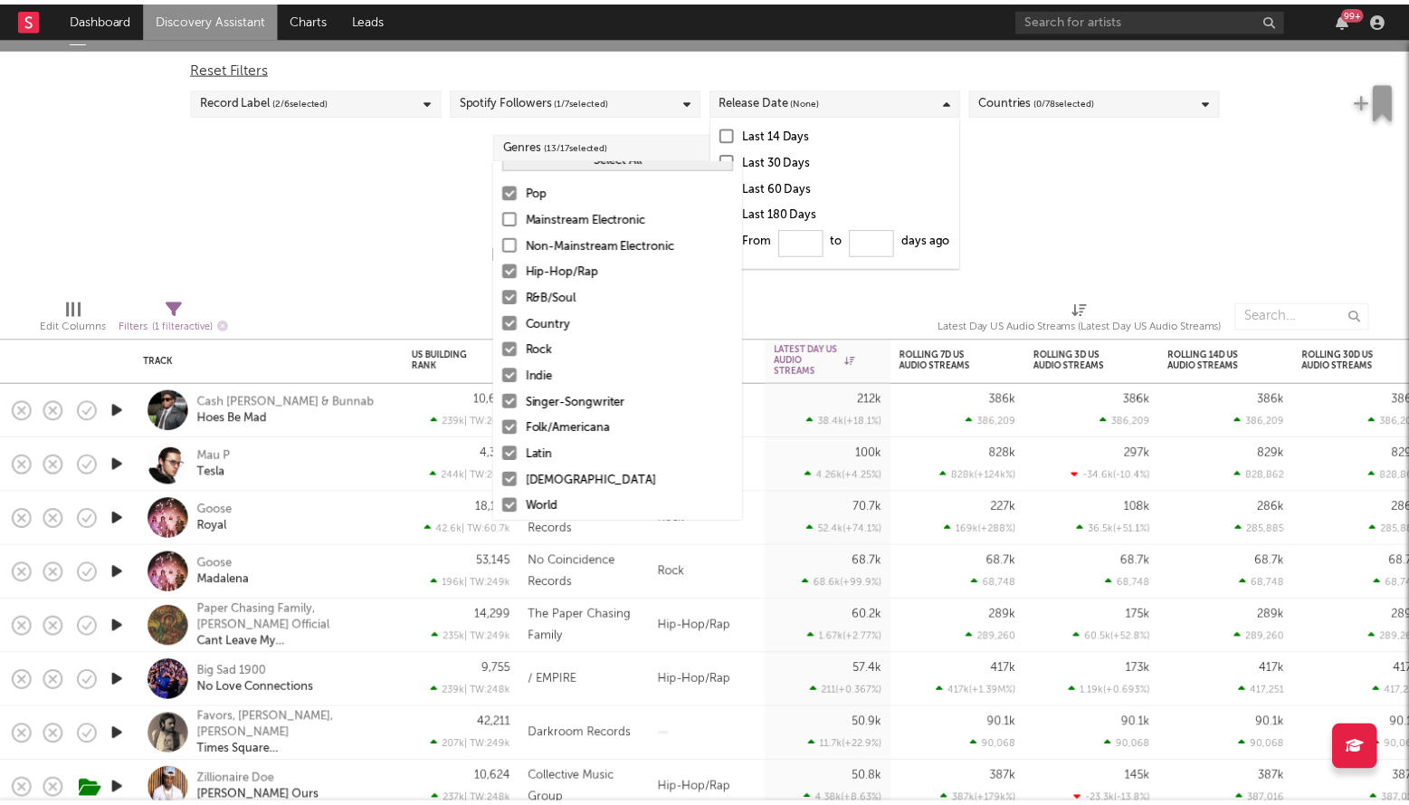
scroll to position [23, 0]
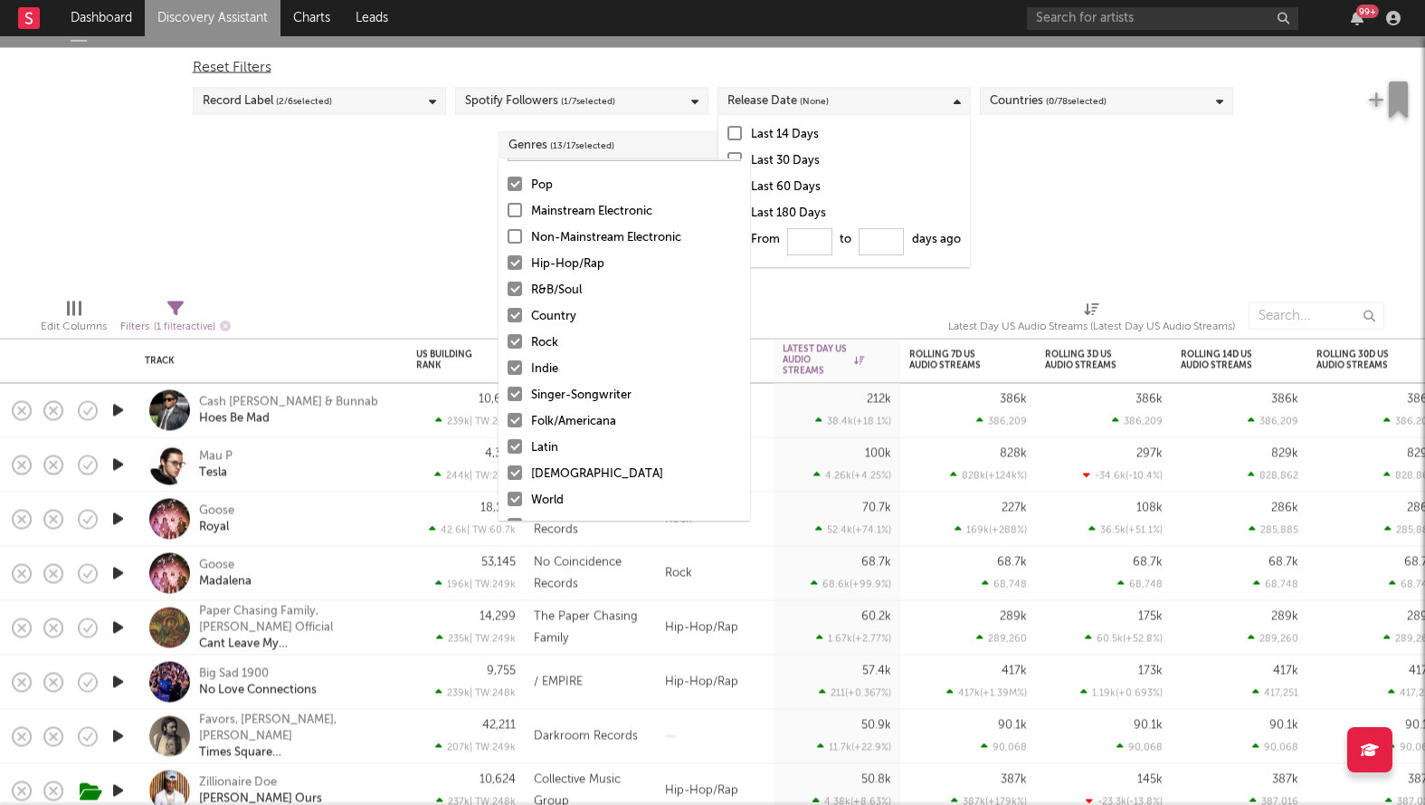
click at [514, 424] on div at bounding box center [515, 420] width 14 height 14
click at [508, 424] on input "Folk/Americana" at bounding box center [508, 422] width 0 height 22
click at [519, 499] on div at bounding box center [515, 498] width 14 height 14
click at [508, 499] on input "World" at bounding box center [508, 501] width 0 height 22
click at [521, 391] on div at bounding box center [515, 393] width 14 height 14
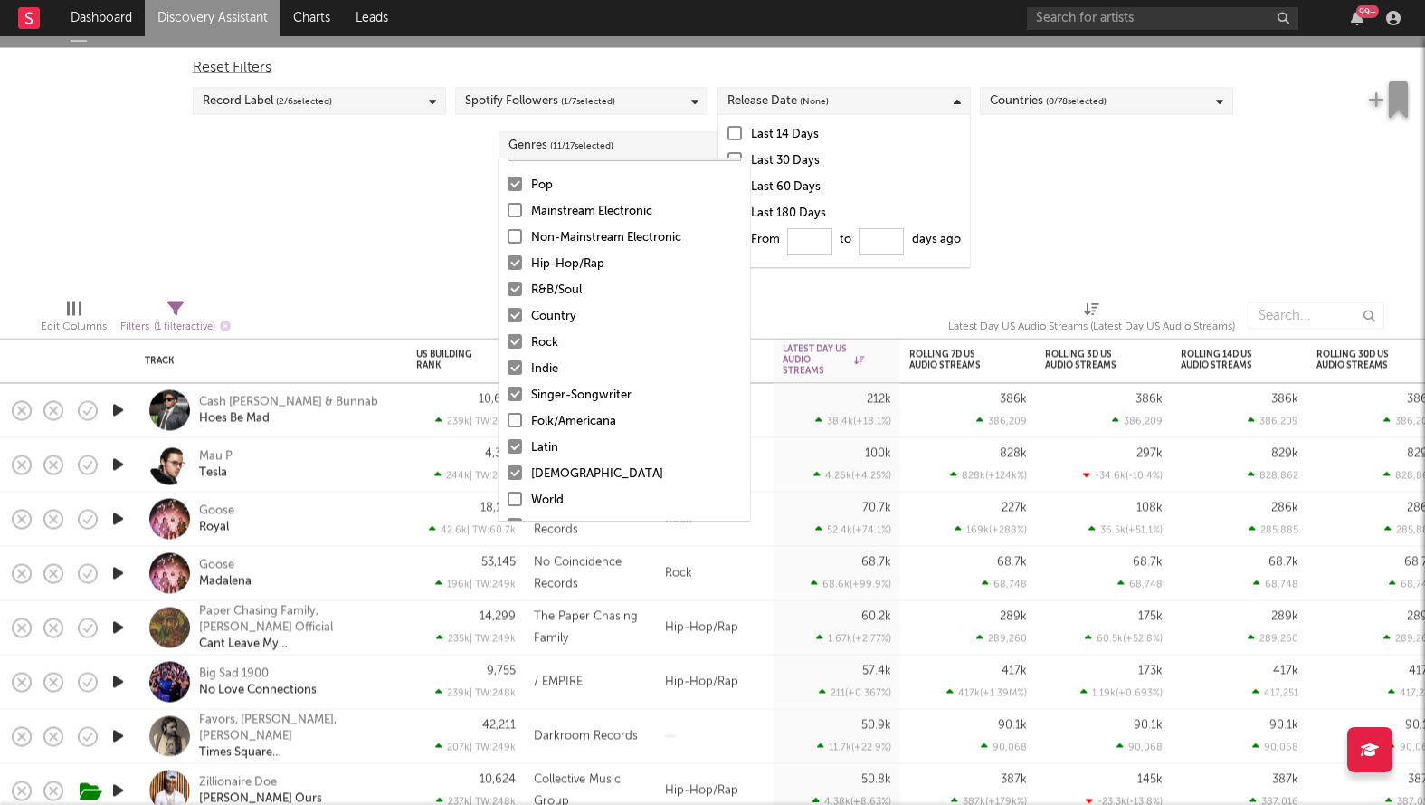
click at [508, 391] on input "Singer-Songwriter" at bounding box center [508, 396] width 0 height 22
click at [516, 394] on div at bounding box center [515, 393] width 14 height 14
click at [508, 394] on input "Singer-Songwriter" at bounding box center [508, 396] width 0 height 22
click at [518, 347] on div at bounding box center [515, 341] width 14 height 14
click at [508, 347] on input "Rock" at bounding box center [508, 343] width 0 height 22
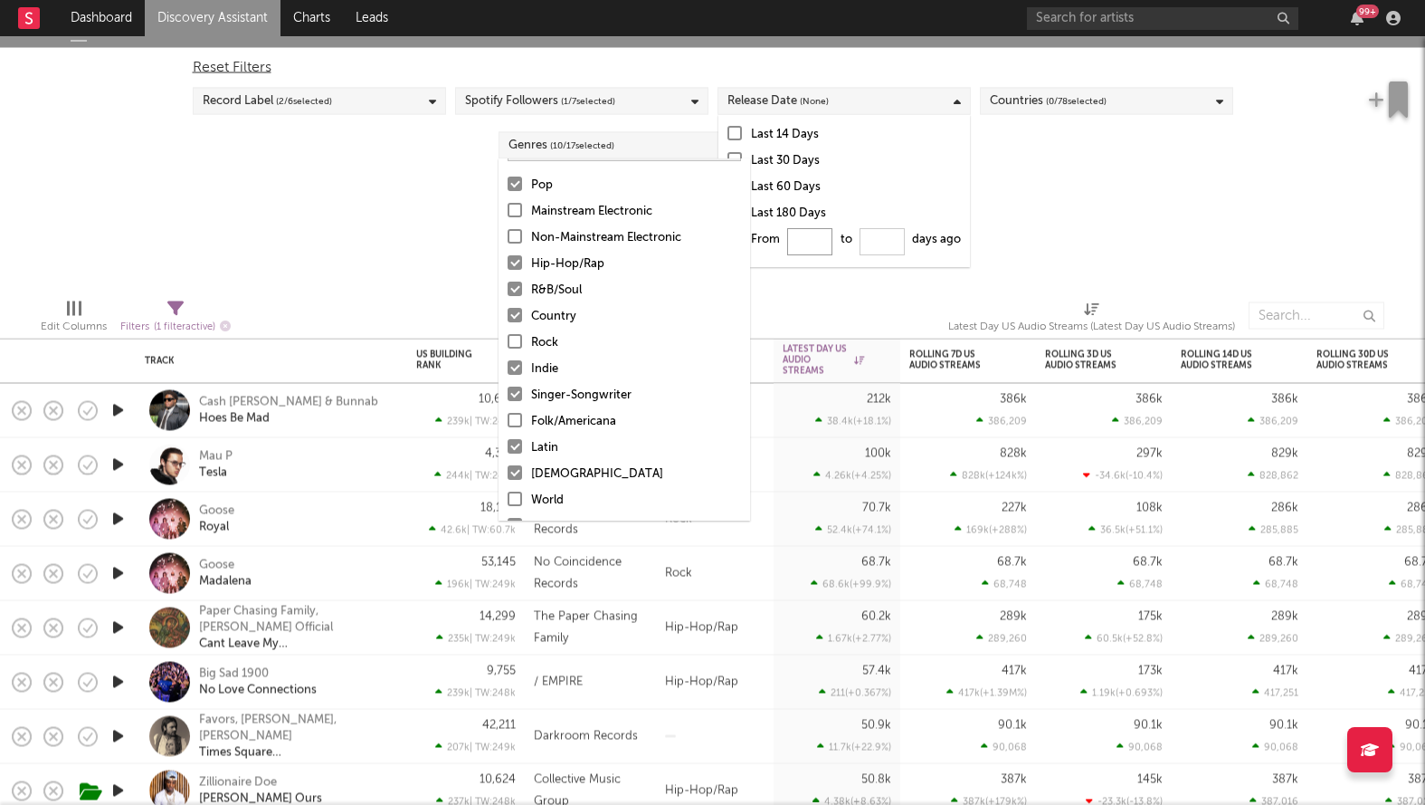
click at [817, 237] on input "From to days ago" at bounding box center [809, 241] width 45 height 27
type input "0"
click at [1158, 195] on div "US Global Ex-US Blocklist ( 460 ) Saved Searches ( 0 ) Reset Filters Record Lab…" at bounding box center [712, 148] width 1425 height 272
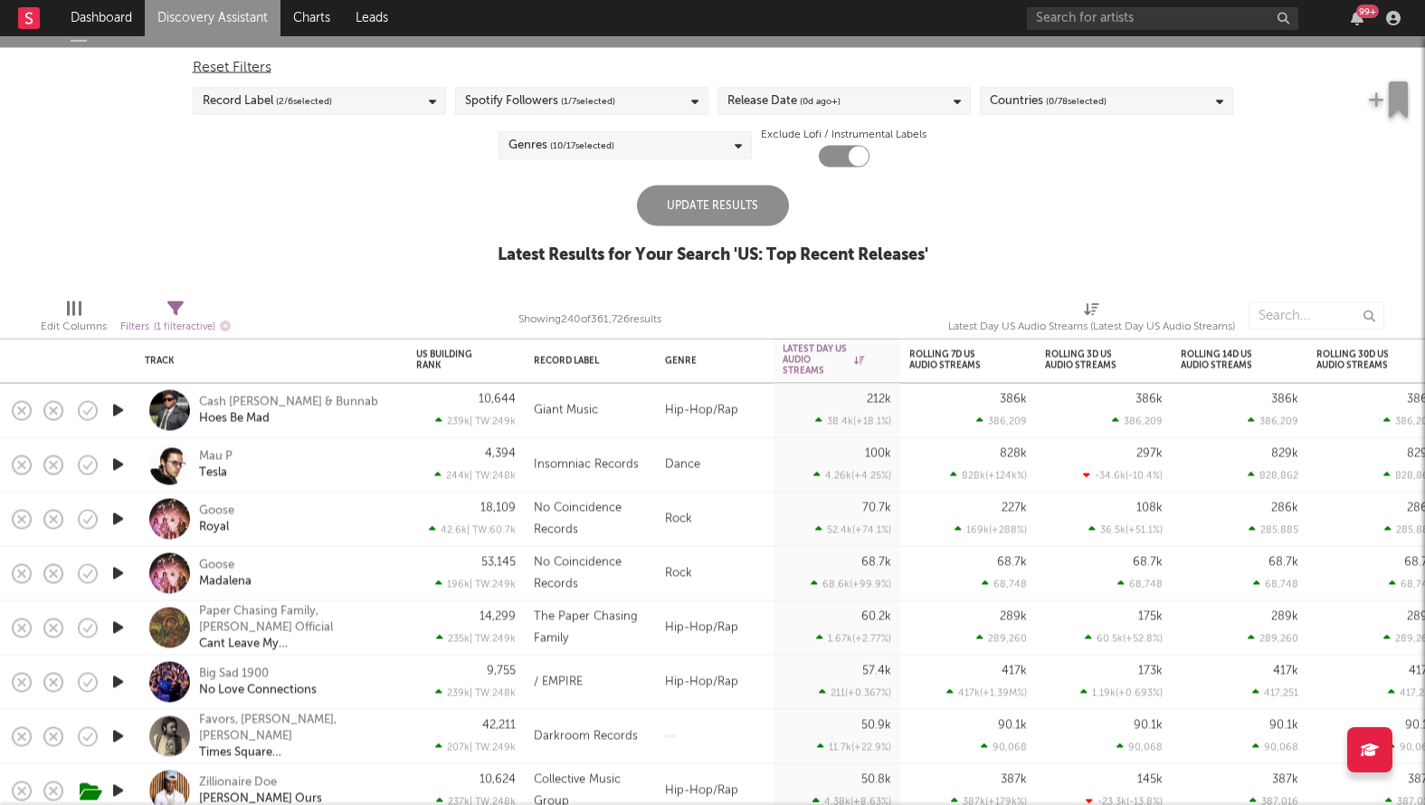
click at [724, 196] on div "Update Results" at bounding box center [713, 206] width 152 height 41
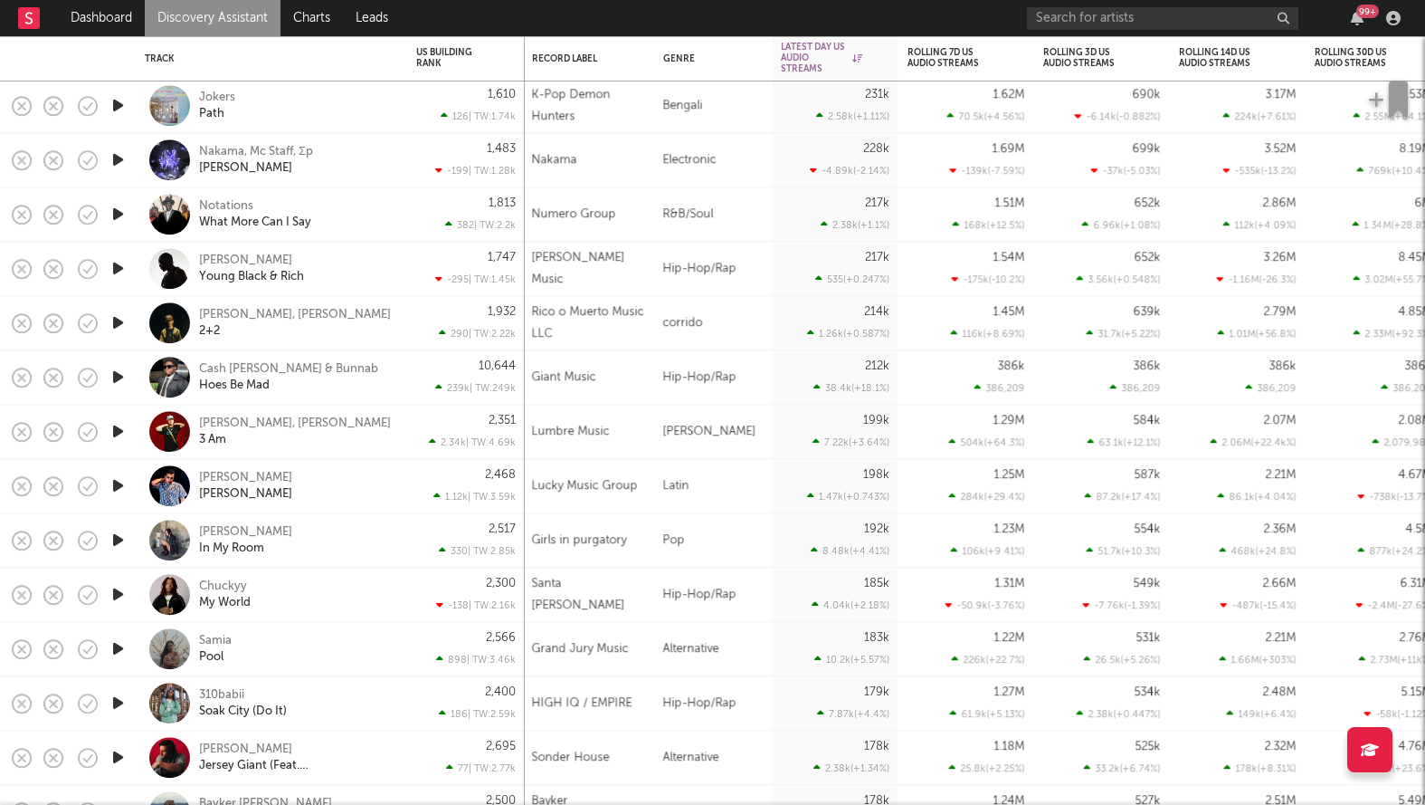
click at [119, 378] on icon "button" at bounding box center [118, 377] width 19 height 23
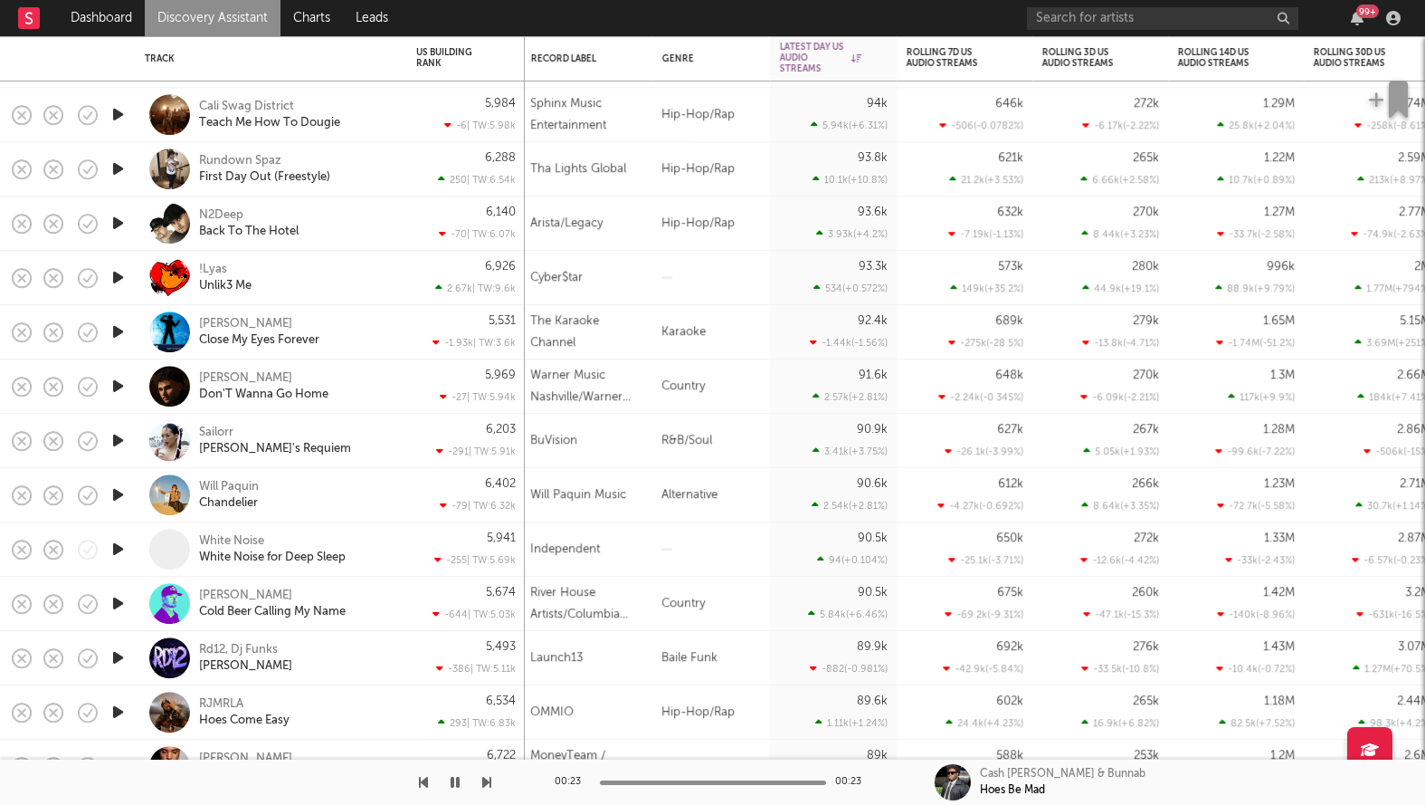
click at [123, 169] on icon "button" at bounding box center [118, 168] width 19 height 23
click at [123, 169] on icon "button" at bounding box center [117, 168] width 17 height 23
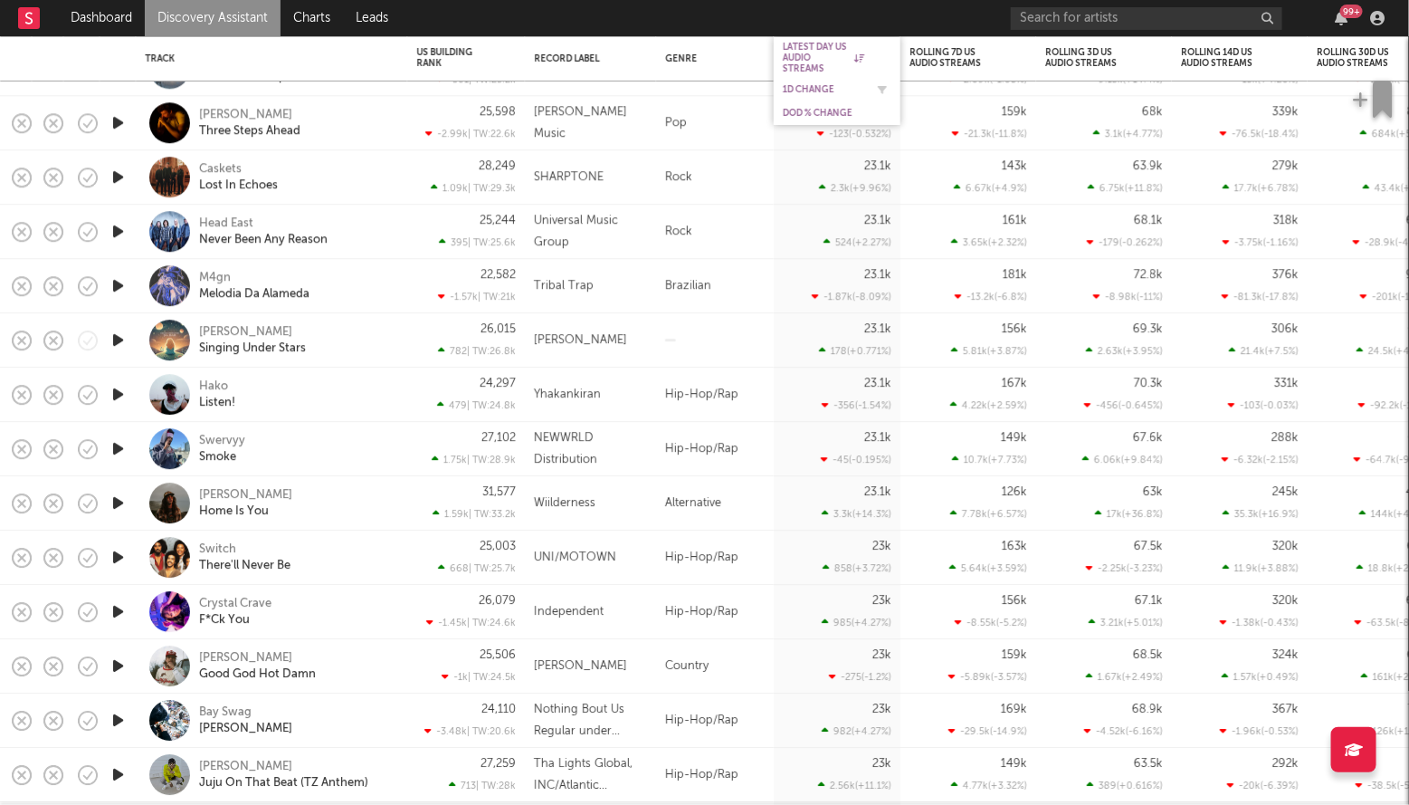
click at [810, 81] on div "1D Change" at bounding box center [837, 90] width 109 height 18
click at [811, 86] on div "1D Change" at bounding box center [823, 89] width 81 height 11
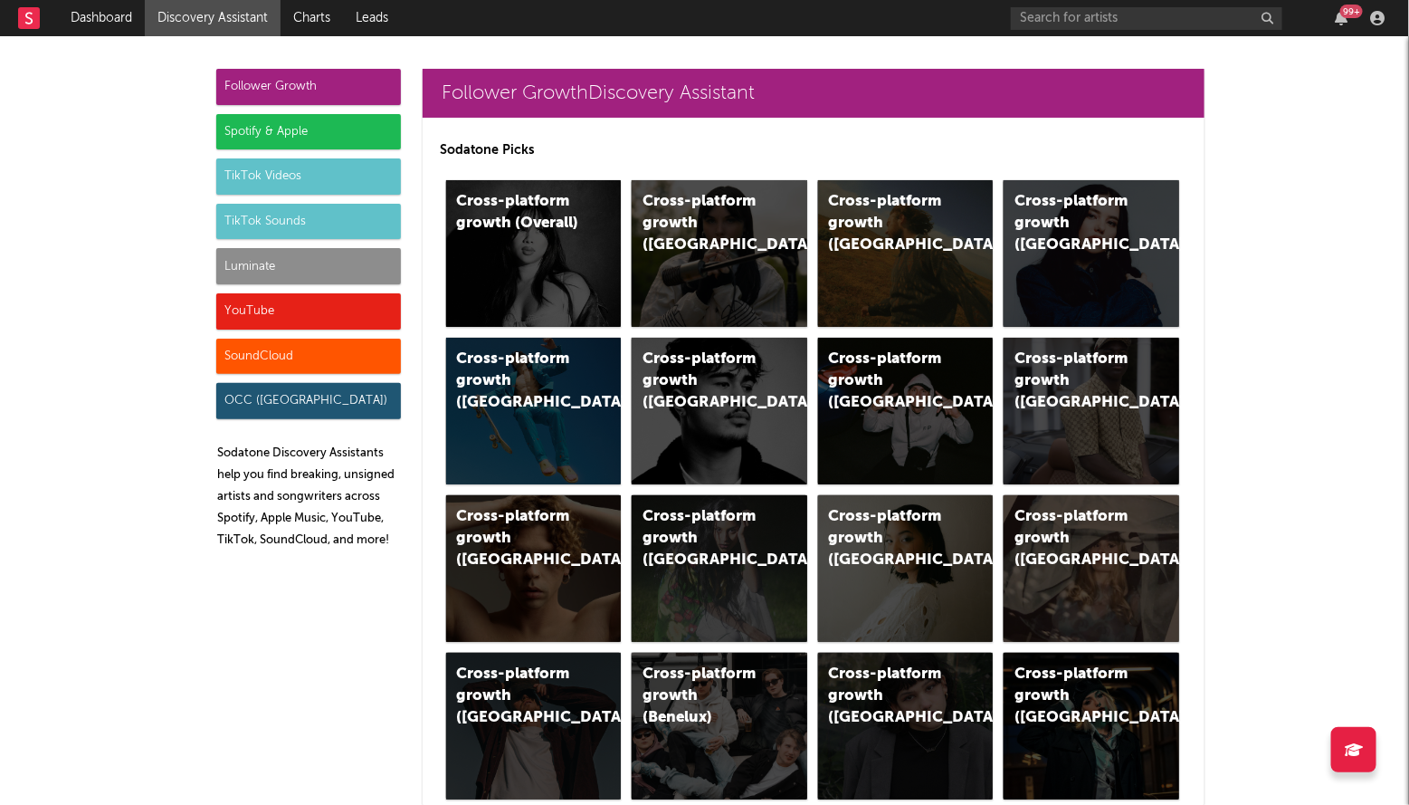
scroll to position [8254, 0]
